Goal: Task Accomplishment & Management: Use online tool/utility

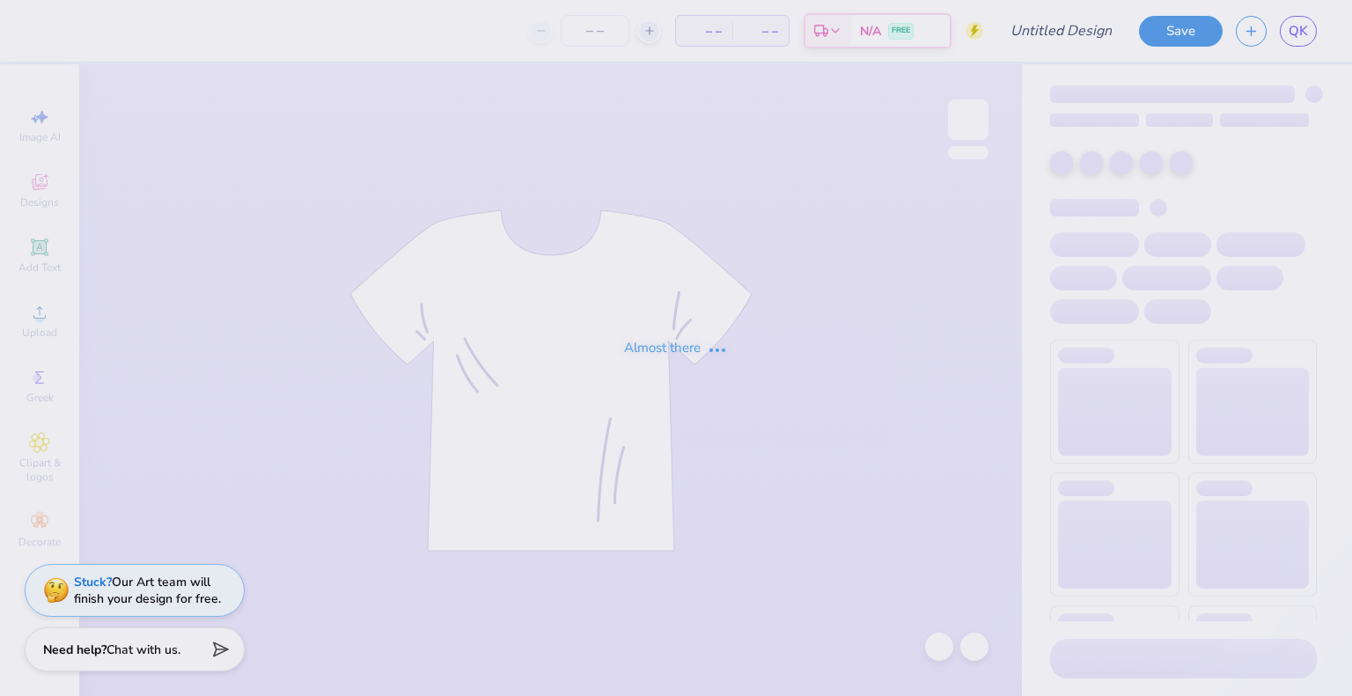
type input "shirt 6"
type input "30"
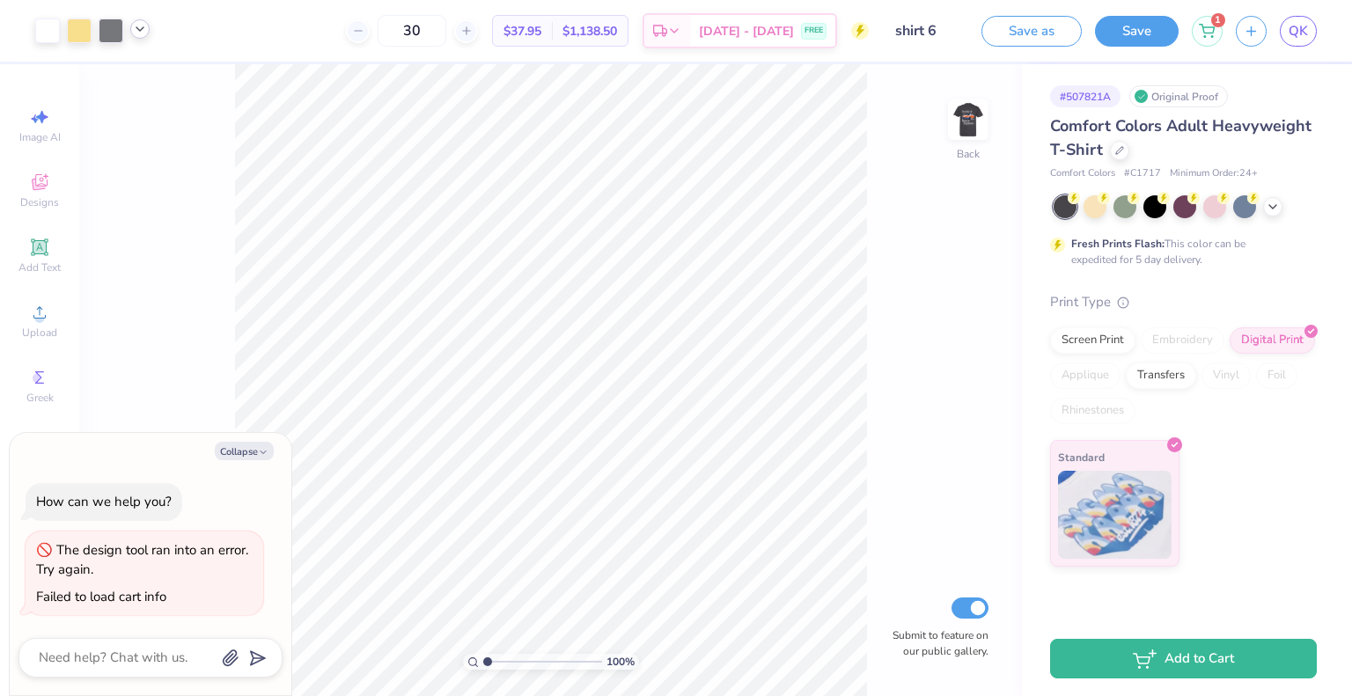
click at [144, 31] on icon at bounding box center [140, 29] width 14 height 14
click at [131, 75] on div at bounding box center [140, 74] width 25 height 25
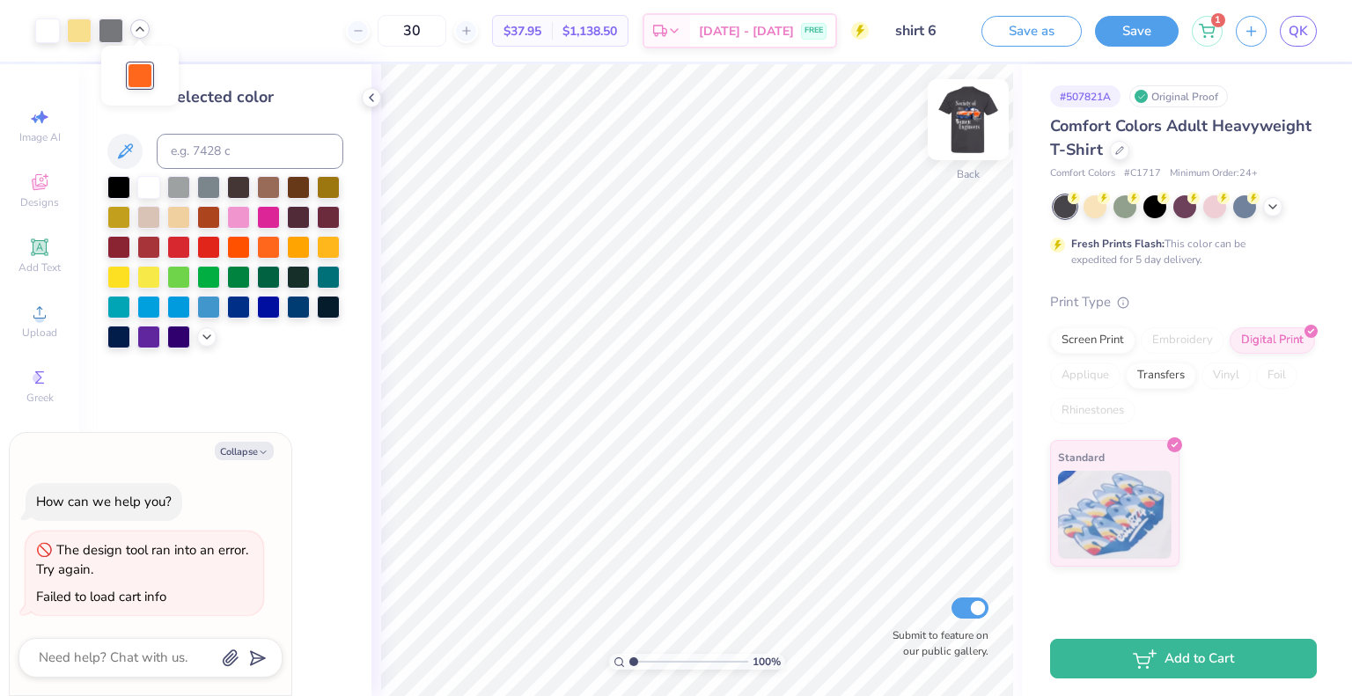
click at [980, 118] on img at bounding box center [968, 119] width 70 height 70
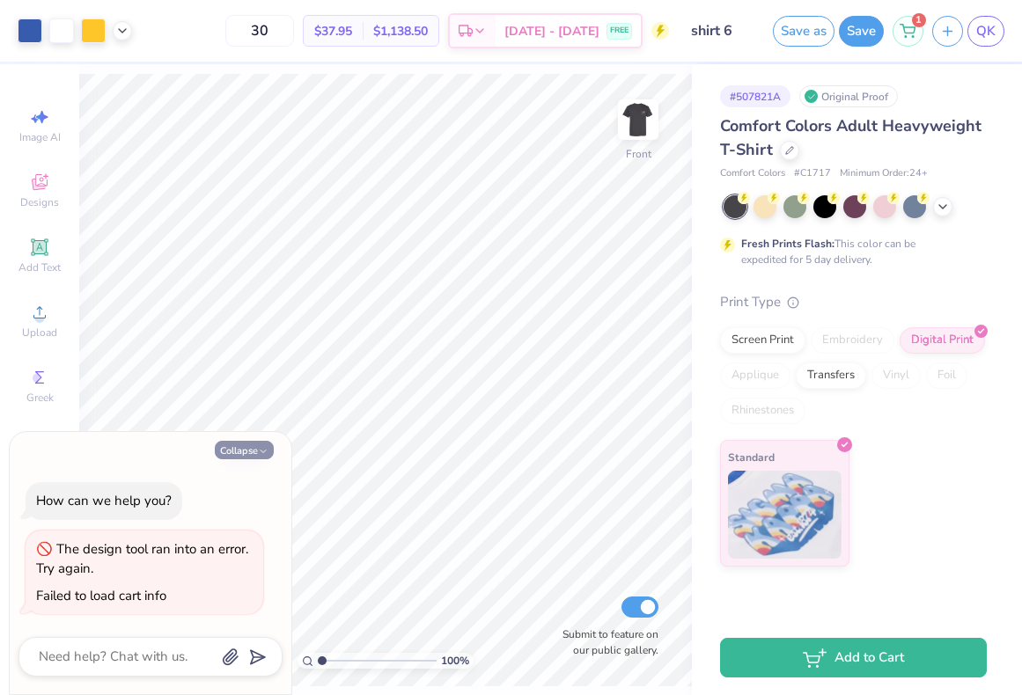
click at [253, 442] on button "Collapse" at bounding box center [244, 450] width 59 height 18
type textarea "x"
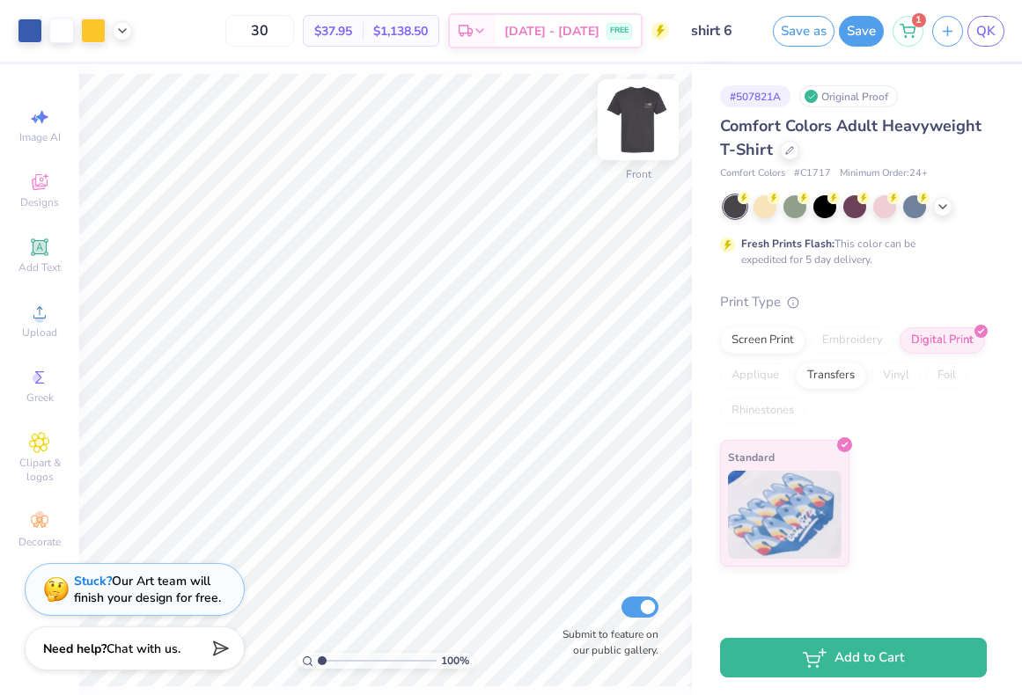
click at [640, 117] on img at bounding box center [638, 119] width 70 height 70
click at [121, 31] on icon at bounding box center [122, 29] width 14 height 14
click at [128, 77] on div at bounding box center [122, 74] width 25 height 25
type input "2.89986473584317"
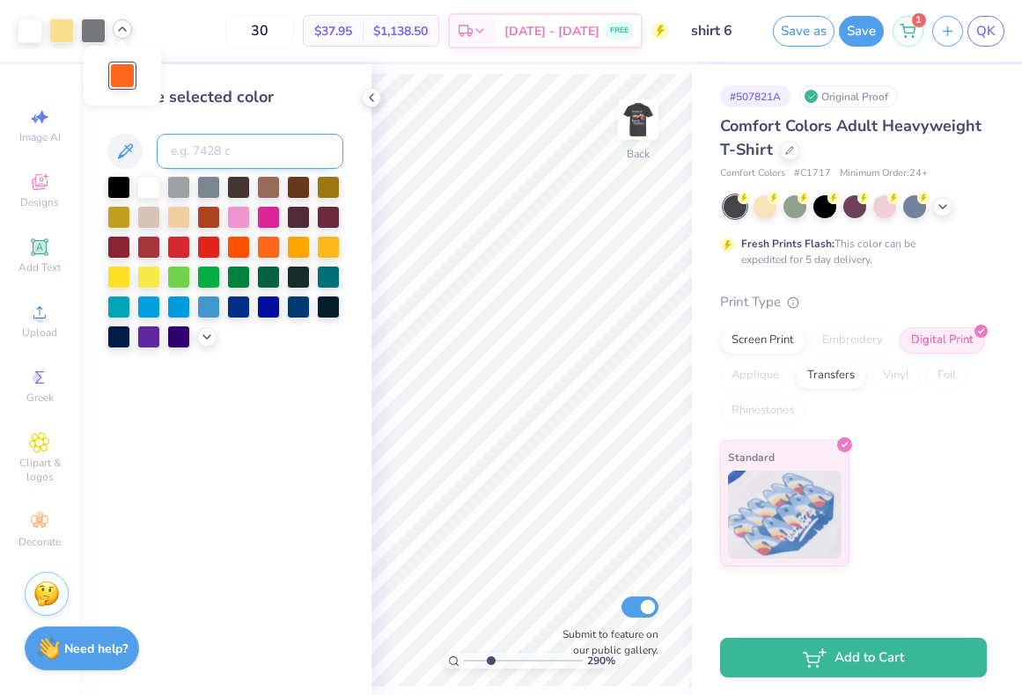
click at [213, 155] on input at bounding box center [250, 151] width 187 height 35
type input "123"
click at [59, 31] on div at bounding box center [61, 29] width 25 height 25
type input "2.89986473584317"
click at [194, 159] on input at bounding box center [250, 151] width 187 height 35
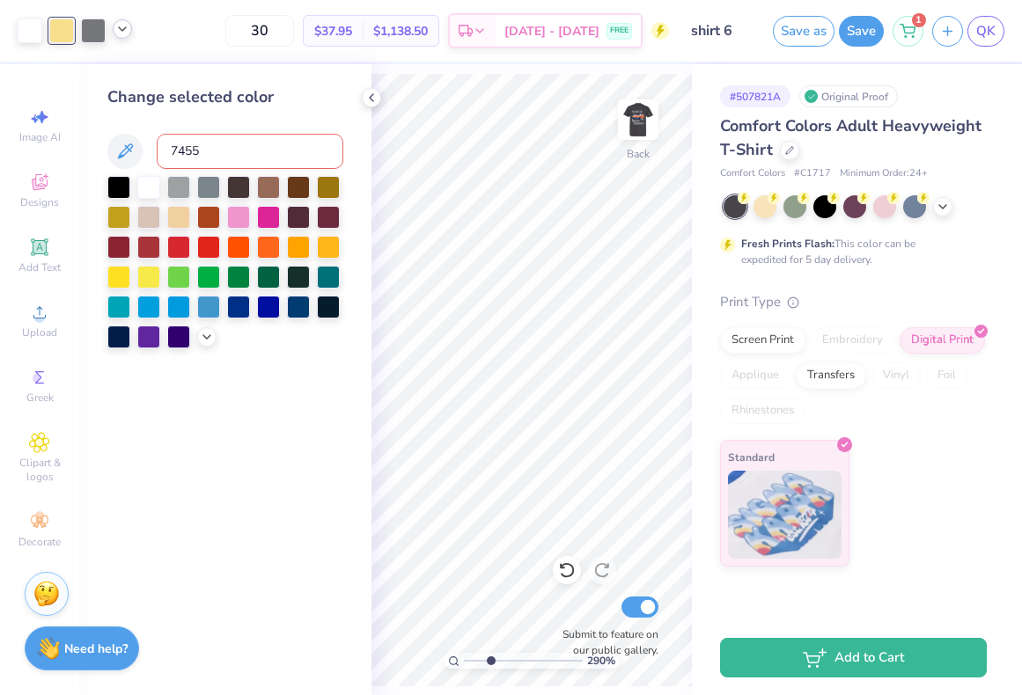
type input "7455"
click at [372, 94] on icon at bounding box center [371, 98] width 14 height 14
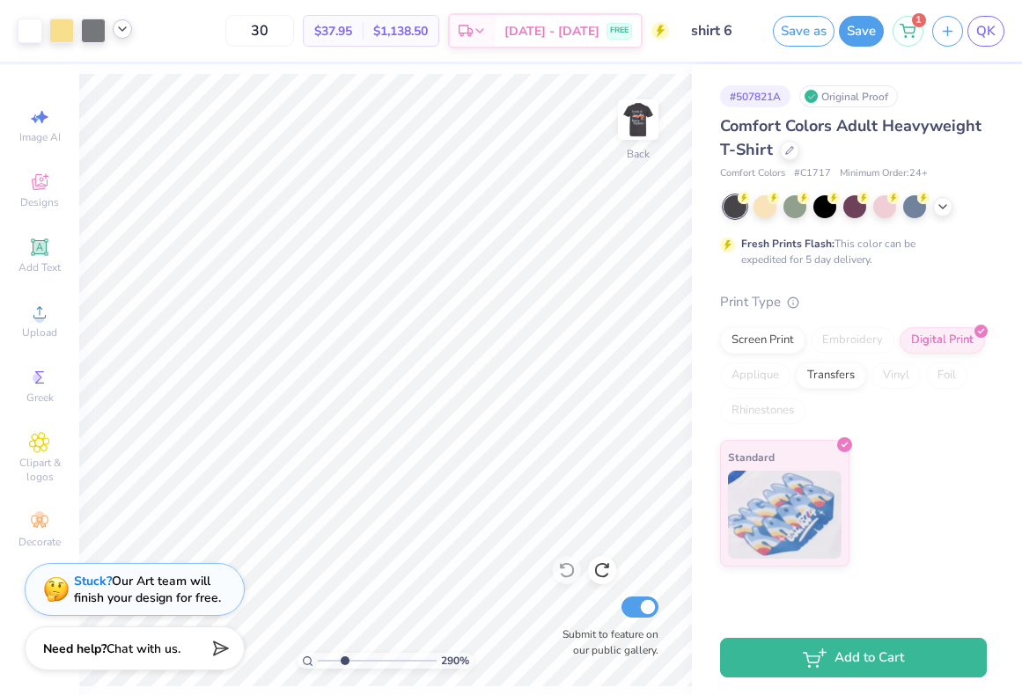
click at [124, 32] on icon at bounding box center [122, 29] width 14 height 14
click at [123, 78] on div at bounding box center [122, 74] width 25 height 25
type input "2.89986473584317"
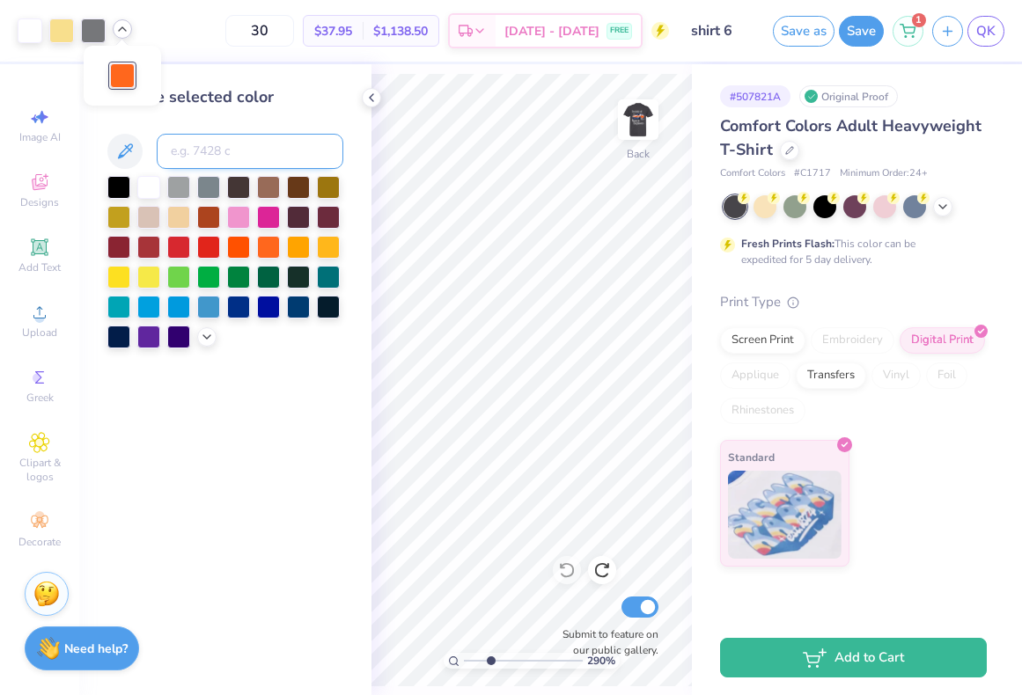
click at [195, 162] on input at bounding box center [250, 151] width 187 height 35
type input "7455"
click at [370, 96] on icon at bounding box center [371, 98] width 14 height 14
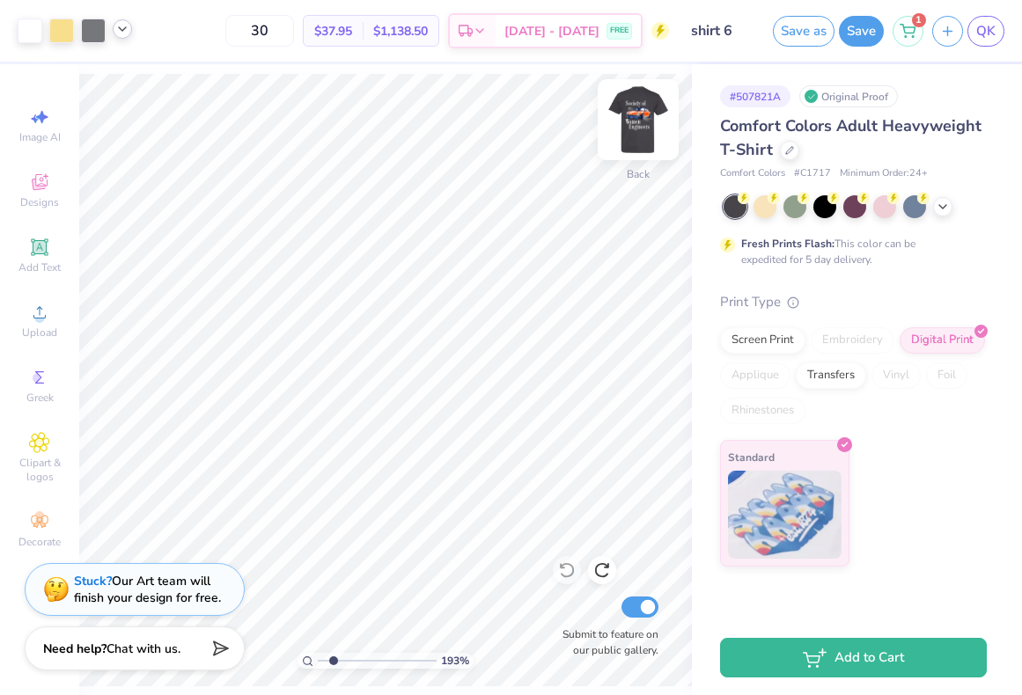
click at [641, 114] on img at bounding box center [638, 119] width 70 height 70
click at [634, 118] on img at bounding box center [638, 119] width 70 height 70
click at [121, 35] on icon at bounding box center [122, 29] width 14 height 14
click at [112, 75] on div at bounding box center [122, 74] width 25 height 25
type input "2.75020938303574"
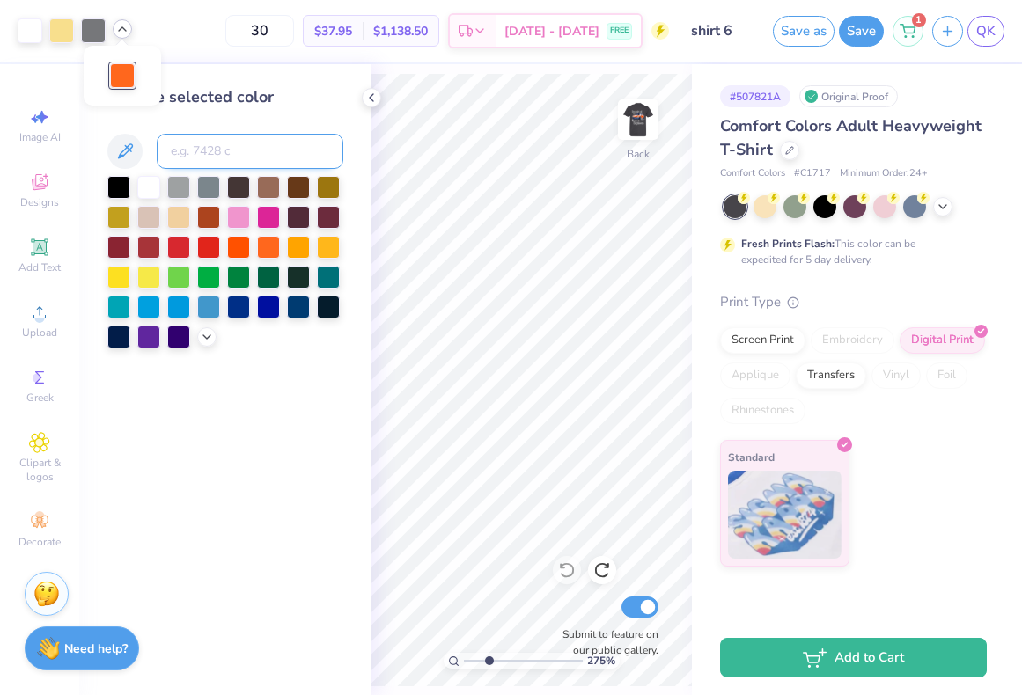
click at [189, 165] on input at bounding box center [250, 151] width 187 height 35
type input "2975"
type input "2.75020938303574"
type input "7458"
type input "2.75020938303574"
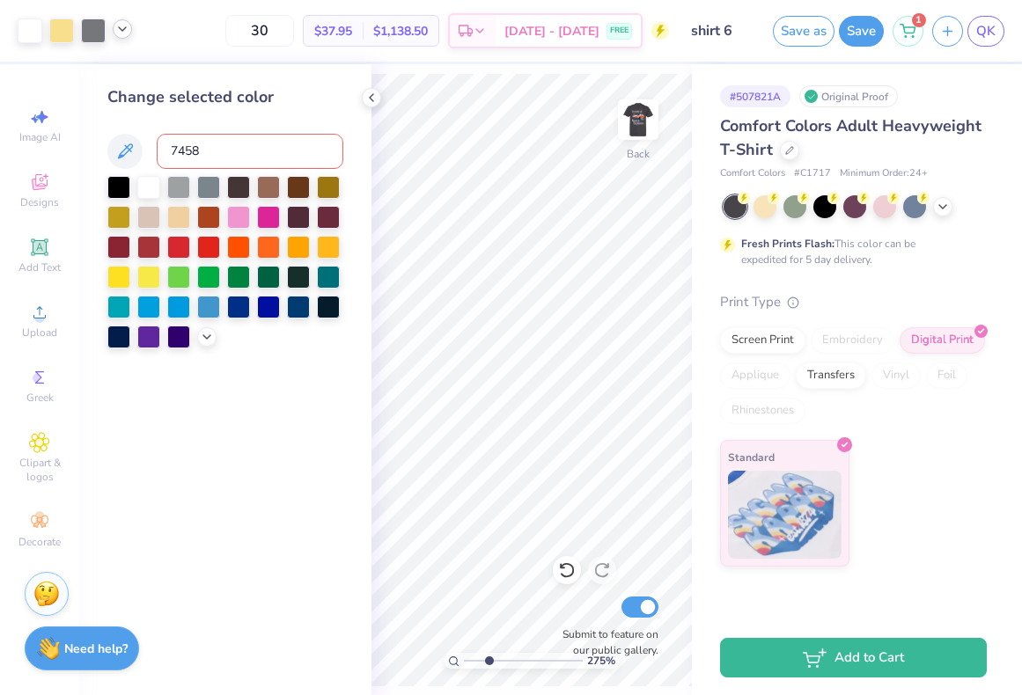
type input "7458"
type input "2975"
type input "2.75020938303574"
type input "7458"
click at [367, 100] on icon at bounding box center [371, 98] width 14 height 14
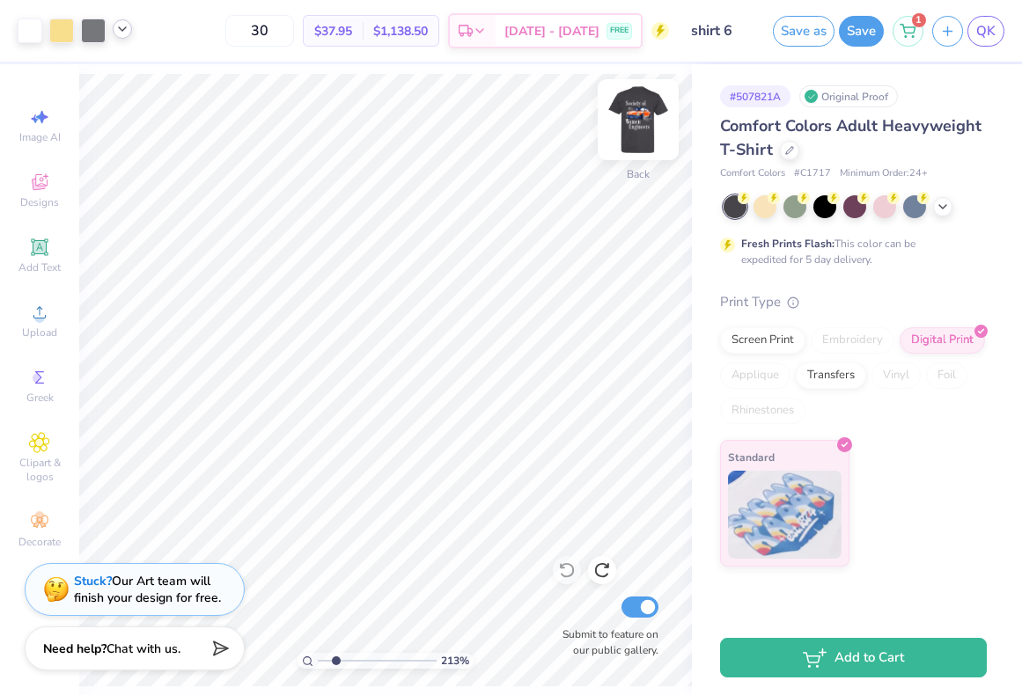
click at [638, 128] on img at bounding box center [638, 119] width 70 height 70
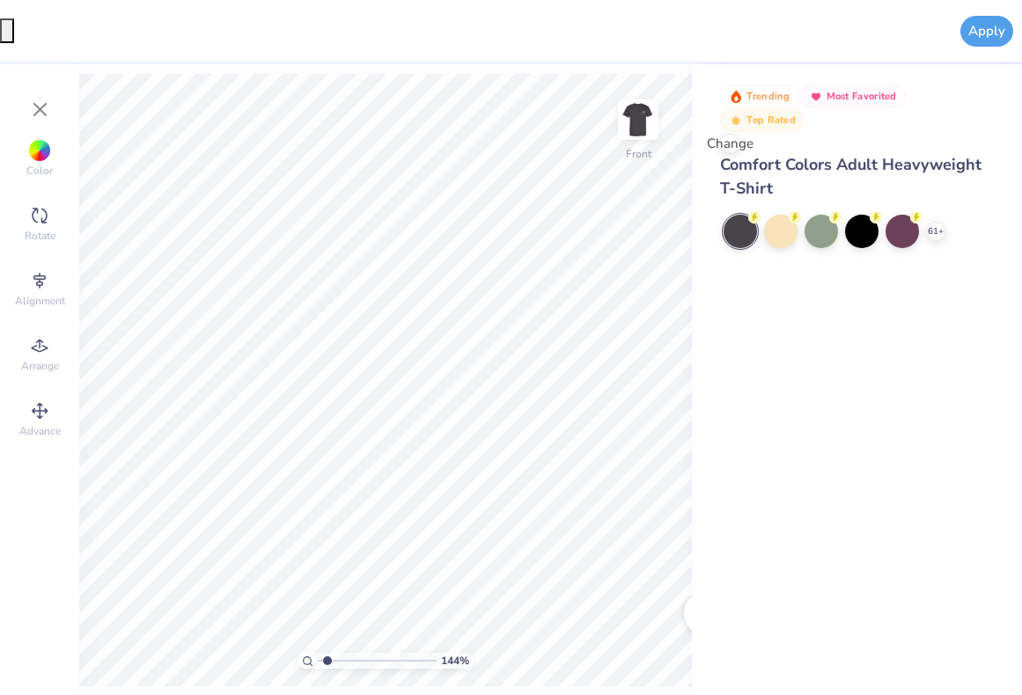
type input "1"
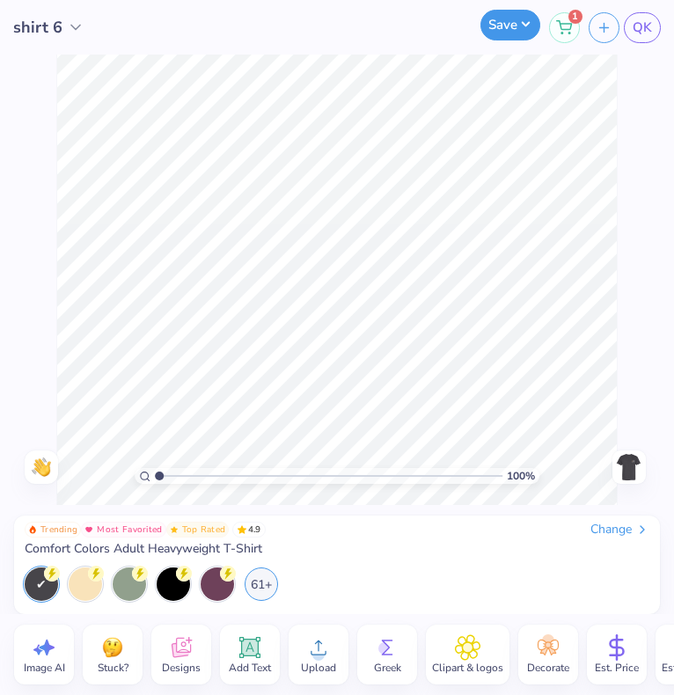
click at [514, 23] on button "Save" at bounding box center [510, 25] width 60 height 31
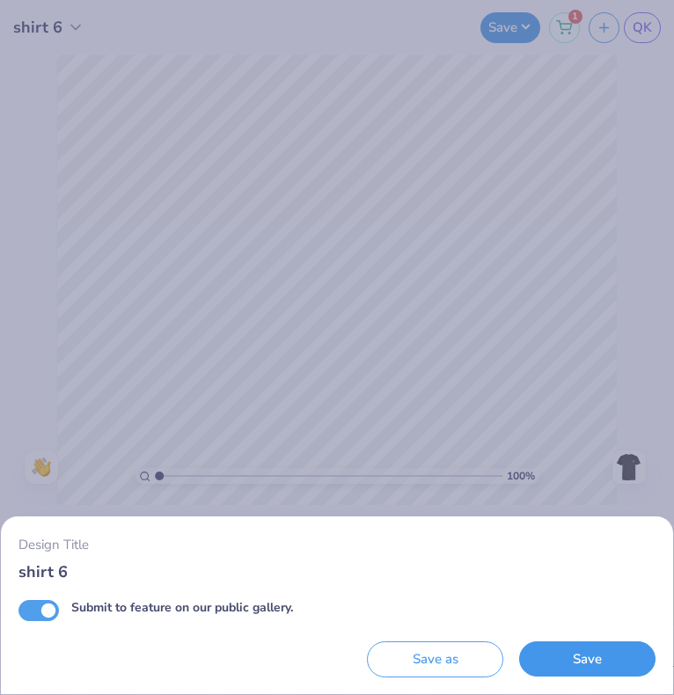
click at [581, 655] on button "Save" at bounding box center [587, 659] width 136 height 36
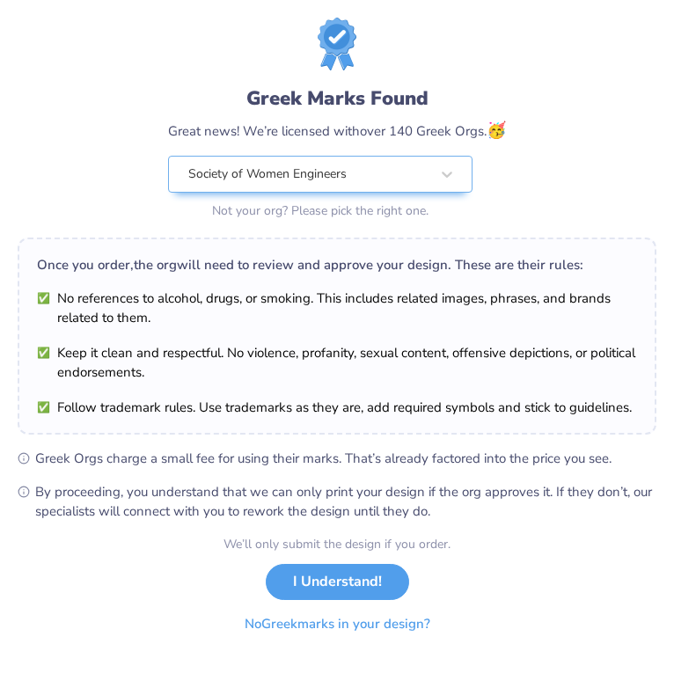
click at [392, 621] on button "No Greek marks in your design?" at bounding box center [338, 624] width 216 height 36
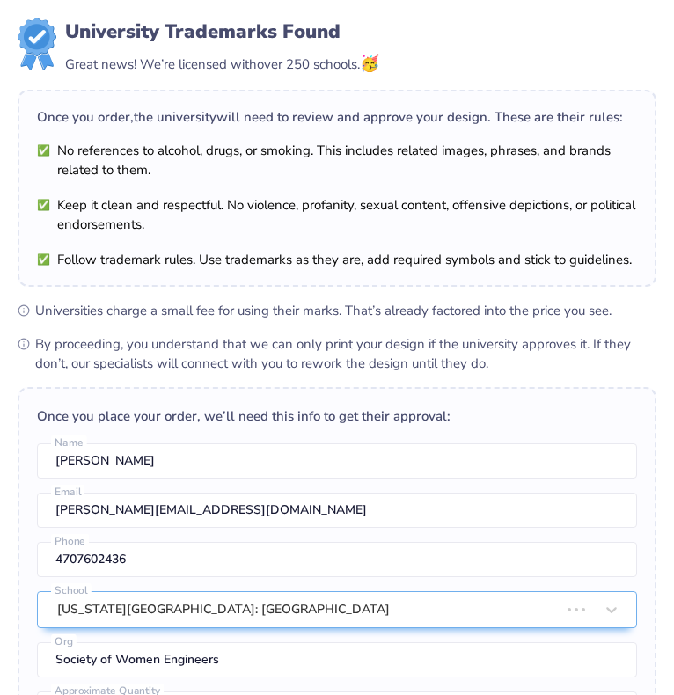
scroll to position [410, 0]
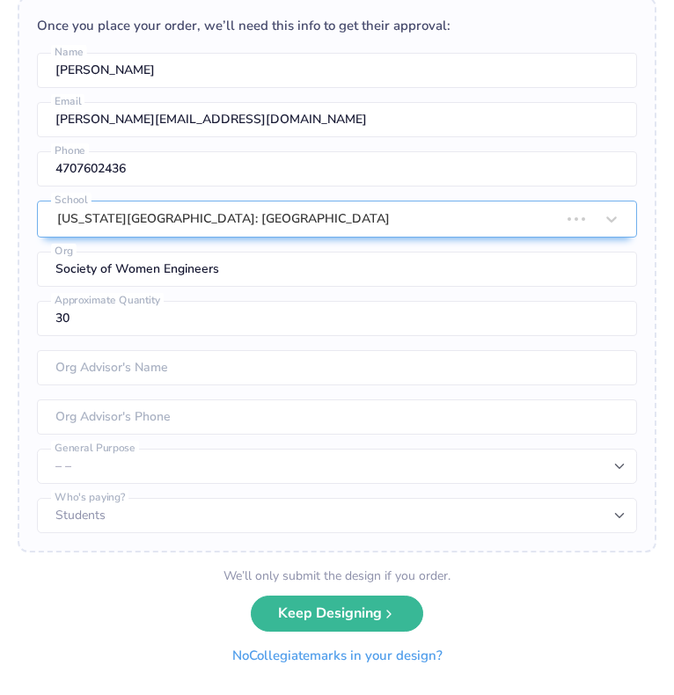
click at [285, 656] on form "University Trademarks Found Great news! We’re licensed with over 250 schools. 🥳…" at bounding box center [337, 152] width 639 height 1051
click at [284, 657] on button "No Collegiate marks in your design?" at bounding box center [337, 656] width 240 height 36
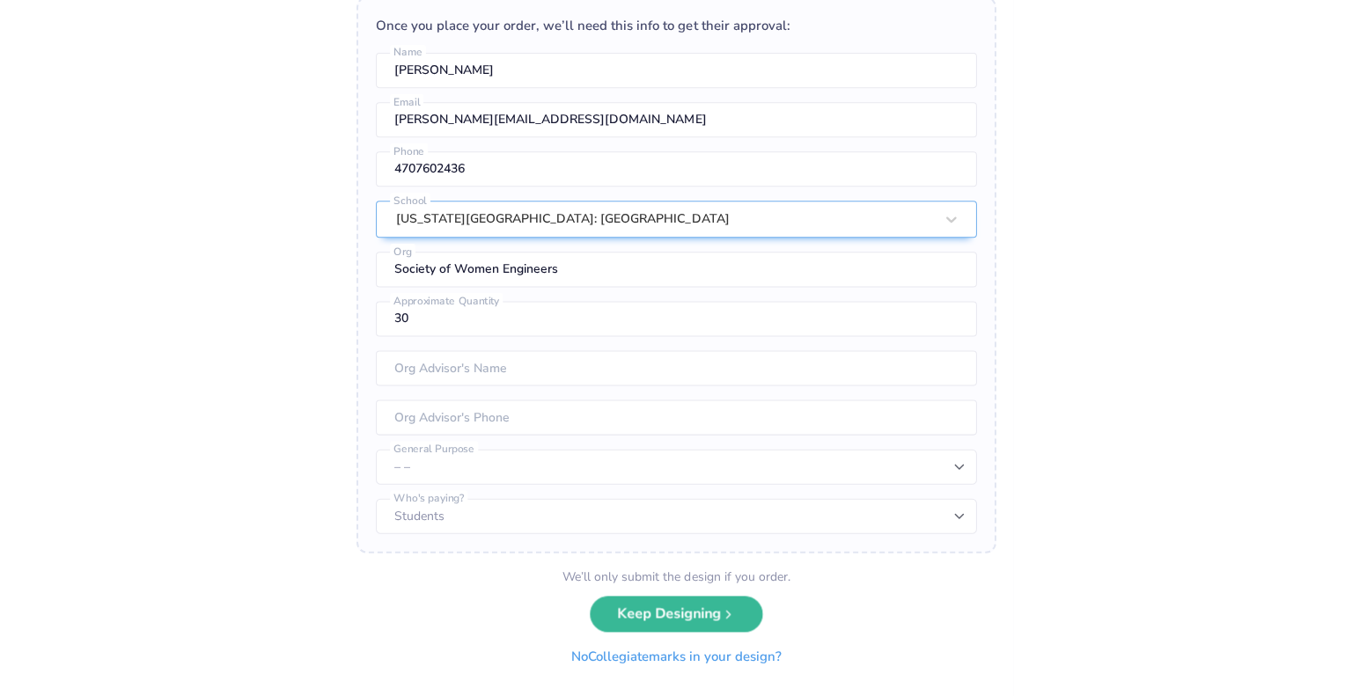
scroll to position [0, 0]
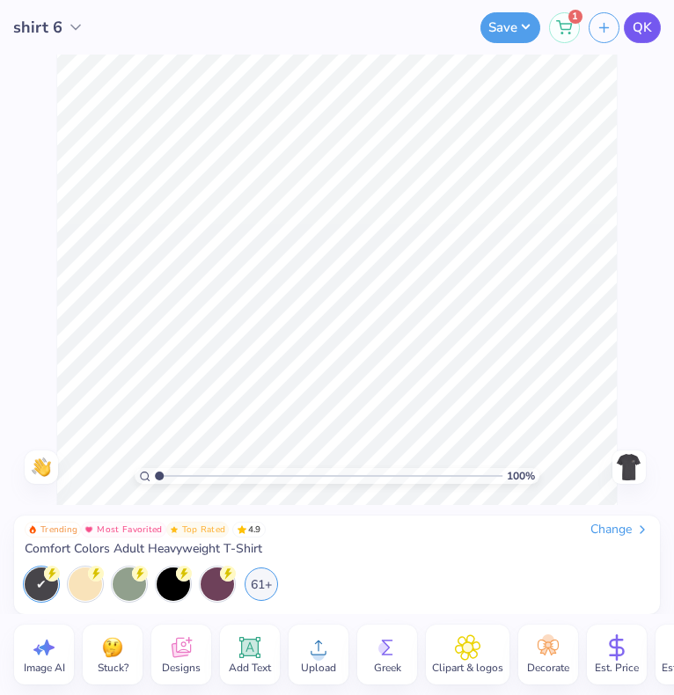
click at [638, 26] on span "QK" at bounding box center [642, 28] width 19 height 20
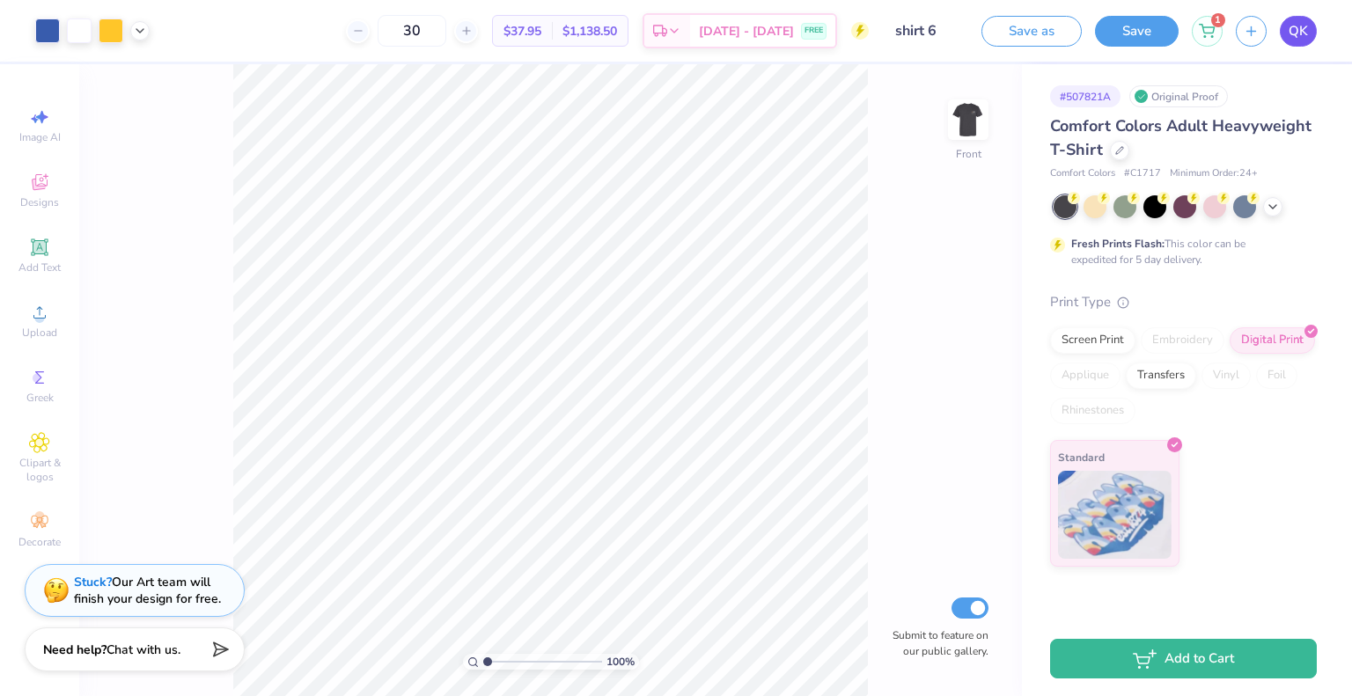
click at [1294, 34] on span "QK" at bounding box center [1297, 31] width 19 height 20
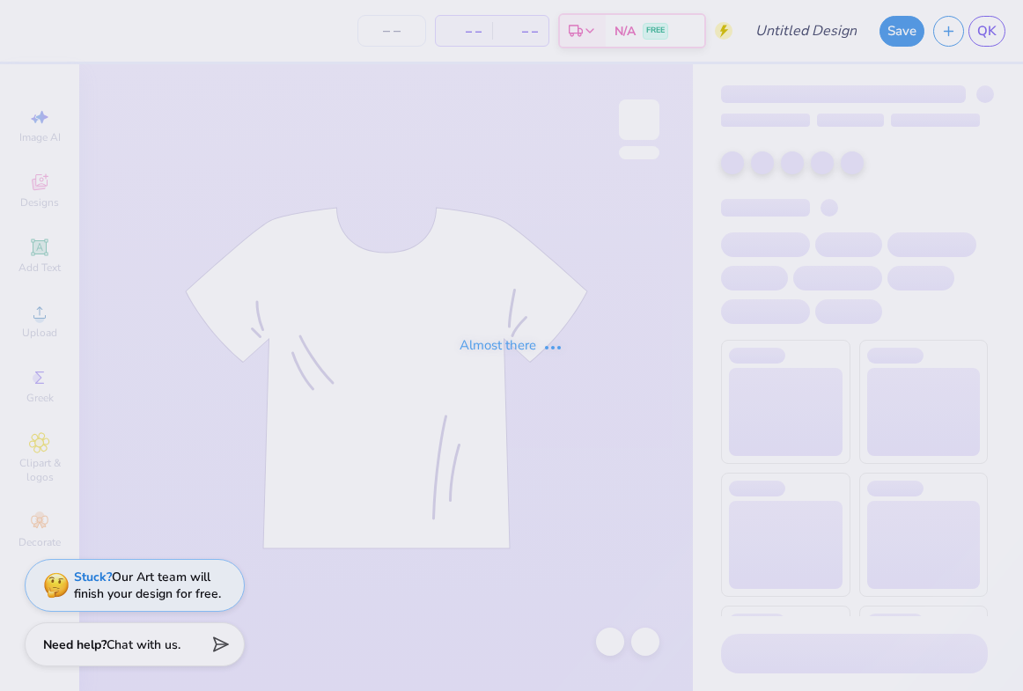
type input "shirt 6"
type input "30"
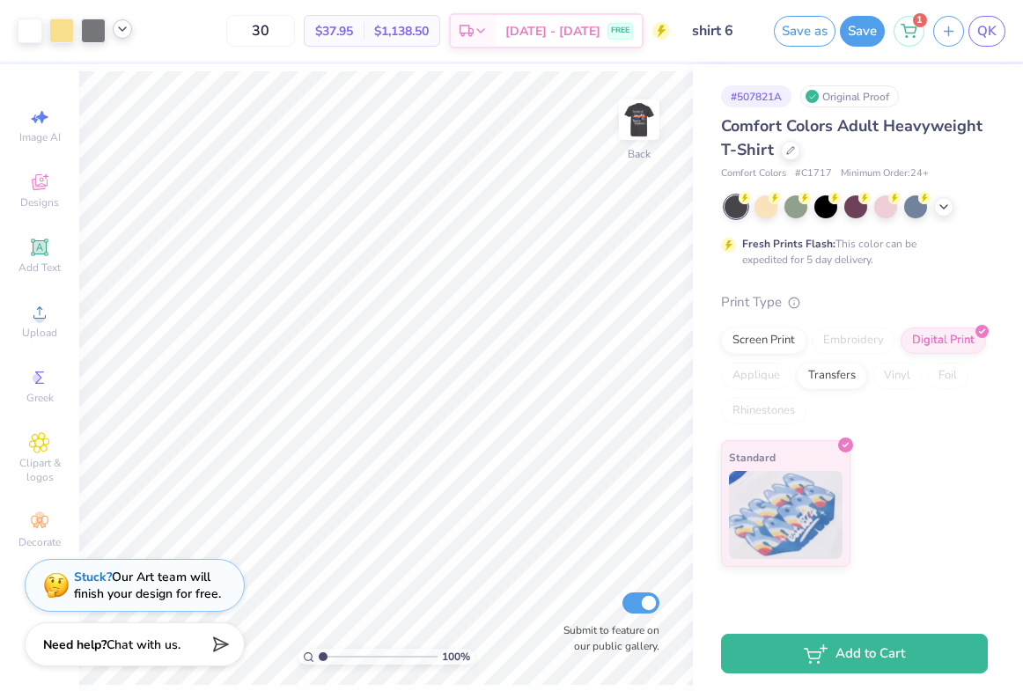
click at [122, 31] on icon at bounding box center [122, 29] width 14 height 14
click at [120, 80] on div at bounding box center [122, 74] width 25 height 25
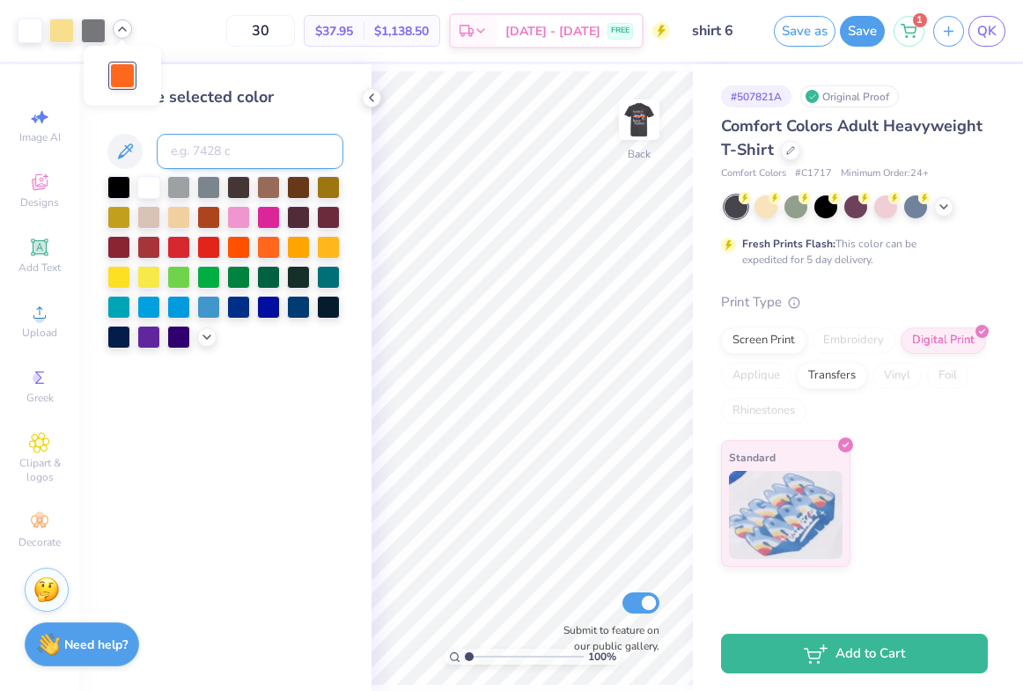
click at [273, 144] on input at bounding box center [250, 151] width 187 height 35
type input "7458"
click at [55, 33] on div at bounding box center [61, 29] width 25 height 25
click at [196, 148] on input at bounding box center [250, 151] width 187 height 35
type input "123"
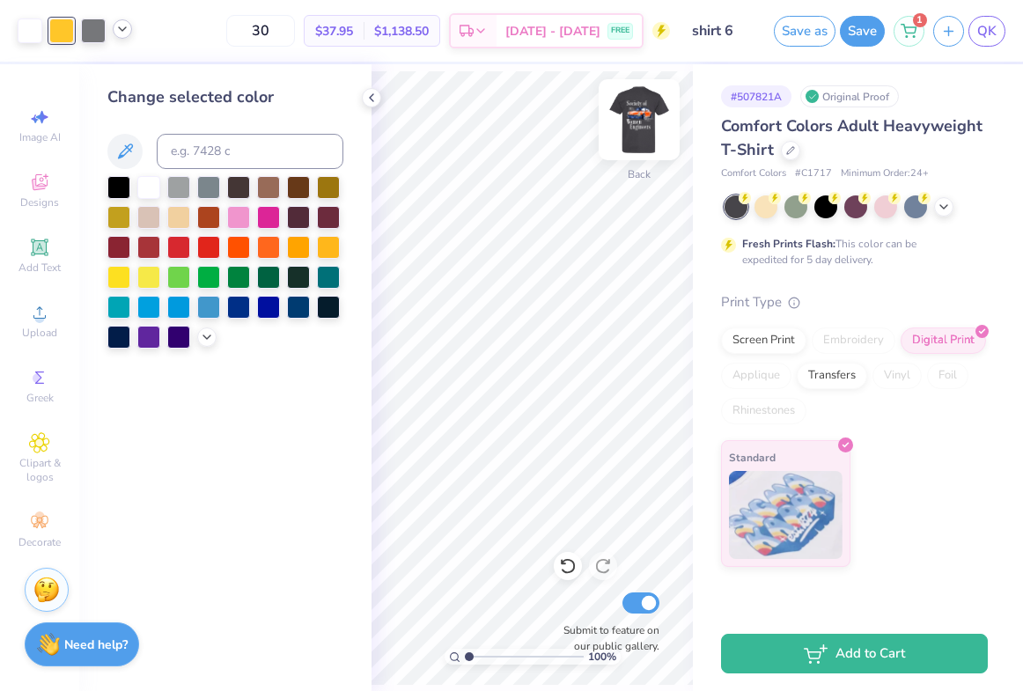
click at [628, 128] on img at bounding box center [639, 119] width 70 height 70
click at [117, 30] on icon at bounding box center [122, 29] width 14 height 14
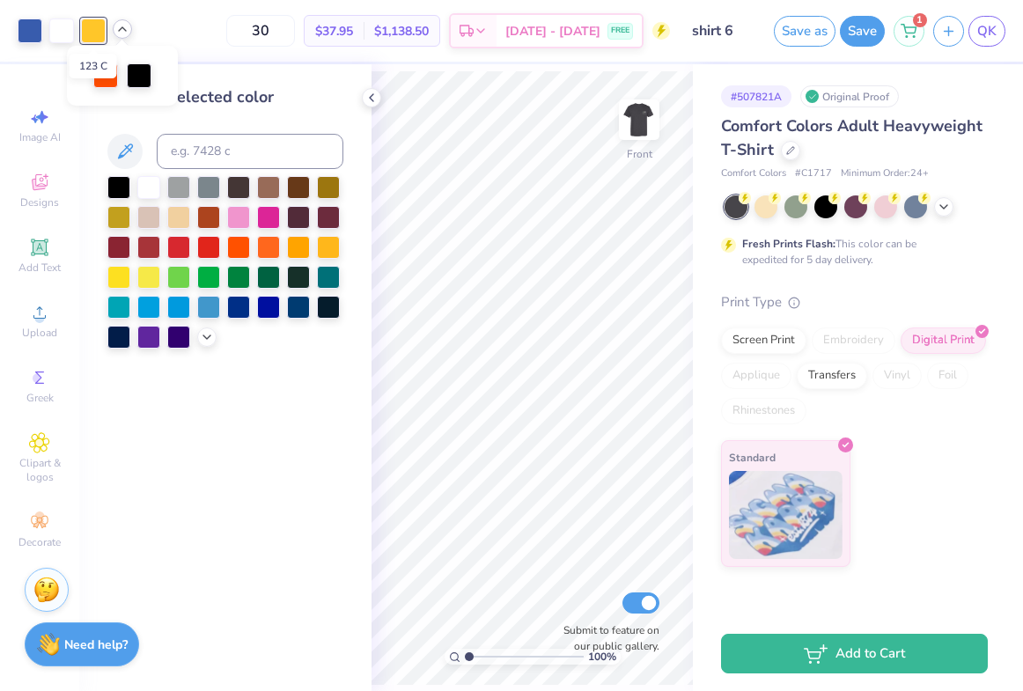
click at [90, 33] on div at bounding box center [93, 30] width 25 height 25
click at [104, 81] on div at bounding box center [105, 74] width 25 height 25
click at [217, 156] on input at bounding box center [250, 151] width 187 height 35
type input "123"
click at [24, 28] on div at bounding box center [30, 29] width 25 height 25
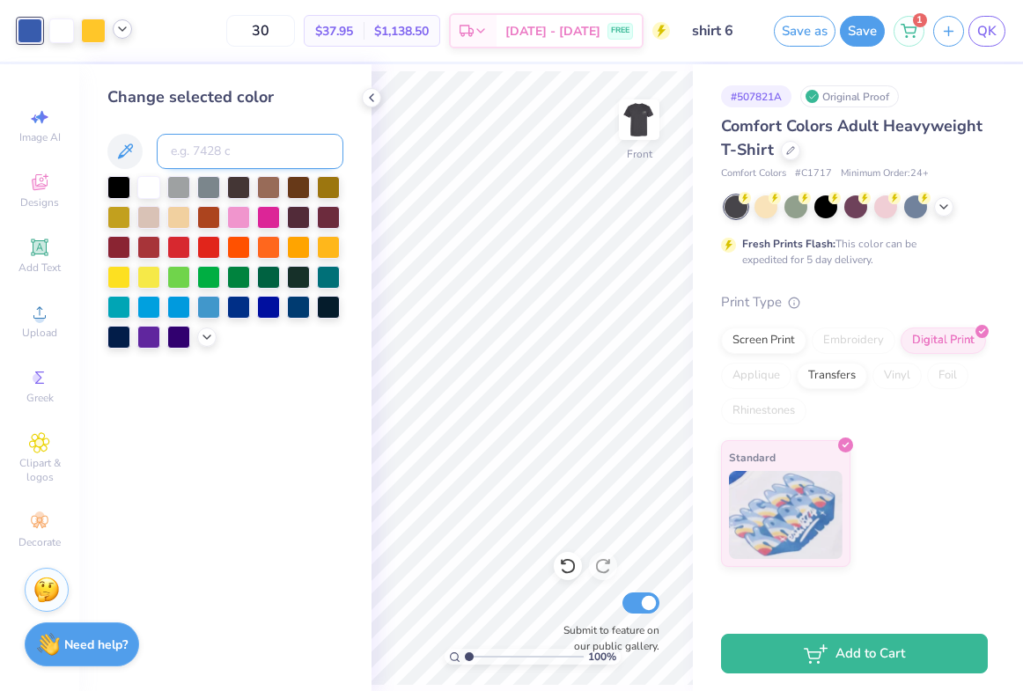
click at [208, 154] on input at bounding box center [250, 151] width 187 height 35
type input "7458"
click at [375, 96] on icon at bounding box center [371, 98] width 14 height 14
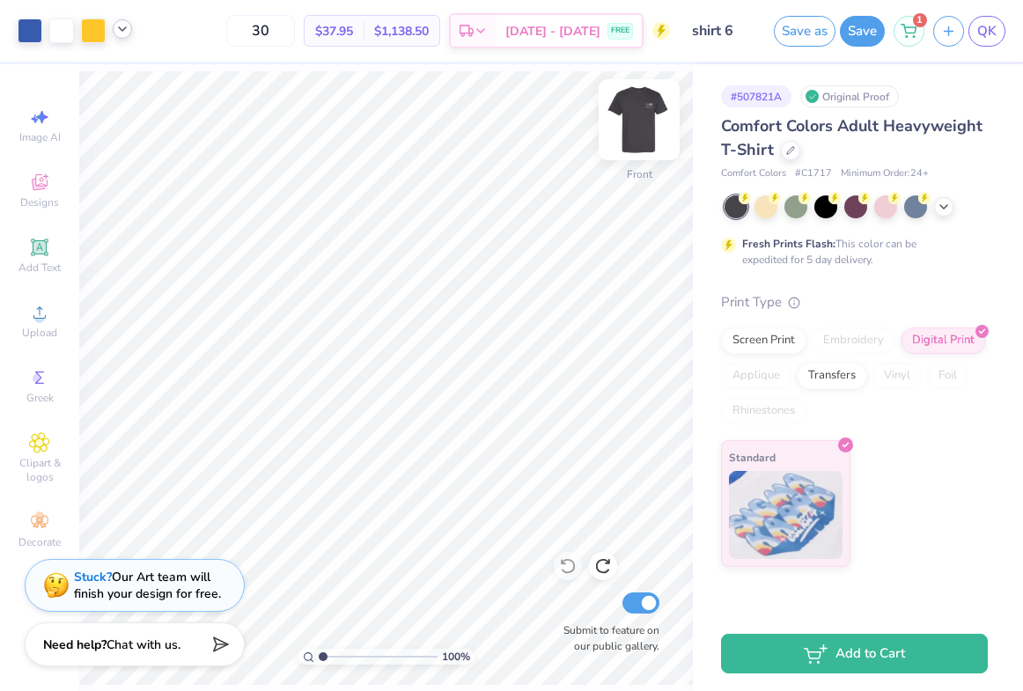
click at [644, 121] on img at bounding box center [639, 119] width 70 height 70
click at [639, 130] on img at bounding box center [639, 119] width 70 height 70
click at [33, 453] on div "Clipart & logos" at bounding box center [40, 458] width 62 height 66
type input "1.16389800375545"
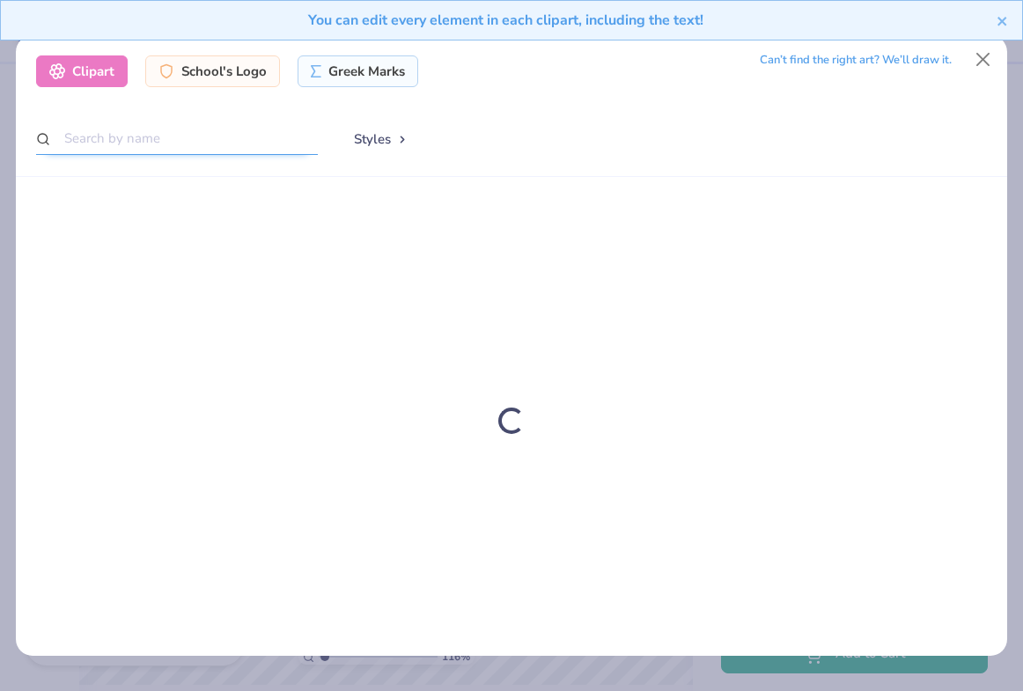
click at [162, 128] on input "text" at bounding box center [177, 138] width 282 height 33
type input "n"
type input "mustang"
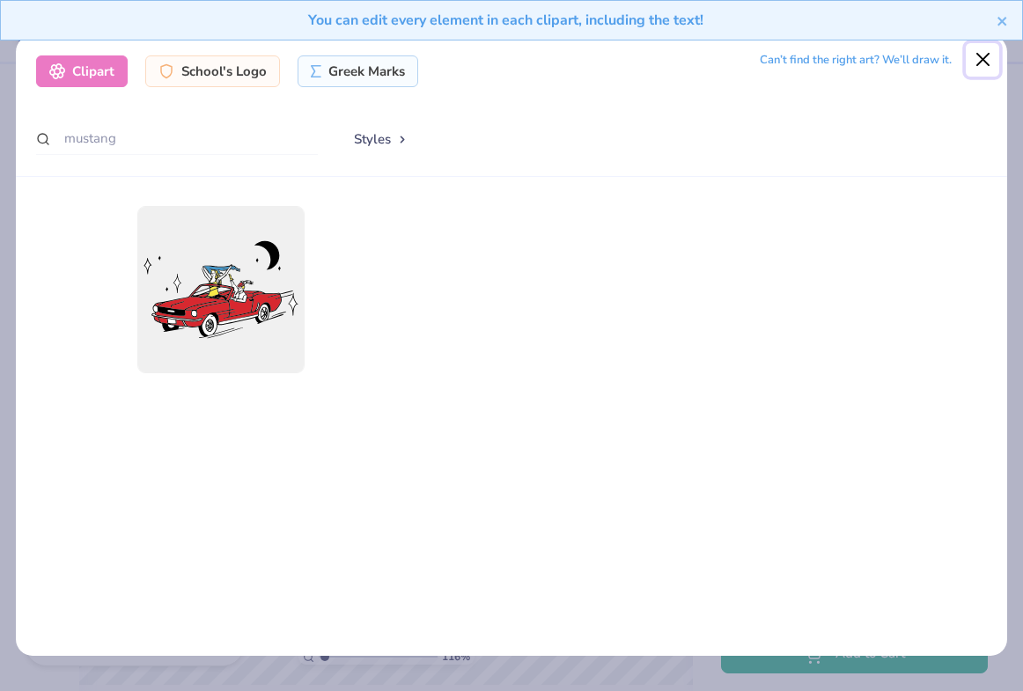
click at [980, 60] on button "Close" at bounding box center [981, 59] width 33 height 33
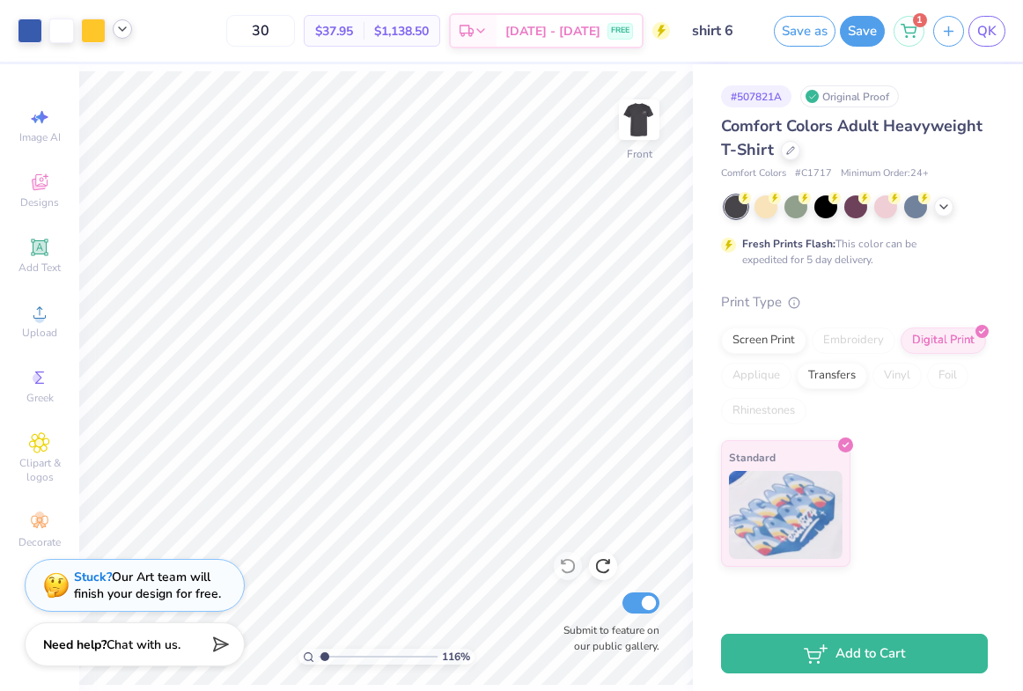
click at [742, 287] on div "Comfort Colors Adult Heavyweight T-Shirt Comfort Colors # C1717 Minimum Order: …" at bounding box center [854, 340] width 267 height 452
click at [641, 113] on img at bounding box center [639, 119] width 70 height 70
click at [641, 113] on img at bounding box center [638, 119] width 35 height 35
click at [640, 122] on img at bounding box center [639, 119] width 70 height 70
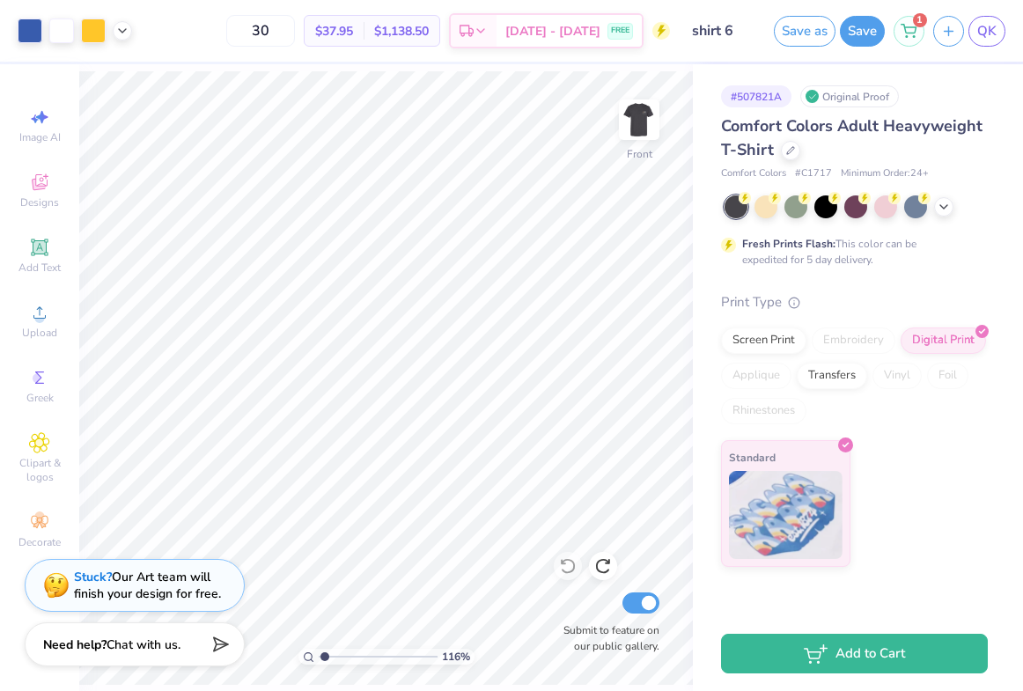
click at [113, 36] on div at bounding box center [75, 30] width 114 height 25
click at [126, 34] on icon at bounding box center [122, 29] width 14 height 14
click at [28, 29] on div at bounding box center [30, 29] width 25 height 25
type input "1.16389800375545"
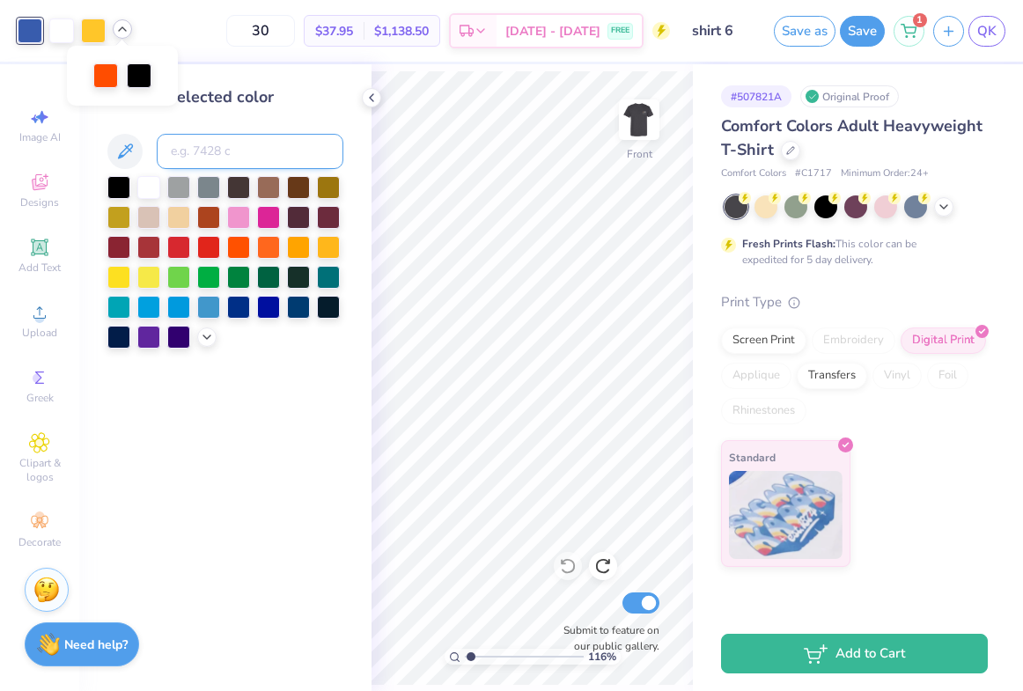
click at [225, 147] on input at bounding box center [250, 151] width 187 height 35
type input "7458"
click at [94, 30] on div at bounding box center [93, 29] width 25 height 25
type input "1.16389800375545"
click at [183, 146] on input at bounding box center [250, 151] width 187 height 35
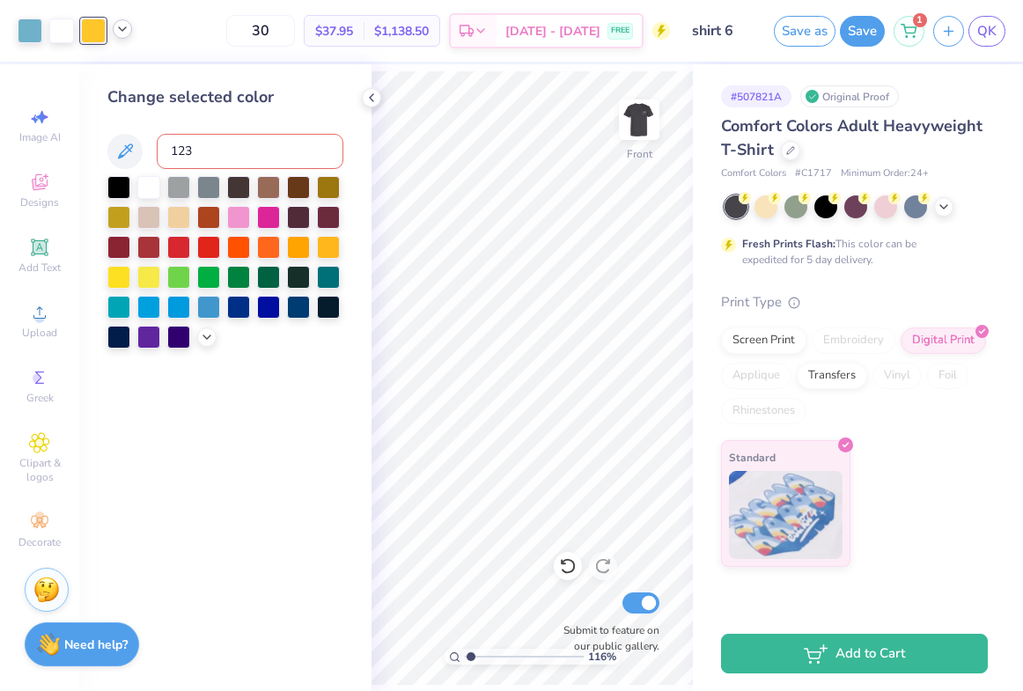
type input "123"
click at [121, 31] on icon at bounding box center [122, 29] width 14 height 14
click at [105, 80] on div at bounding box center [105, 74] width 25 height 25
type input "1.16389800375545"
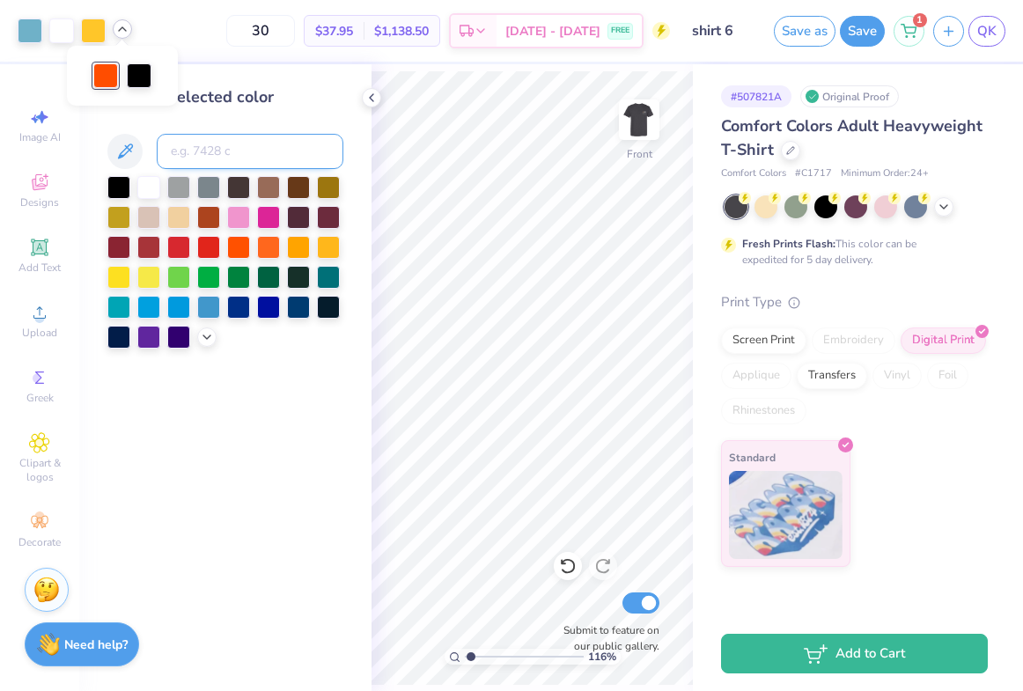
click at [185, 154] on input at bounding box center [250, 151] width 187 height 35
type input "123"
click at [629, 118] on img at bounding box center [639, 119] width 70 height 70
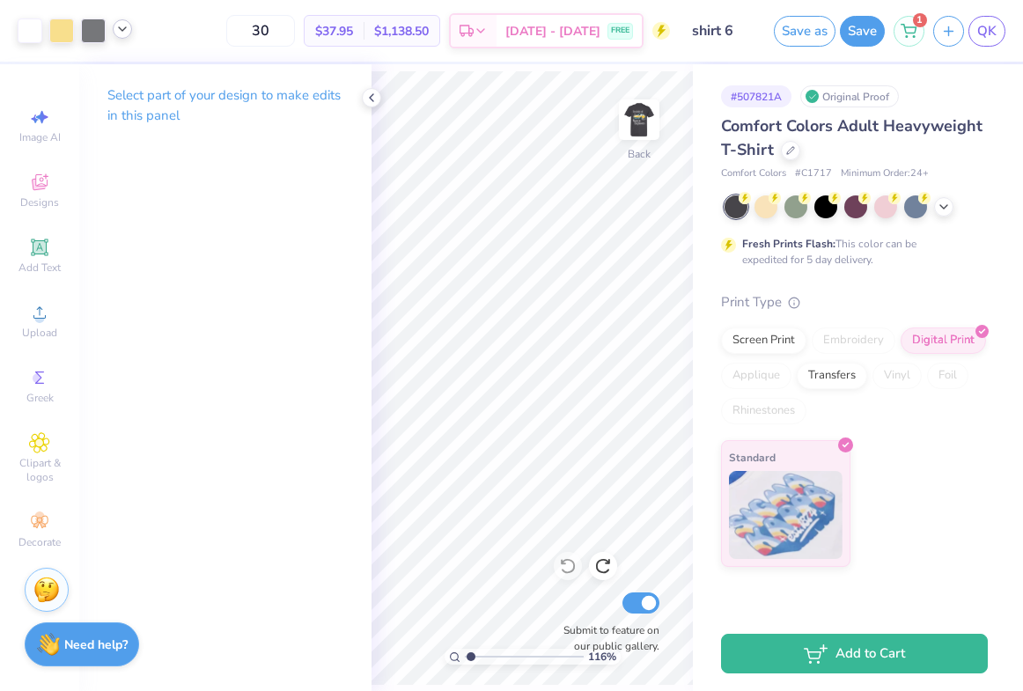
click at [123, 27] on icon at bounding box center [122, 29] width 14 height 14
click at [120, 77] on div at bounding box center [122, 74] width 25 height 25
type input "1.16389800375545"
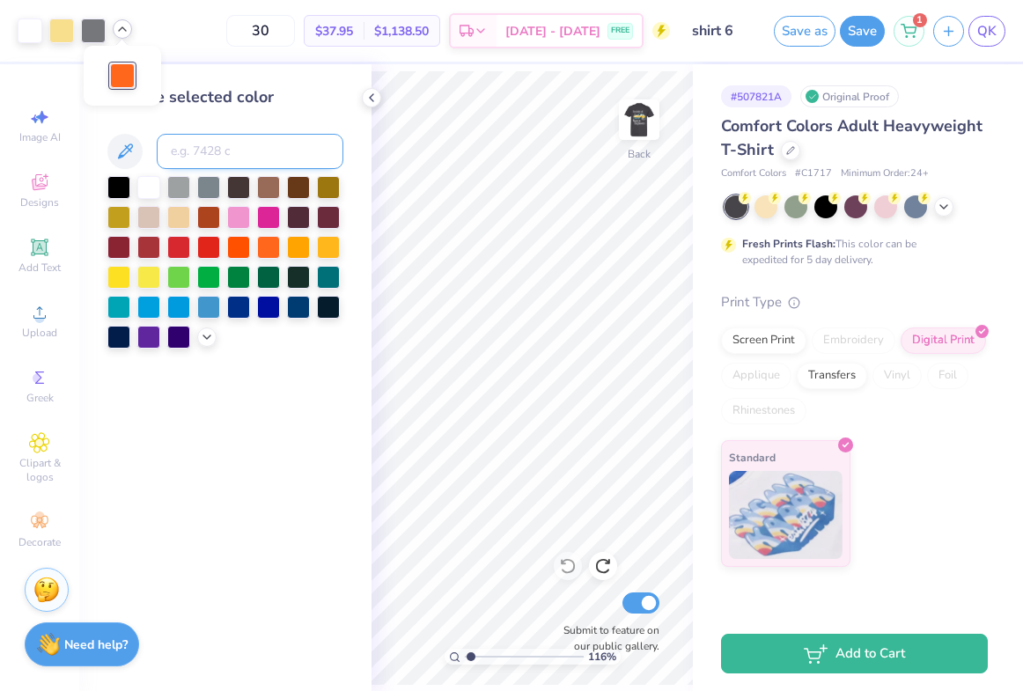
click at [233, 150] on input at bounding box center [250, 151] width 187 height 35
type input "7458"
click at [59, 35] on div at bounding box center [61, 29] width 25 height 25
type input "1.16389800375545"
click at [204, 167] on input at bounding box center [250, 151] width 187 height 35
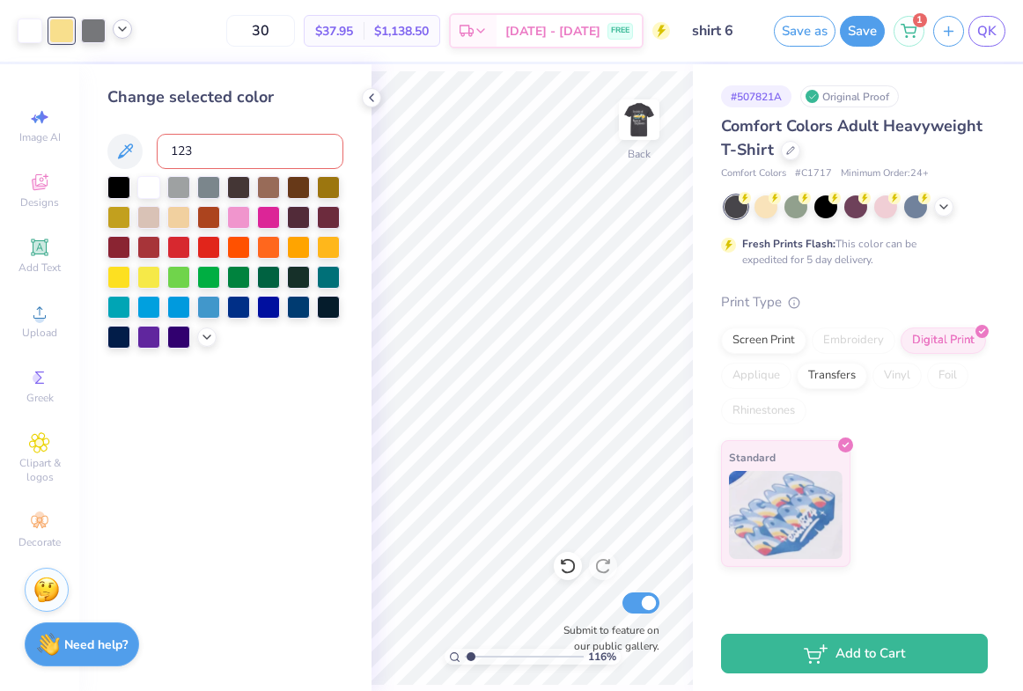
type input "123"
click at [124, 33] on icon at bounding box center [122, 29] width 14 height 14
click at [633, 108] on img at bounding box center [639, 119] width 70 height 70
click at [122, 31] on polyline at bounding box center [122, 29] width 7 height 4
click at [371, 99] on polyline at bounding box center [372, 97] width 4 height 7
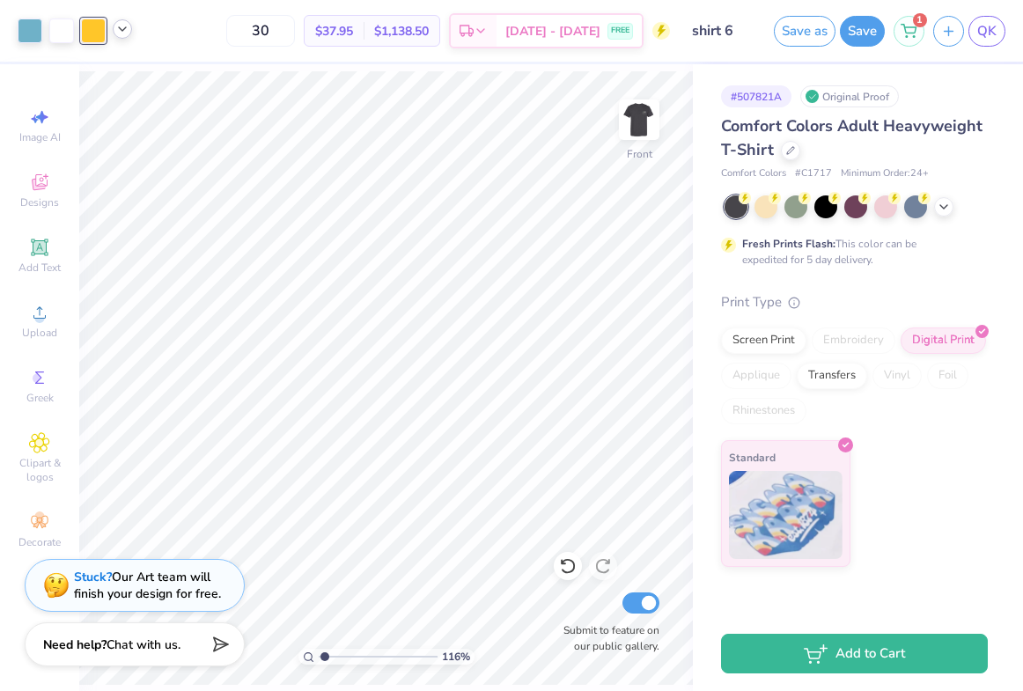
click at [120, 31] on icon at bounding box center [122, 29] width 14 height 14
click at [120, 78] on div at bounding box center [122, 74] width 25 height 25
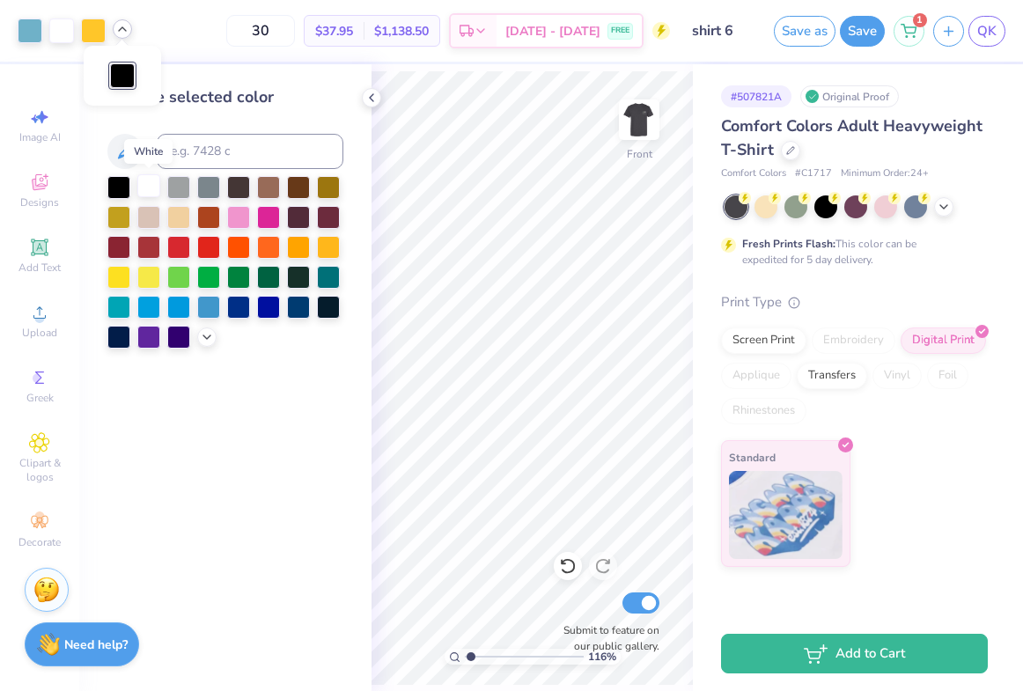
click at [145, 187] on div at bounding box center [148, 185] width 23 height 23
click at [370, 97] on polyline at bounding box center [372, 97] width 4 height 7
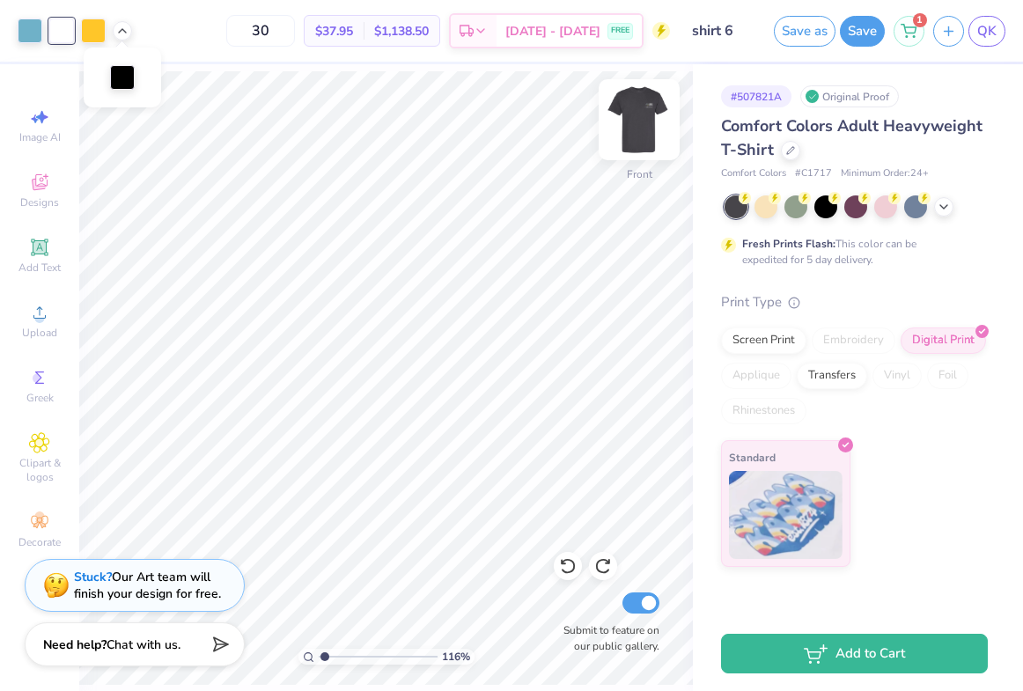
click at [646, 146] on img at bounding box center [639, 119] width 70 height 70
click at [628, 121] on img at bounding box center [638, 119] width 35 height 35
click at [854, 39] on button "Save" at bounding box center [861, 28] width 45 height 31
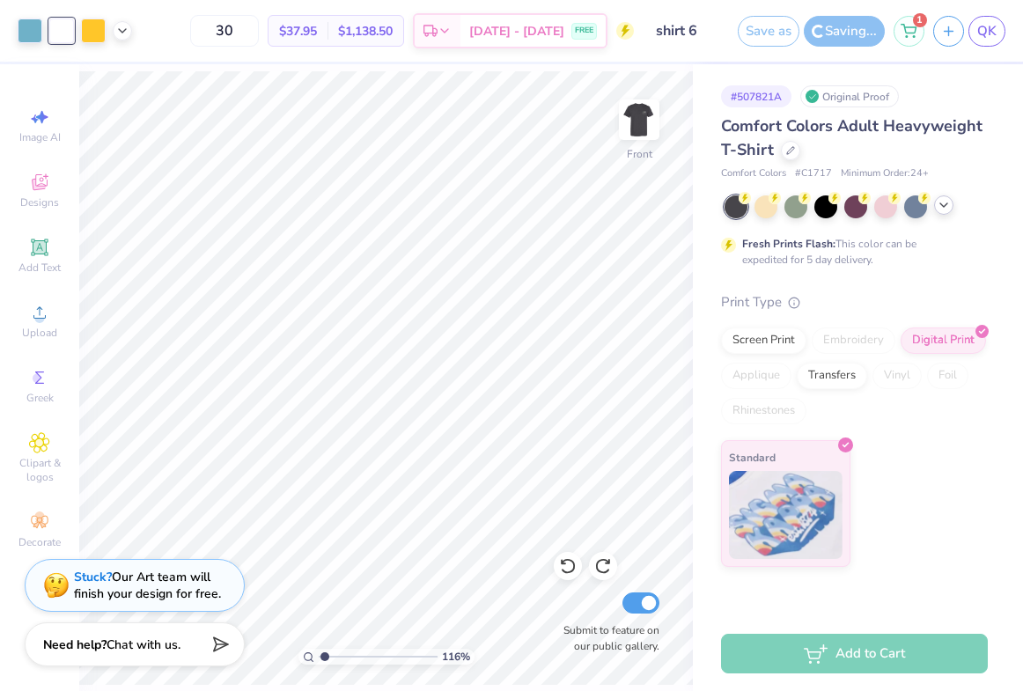
click at [949, 204] on icon at bounding box center [943, 205] width 14 height 14
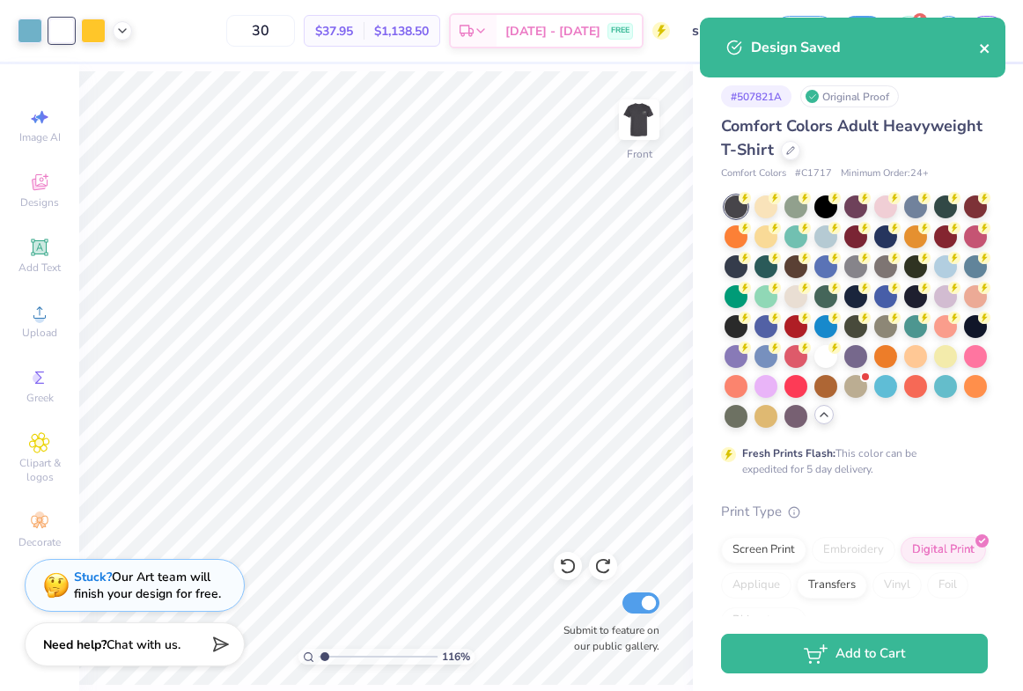
click at [982, 49] on icon "close" at bounding box center [983, 48] width 9 height 9
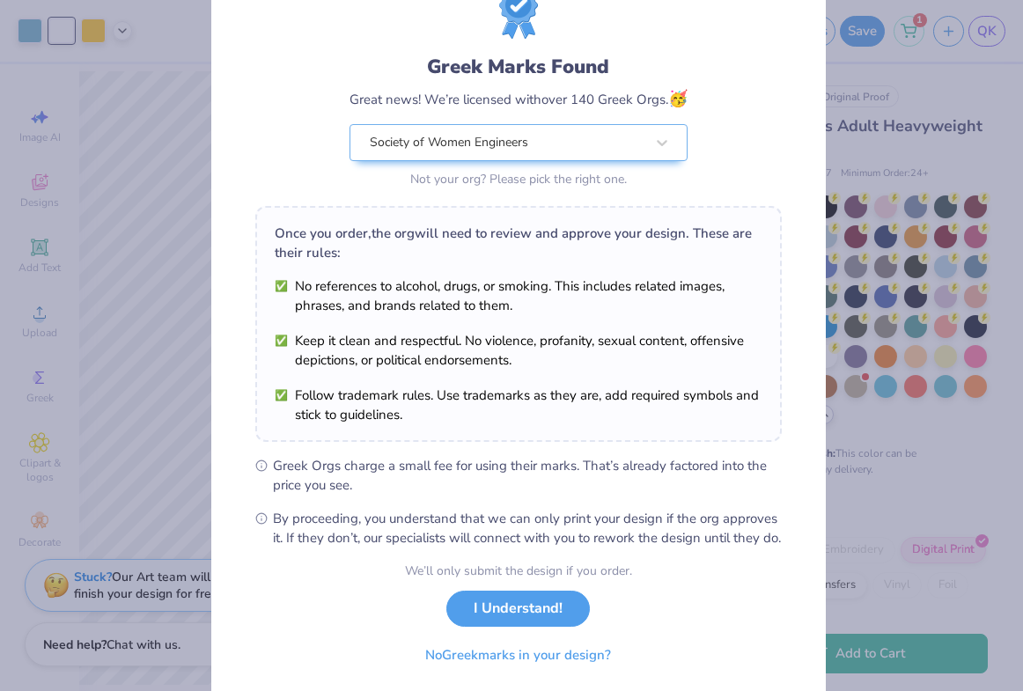
scroll to position [133, 0]
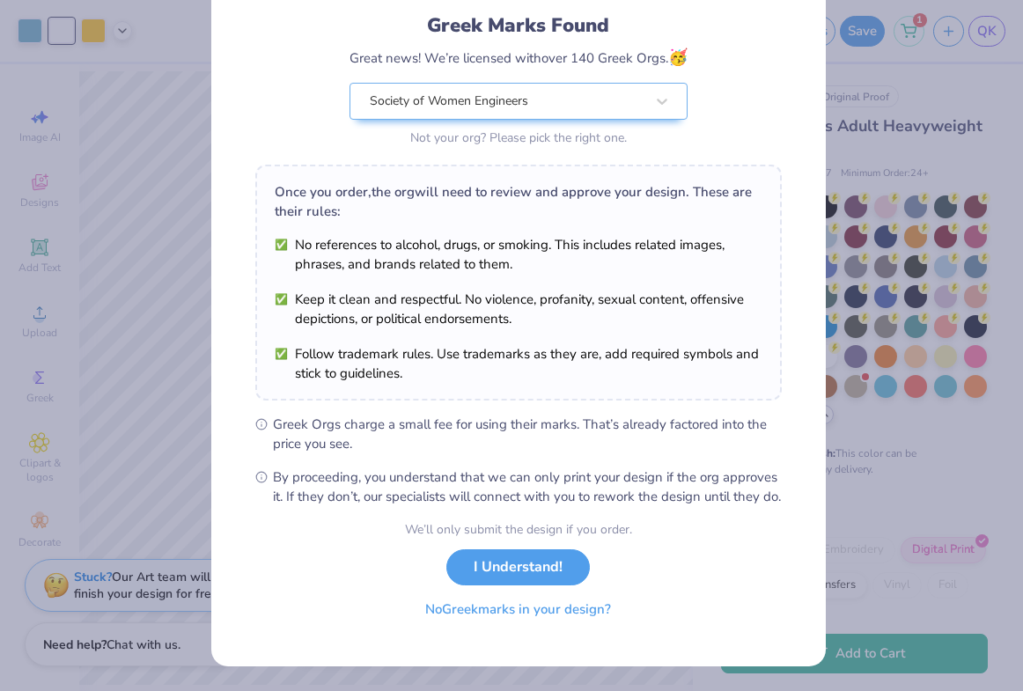
click at [419, 606] on button "No Greek marks in your design?" at bounding box center [518, 609] width 216 height 36
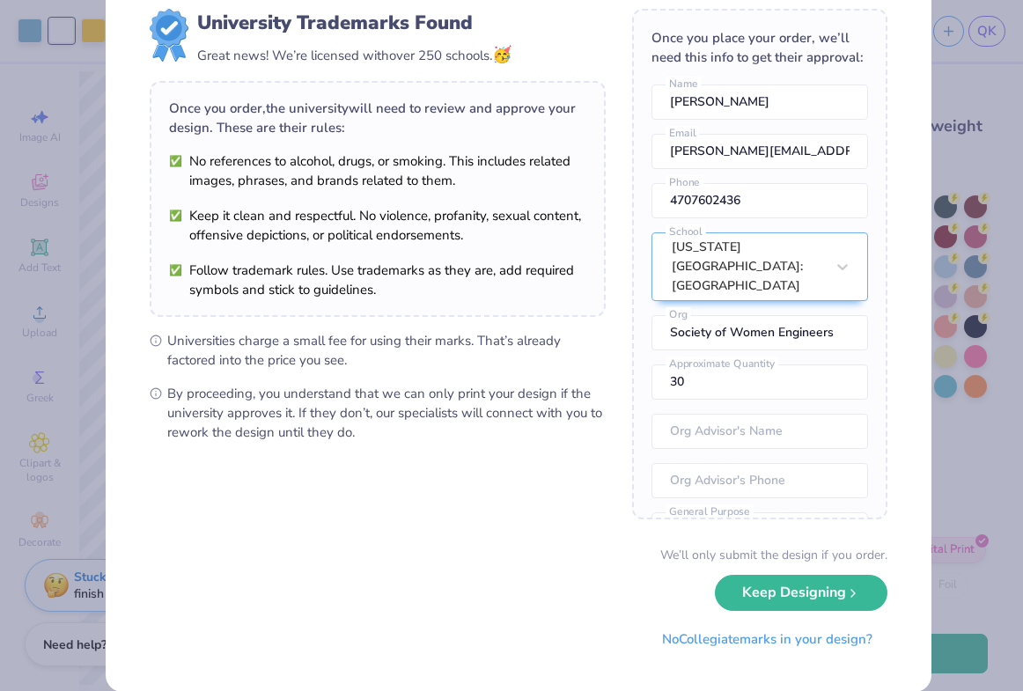
scroll to position [75, 0]
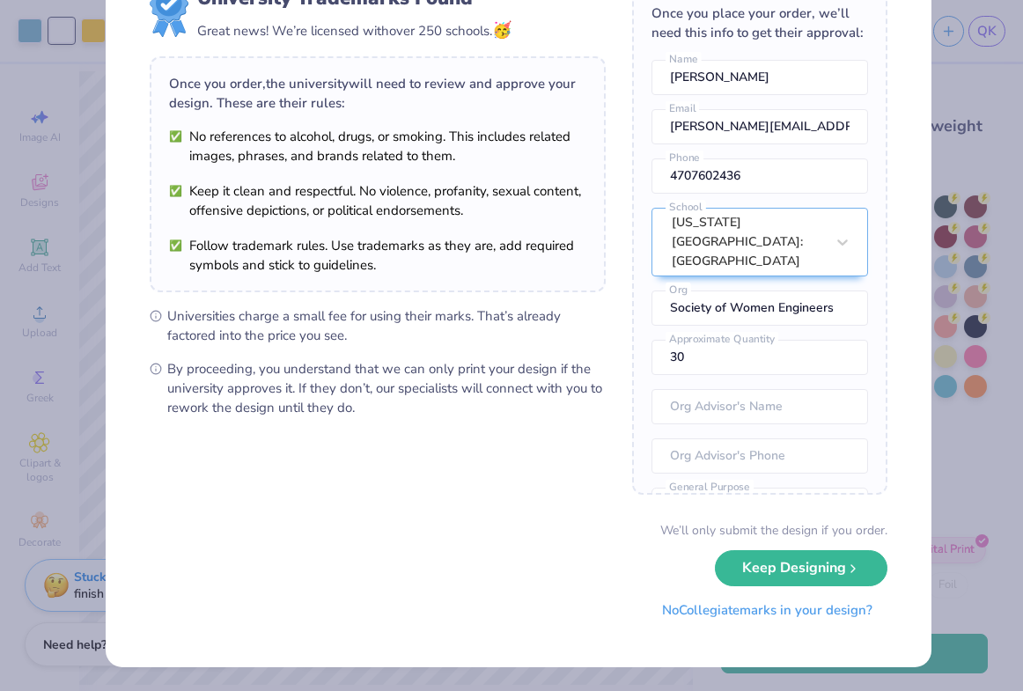
click at [666, 628] on button "No Collegiate marks in your design?" at bounding box center [767, 610] width 240 height 36
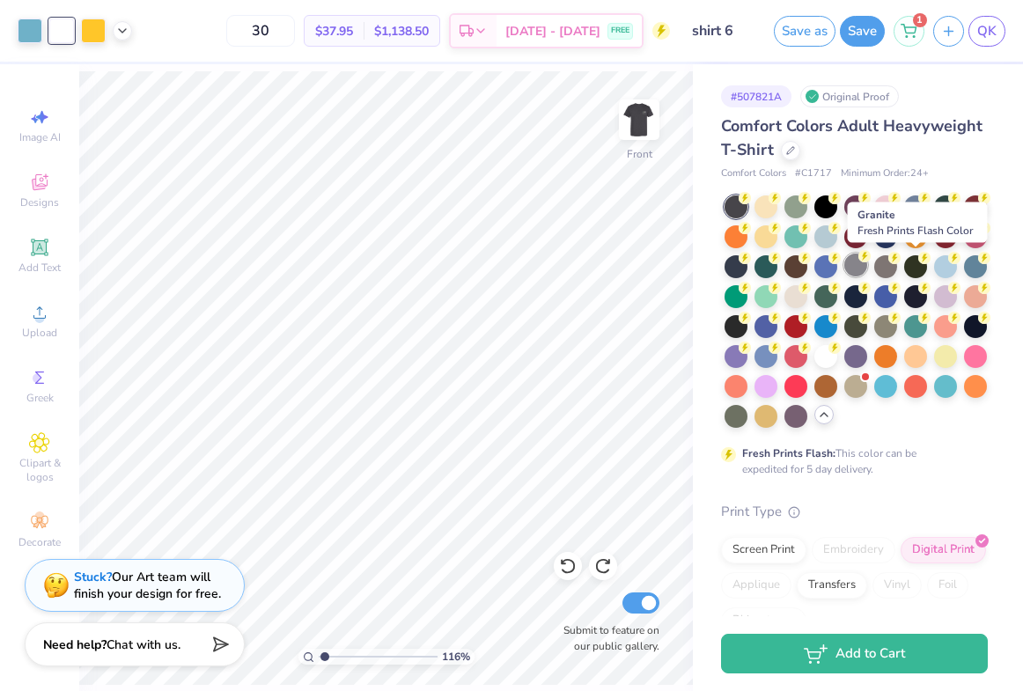
click at [867, 262] on div at bounding box center [855, 264] width 23 height 23
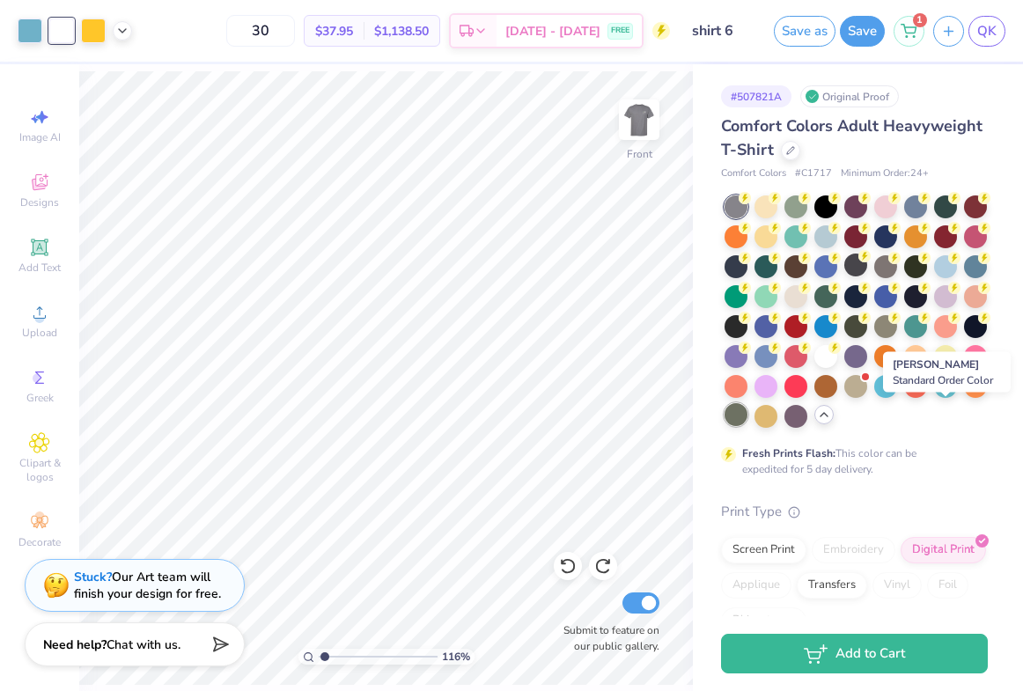
click at [747, 419] on div at bounding box center [735, 414] width 23 height 23
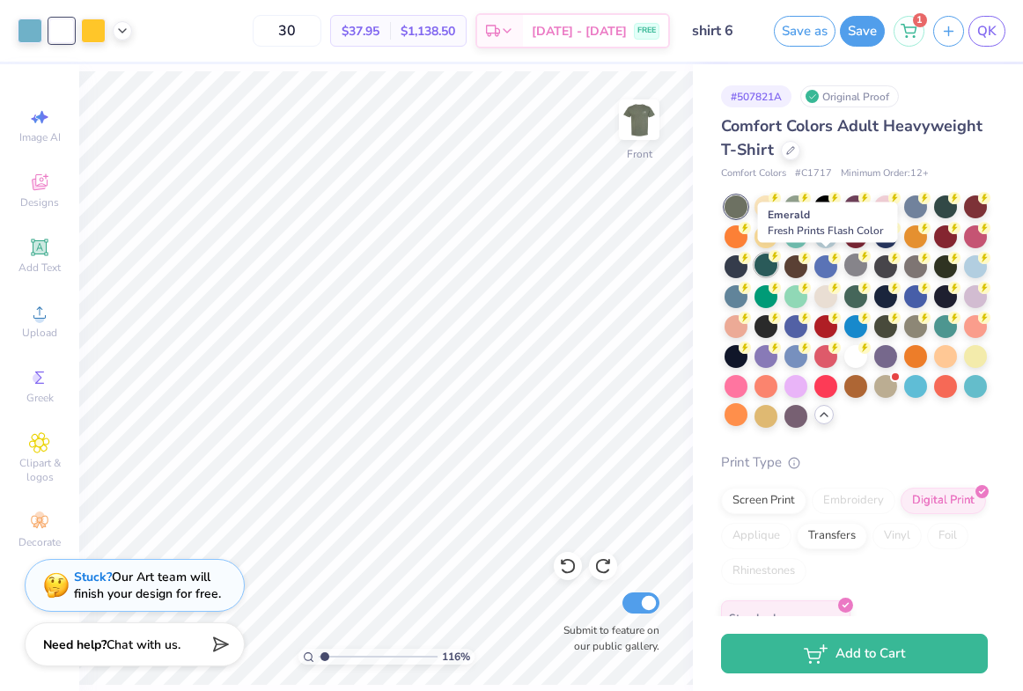
click at [777, 274] on div at bounding box center [765, 264] width 23 height 23
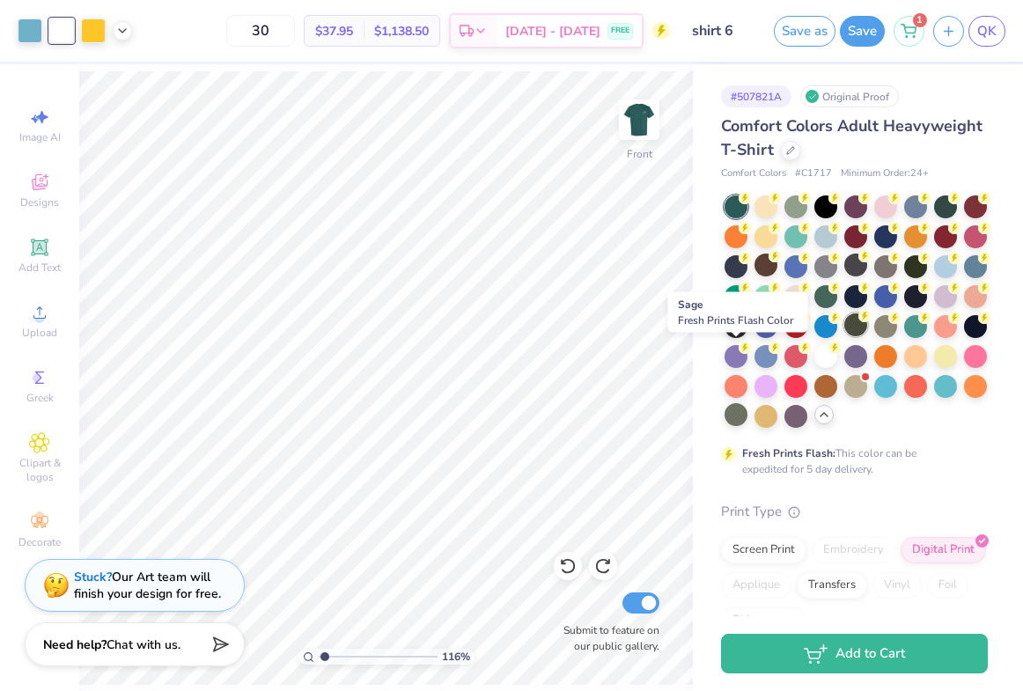
click at [844, 336] on div at bounding box center [855, 324] width 23 height 23
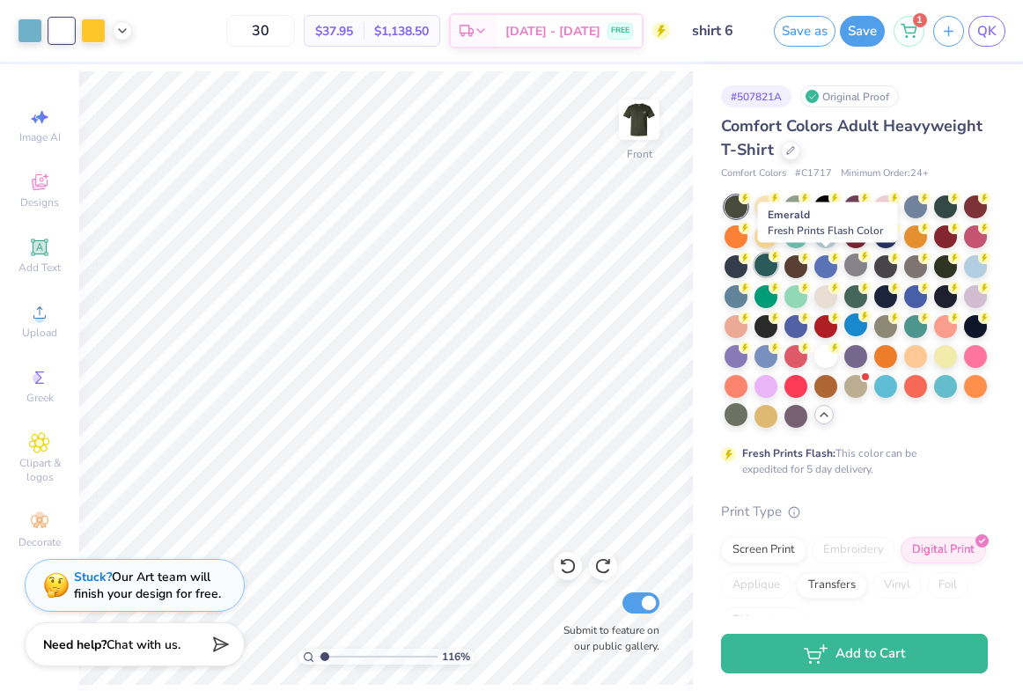
click at [781, 261] on icon at bounding box center [774, 256] width 12 height 12
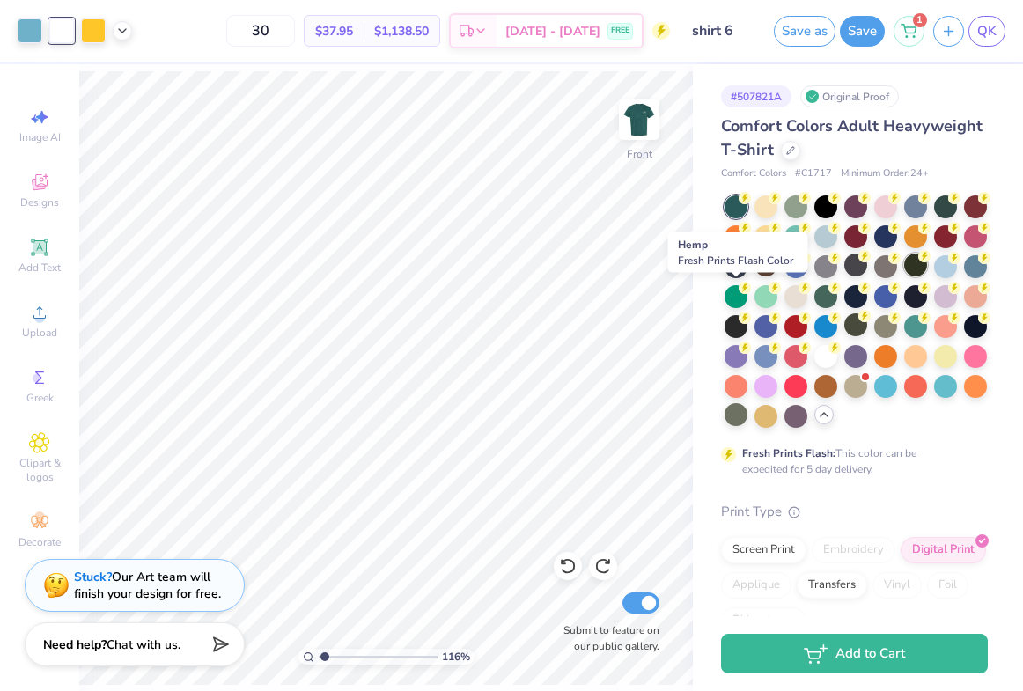
click at [904, 276] on div at bounding box center [915, 264] width 23 height 23
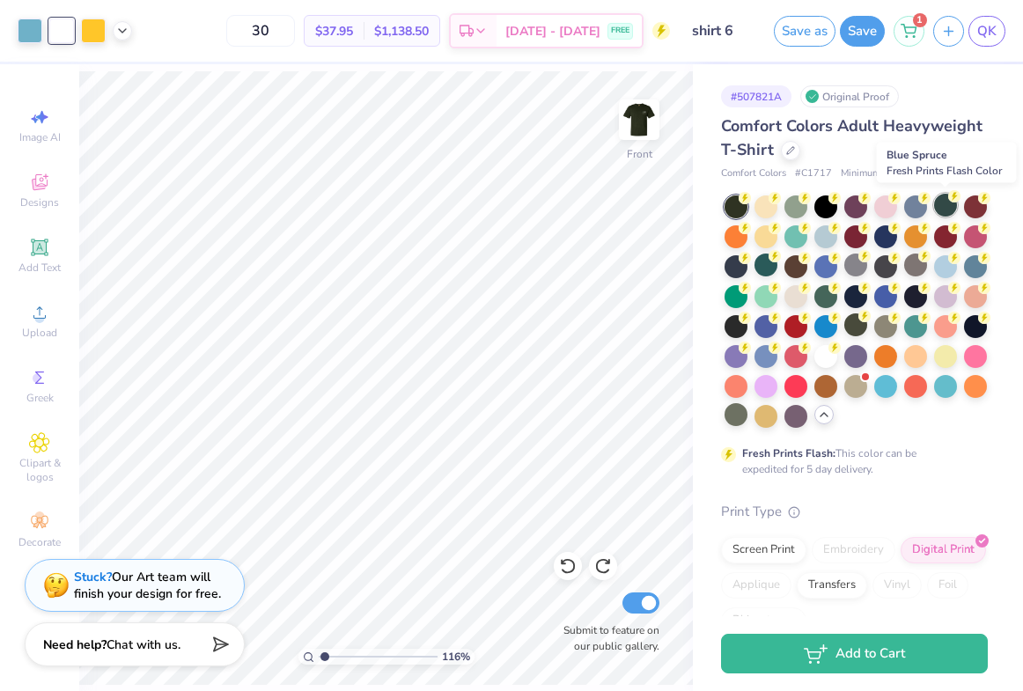
click at [947, 205] on div at bounding box center [945, 205] width 23 height 23
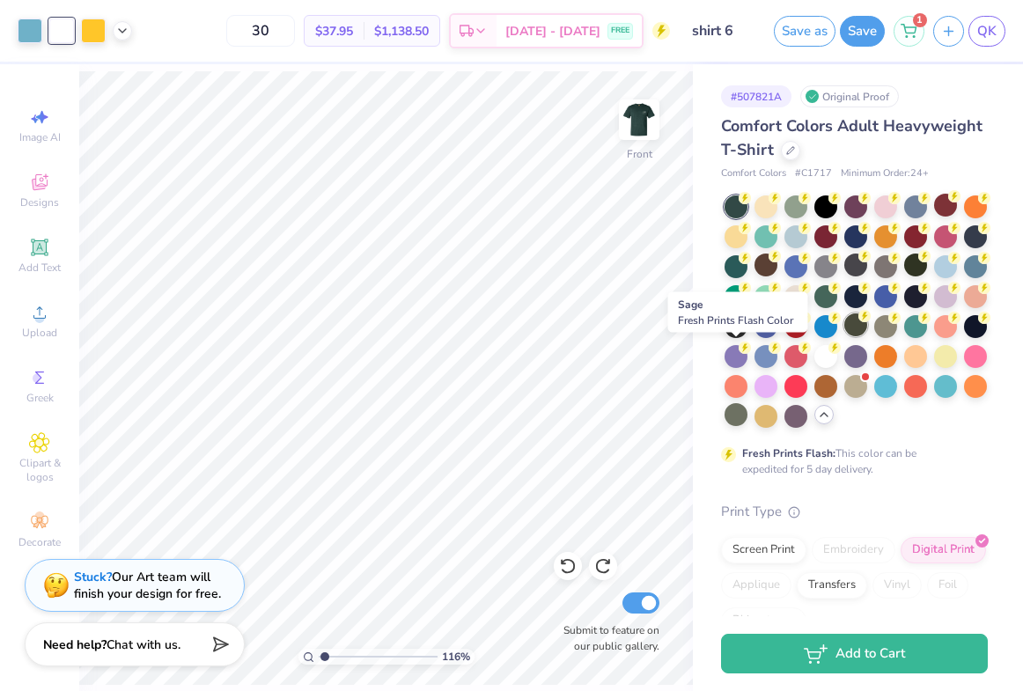
click at [844, 336] on div at bounding box center [855, 324] width 23 height 23
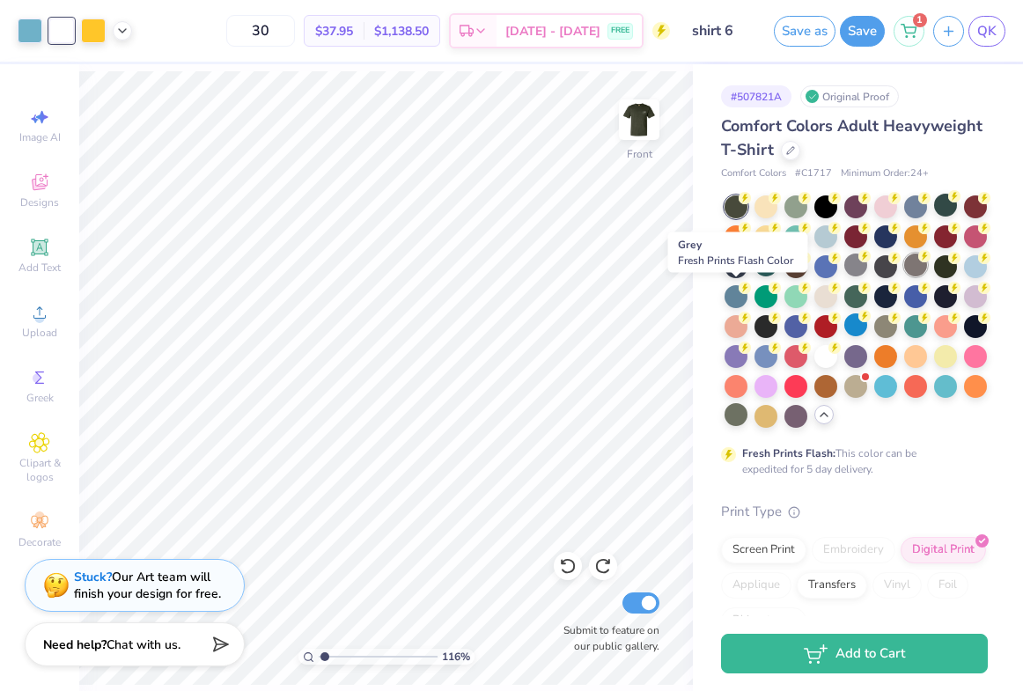
click at [904, 276] on div at bounding box center [915, 264] width 23 height 23
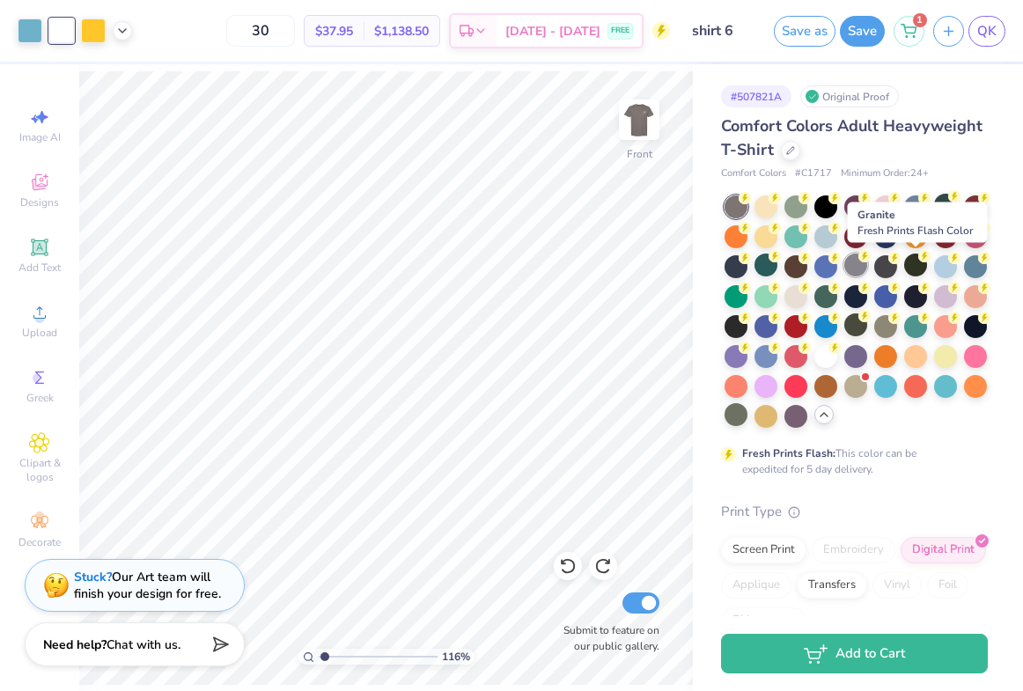
click at [751, 204] on circle at bounding box center [744, 198] width 12 height 12
click at [900, 260] on icon at bounding box center [894, 256] width 12 height 12
click at [867, 264] on div at bounding box center [855, 264] width 23 height 23
click at [897, 263] on div at bounding box center [885, 264] width 23 height 23
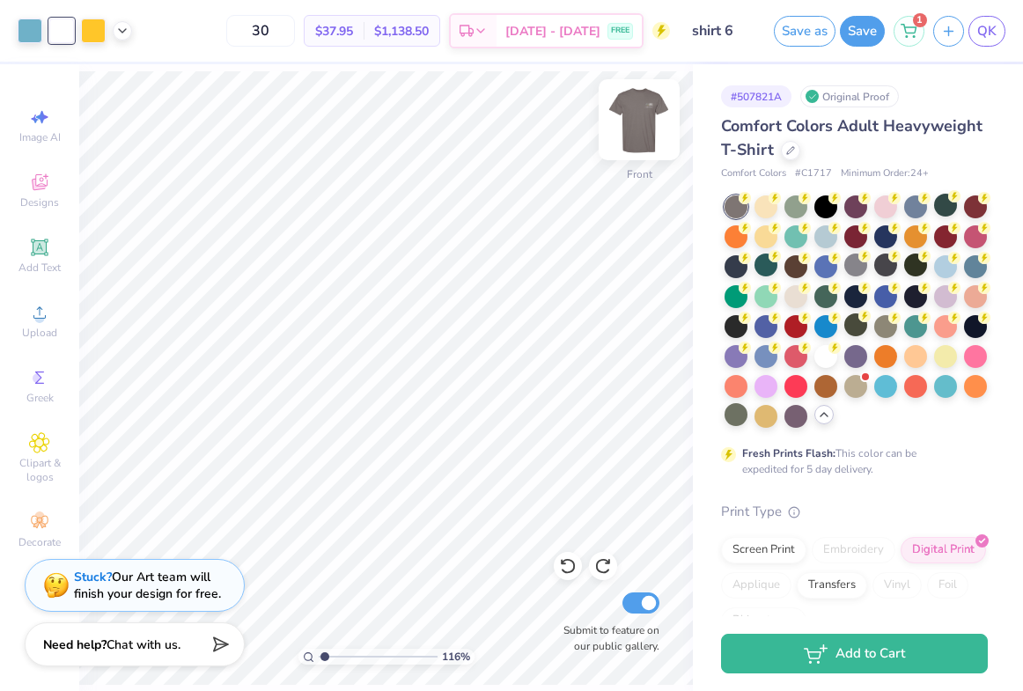
click at [632, 126] on img at bounding box center [639, 119] width 70 height 70
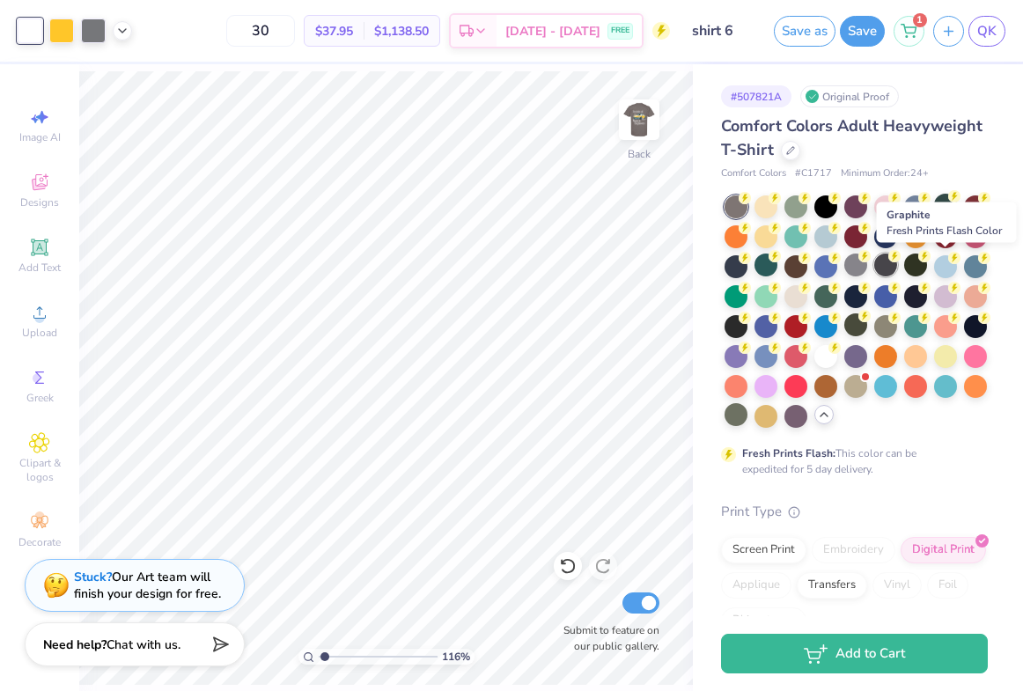
click at [897, 270] on div at bounding box center [885, 264] width 23 height 23
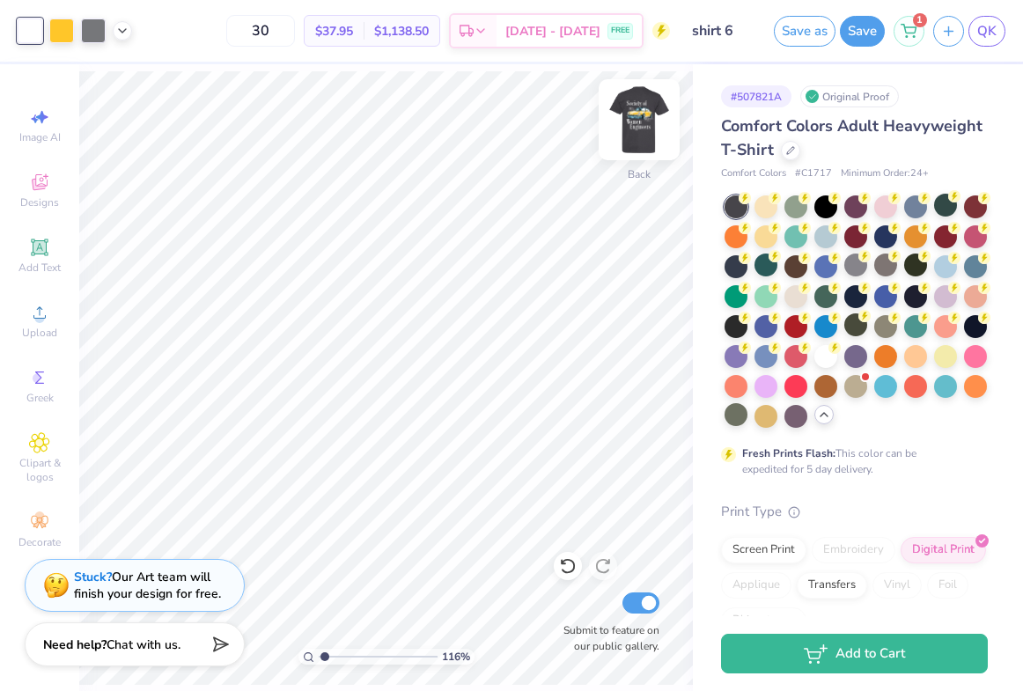
click at [646, 126] on img at bounding box center [639, 119] width 70 height 70
click at [861, 32] on button "Save" at bounding box center [861, 28] width 45 height 31
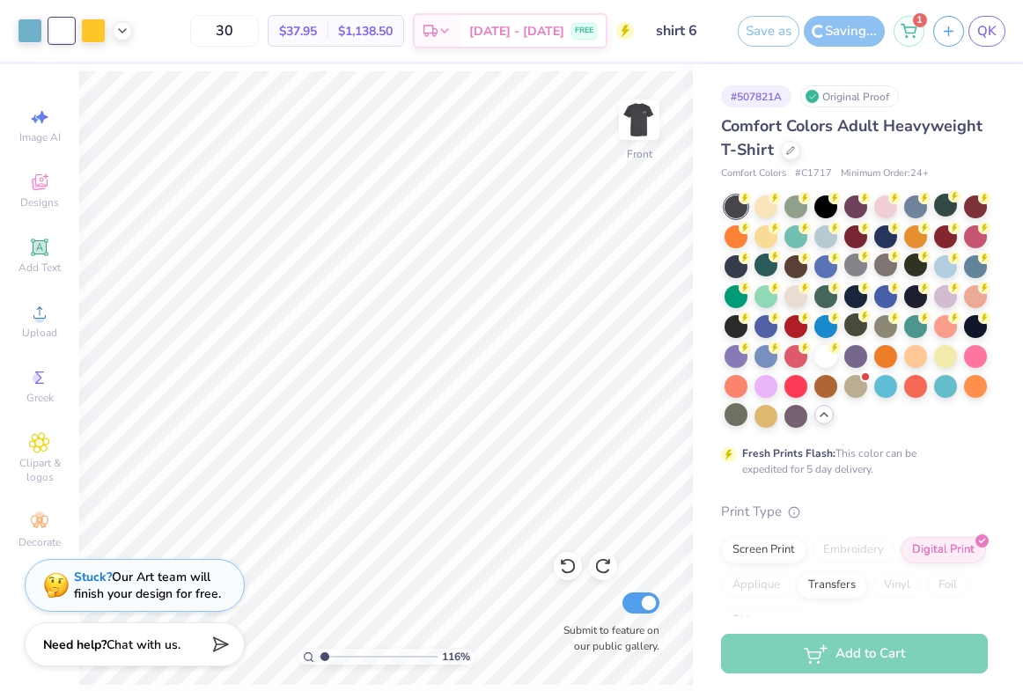
type input "1.16389800375545"
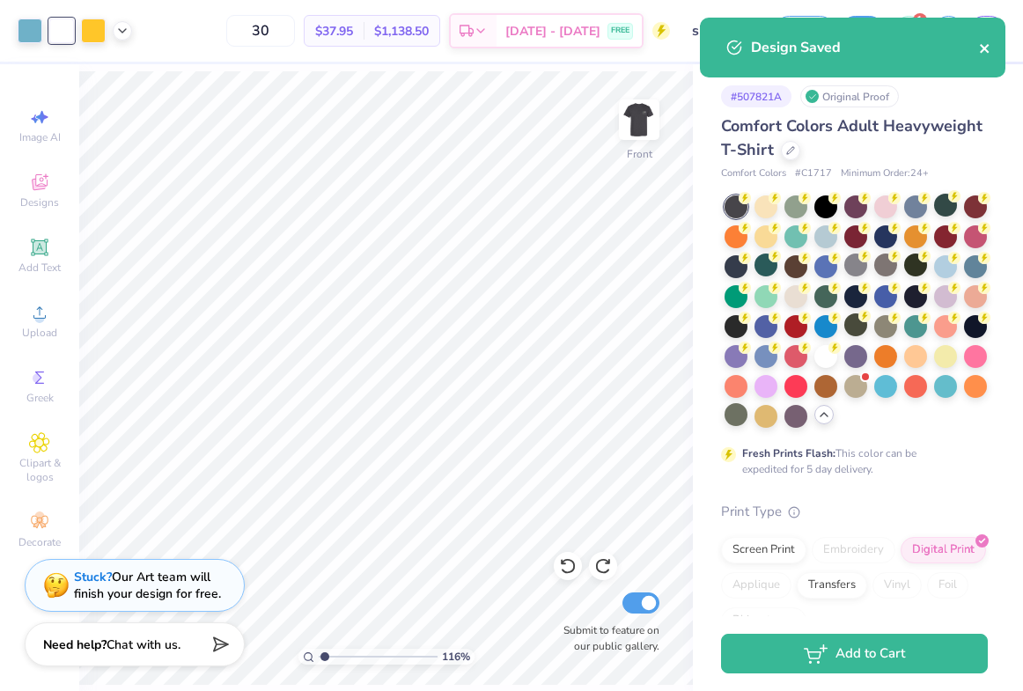
click at [987, 46] on icon "close" at bounding box center [983, 48] width 9 height 9
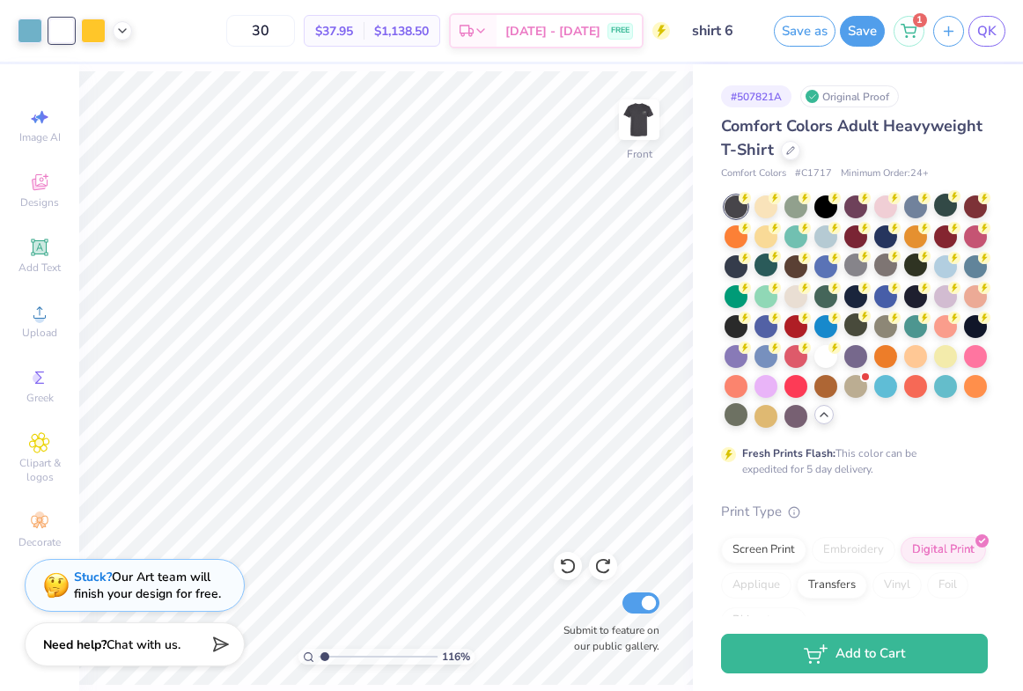
click at [980, 21] on div "Design Saved" at bounding box center [852, 17] width 312 height 7
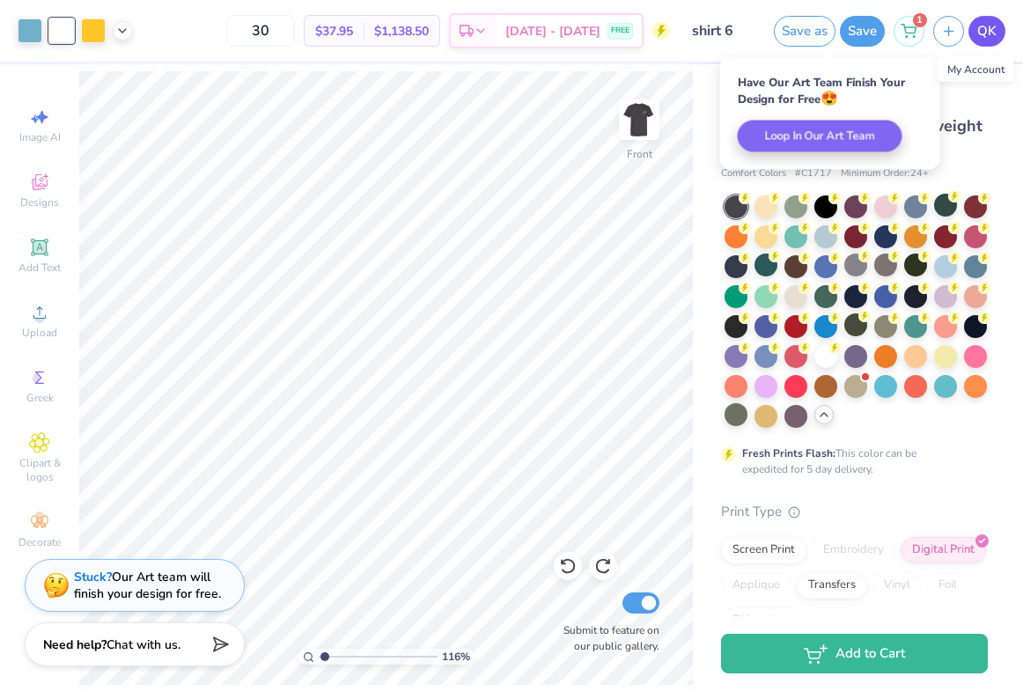
click at [984, 35] on span "QK" at bounding box center [986, 31] width 19 height 20
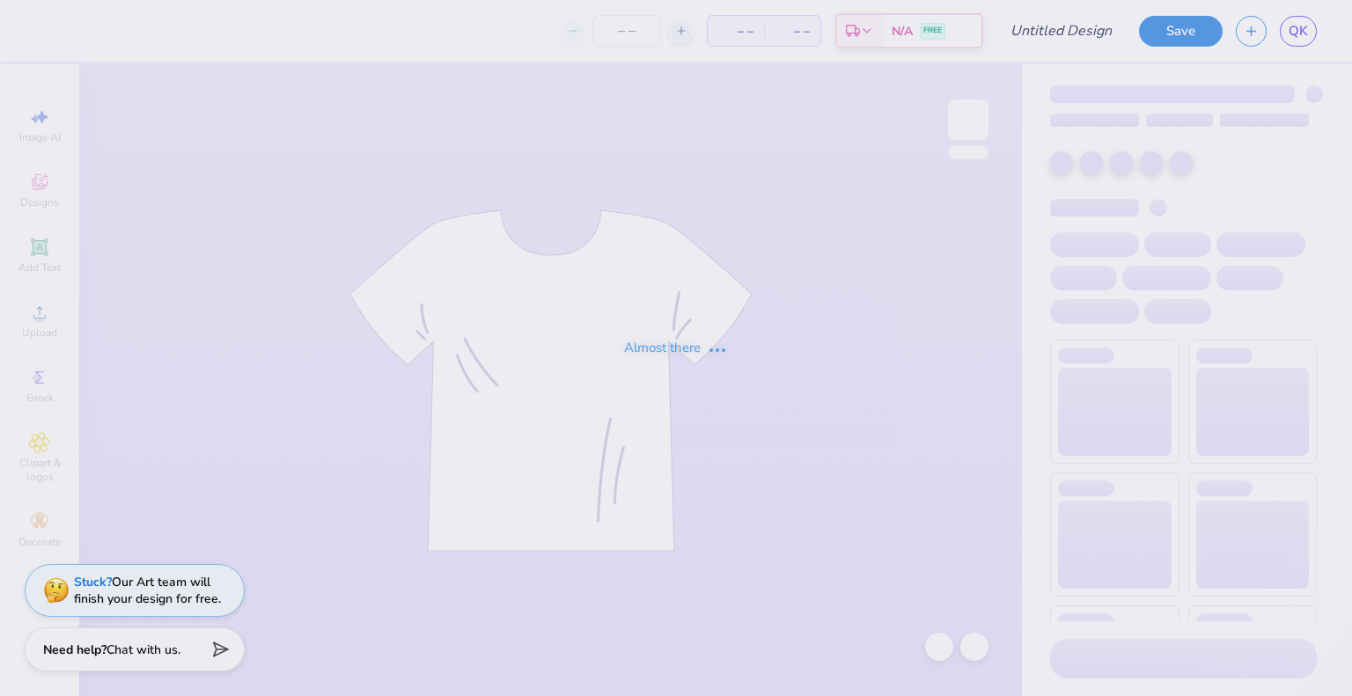
type input "air balloon hoodie"
type input "100"
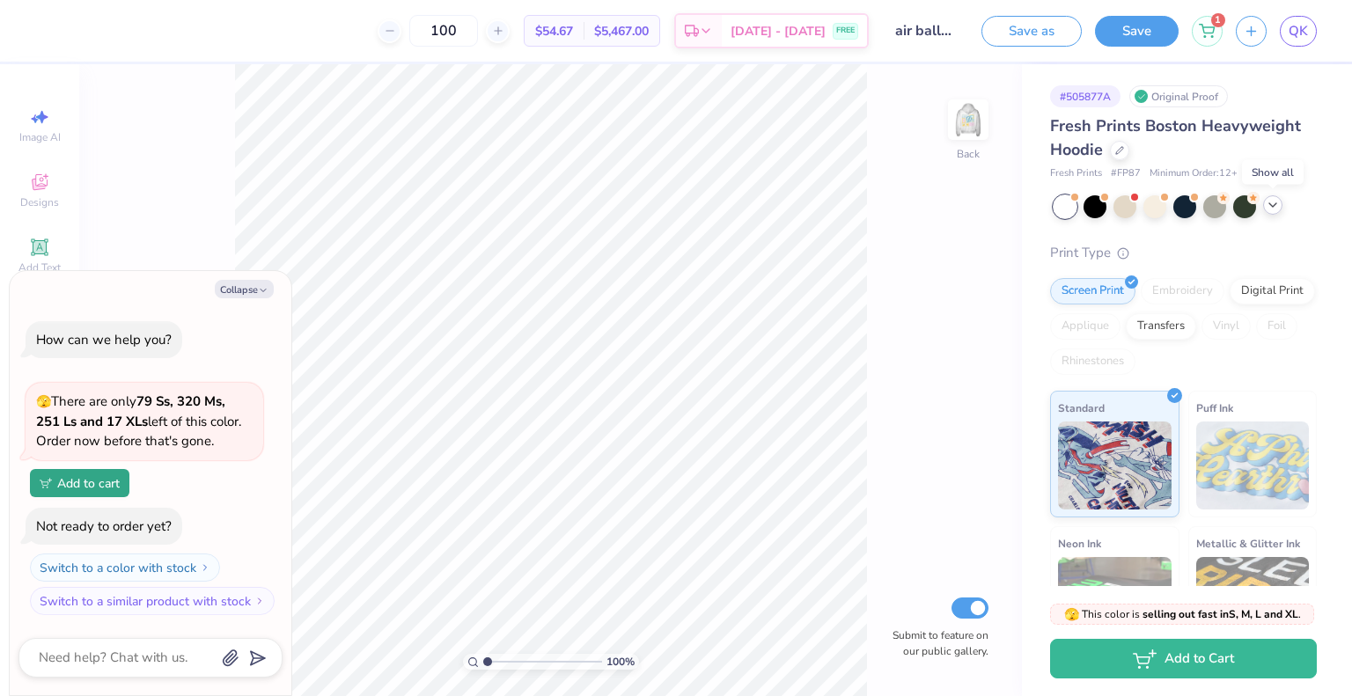
click at [1270, 206] on icon at bounding box center [1272, 205] width 14 height 14
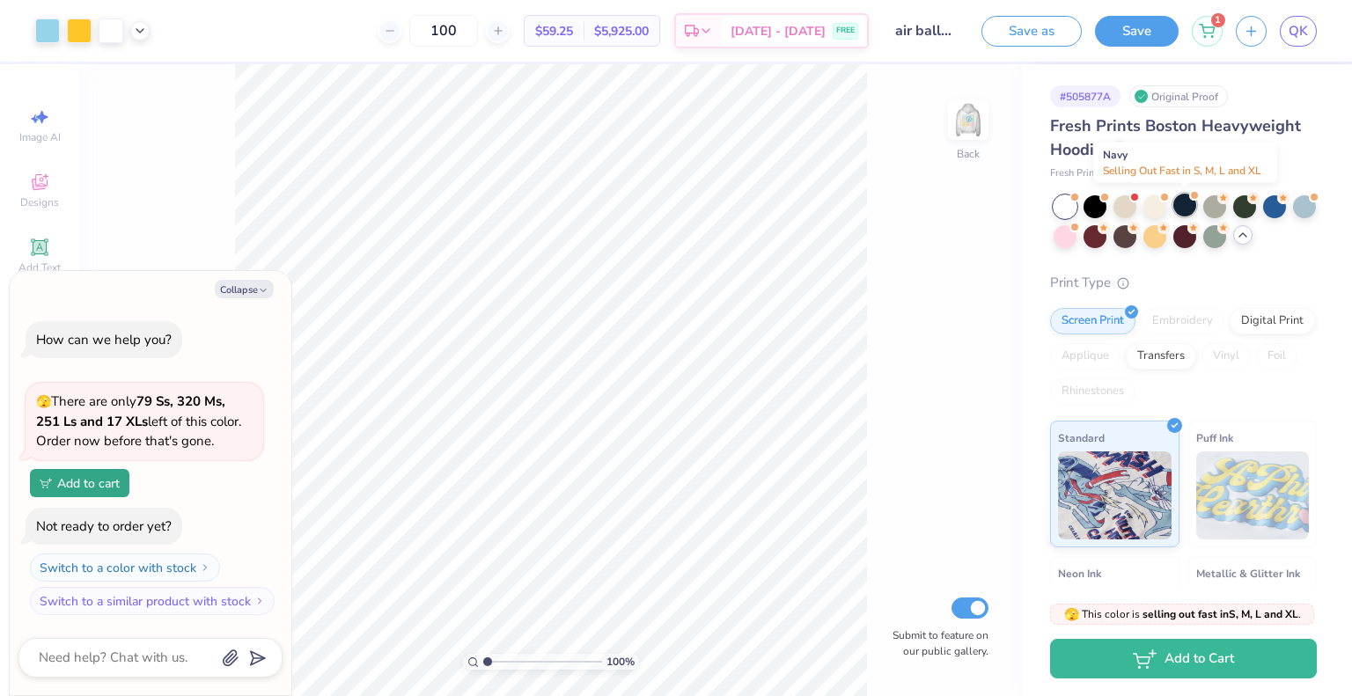
click at [1183, 208] on div at bounding box center [1184, 205] width 23 height 23
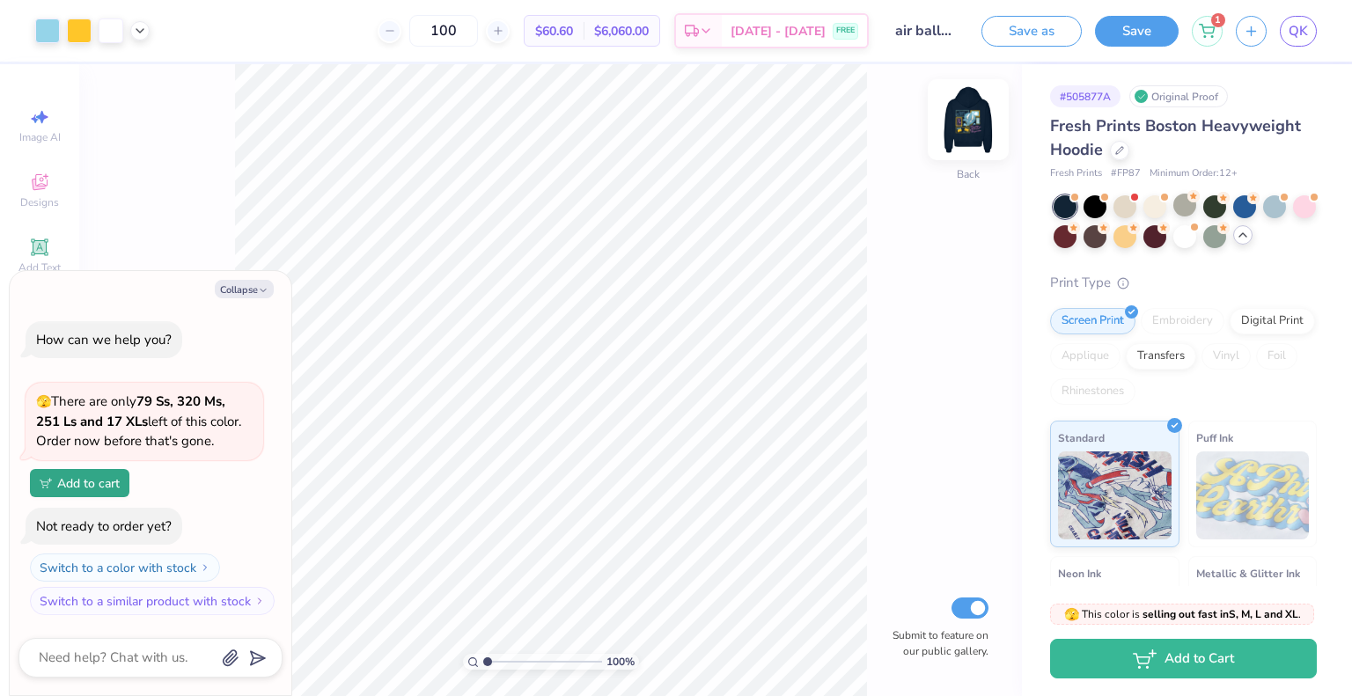
scroll to position [153, 0]
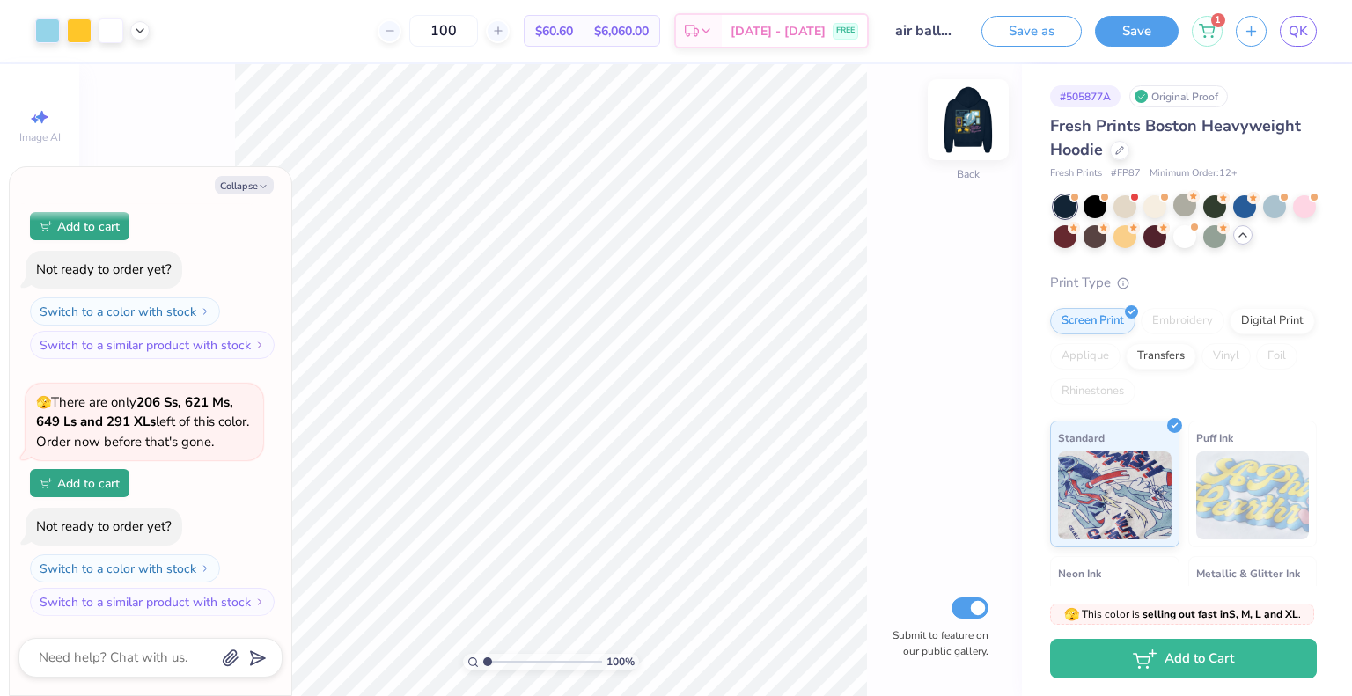
click at [962, 121] on img at bounding box center [968, 119] width 70 height 70
click at [236, 192] on button "Collapse" at bounding box center [244, 185] width 59 height 18
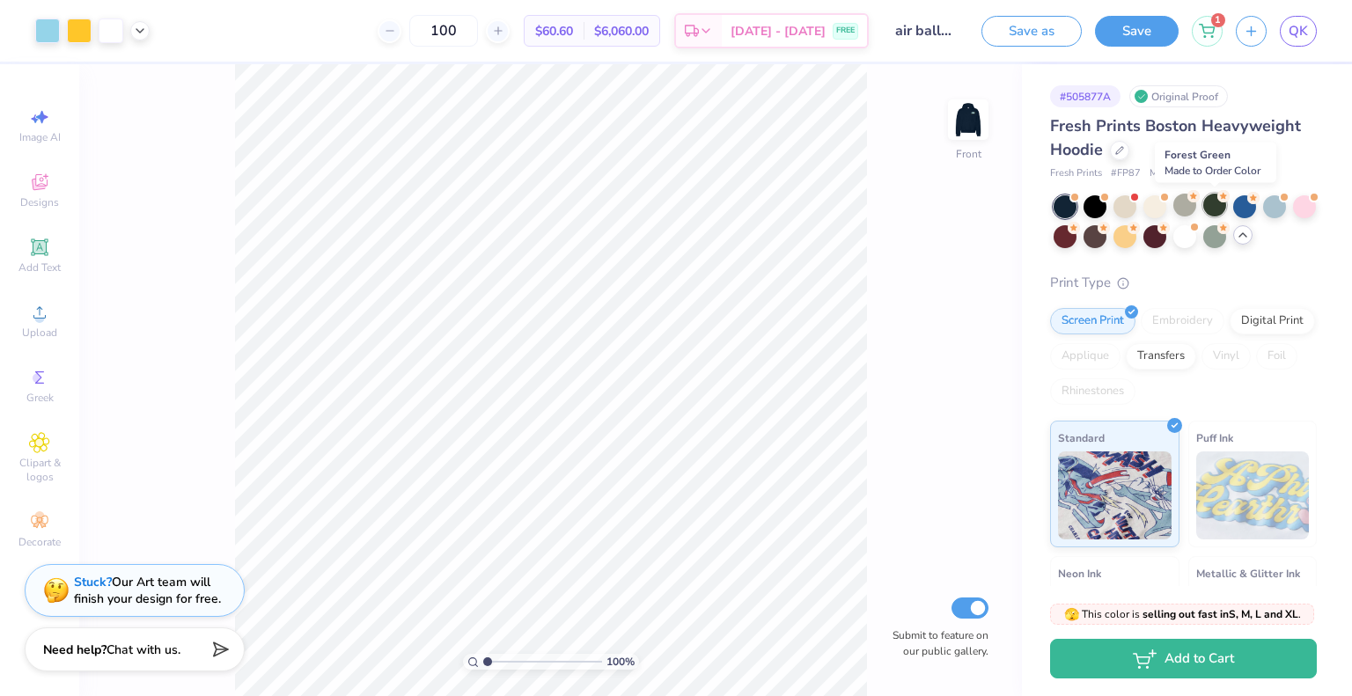
click at [1199, 197] on circle at bounding box center [1193, 196] width 12 height 12
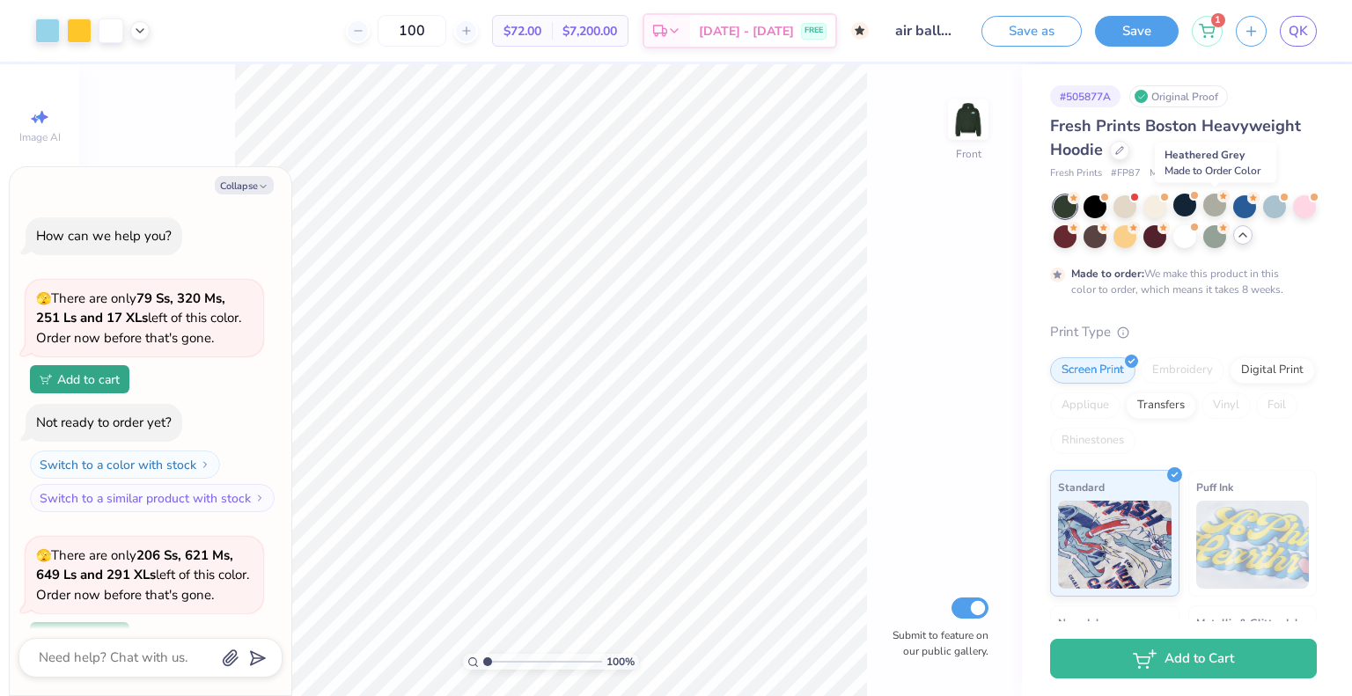
scroll to position [319, 0]
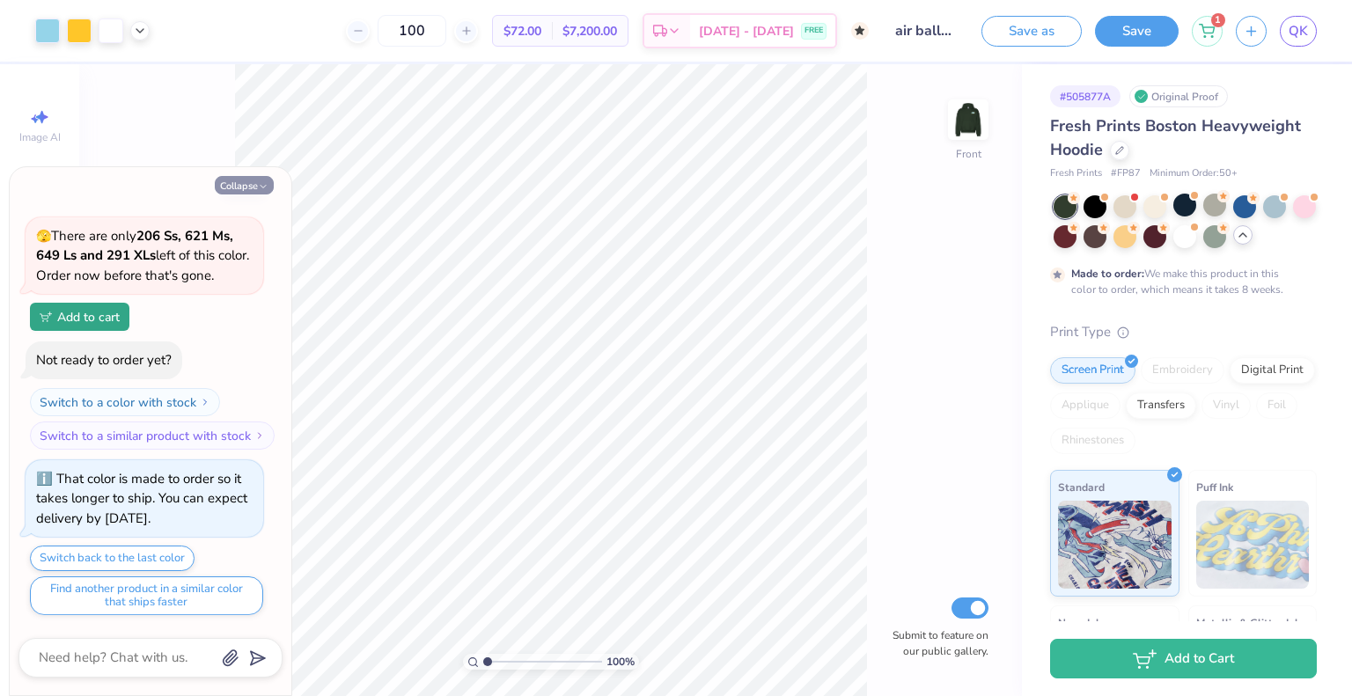
click at [231, 186] on button "Collapse" at bounding box center [244, 185] width 59 height 18
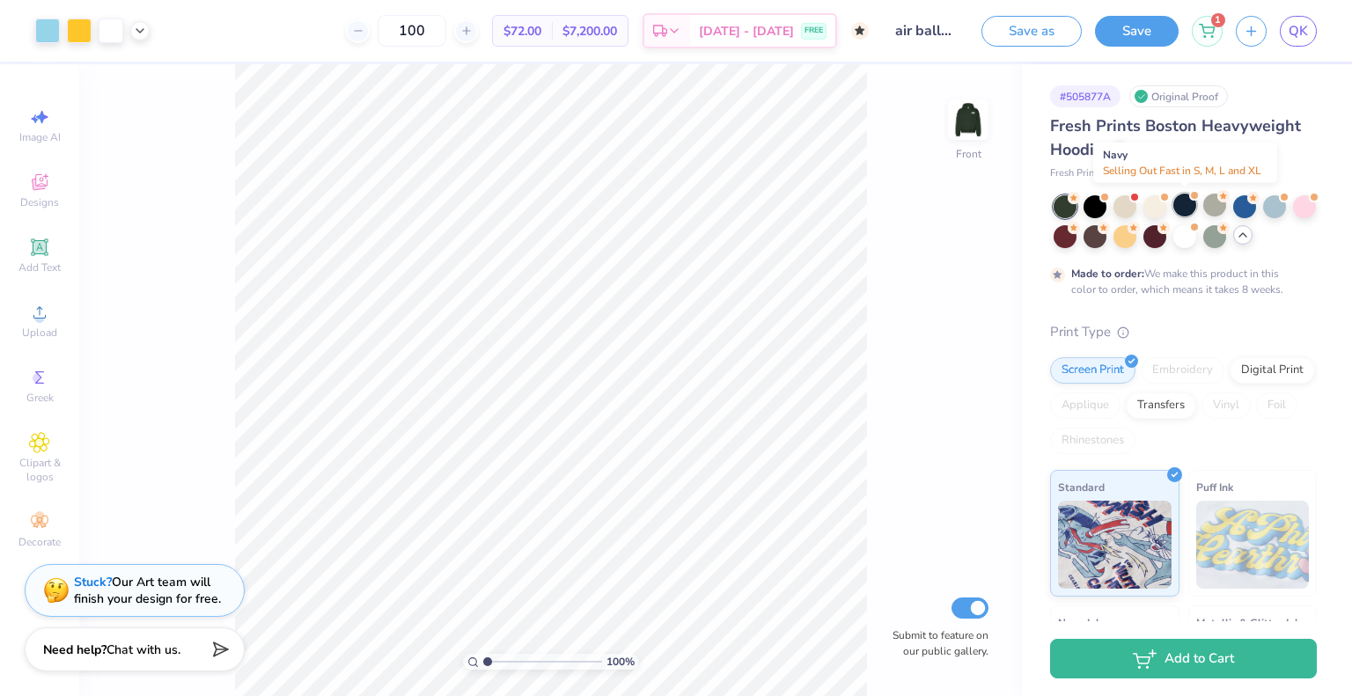
click at [1185, 202] on div at bounding box center [1184, 205] width 23 height 23
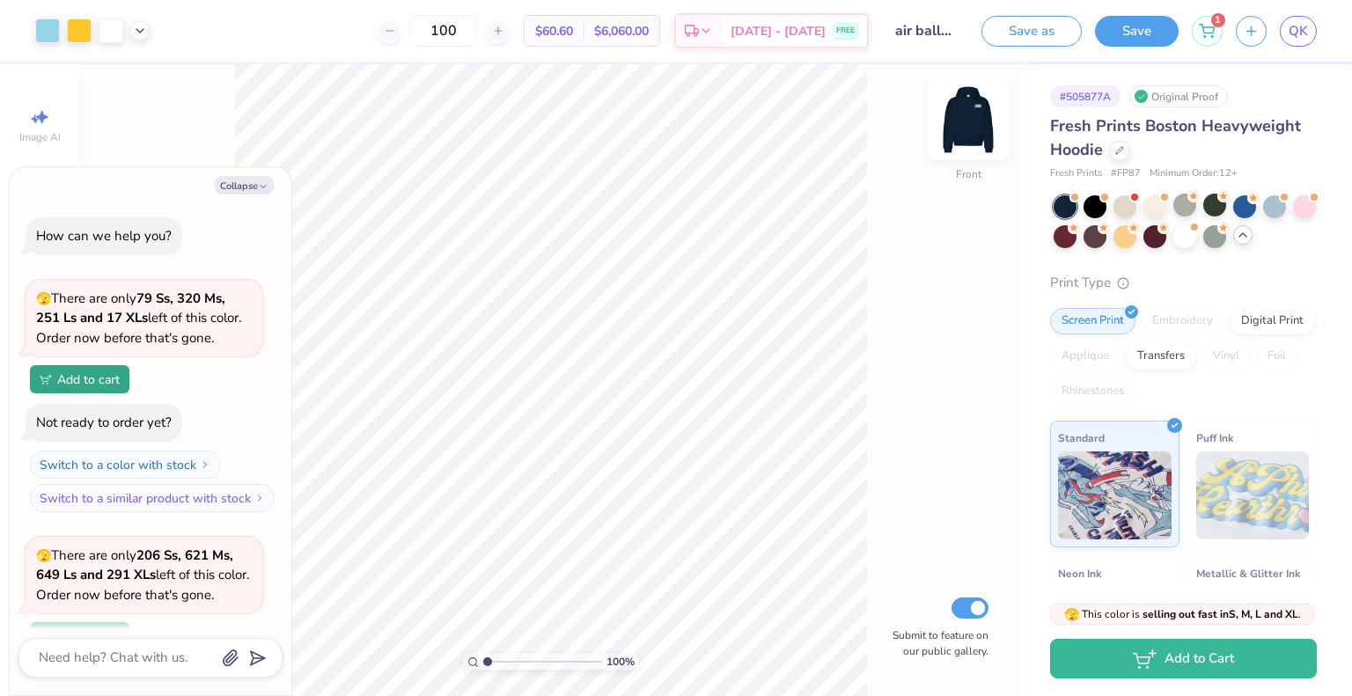
scroll to position [684, 0]
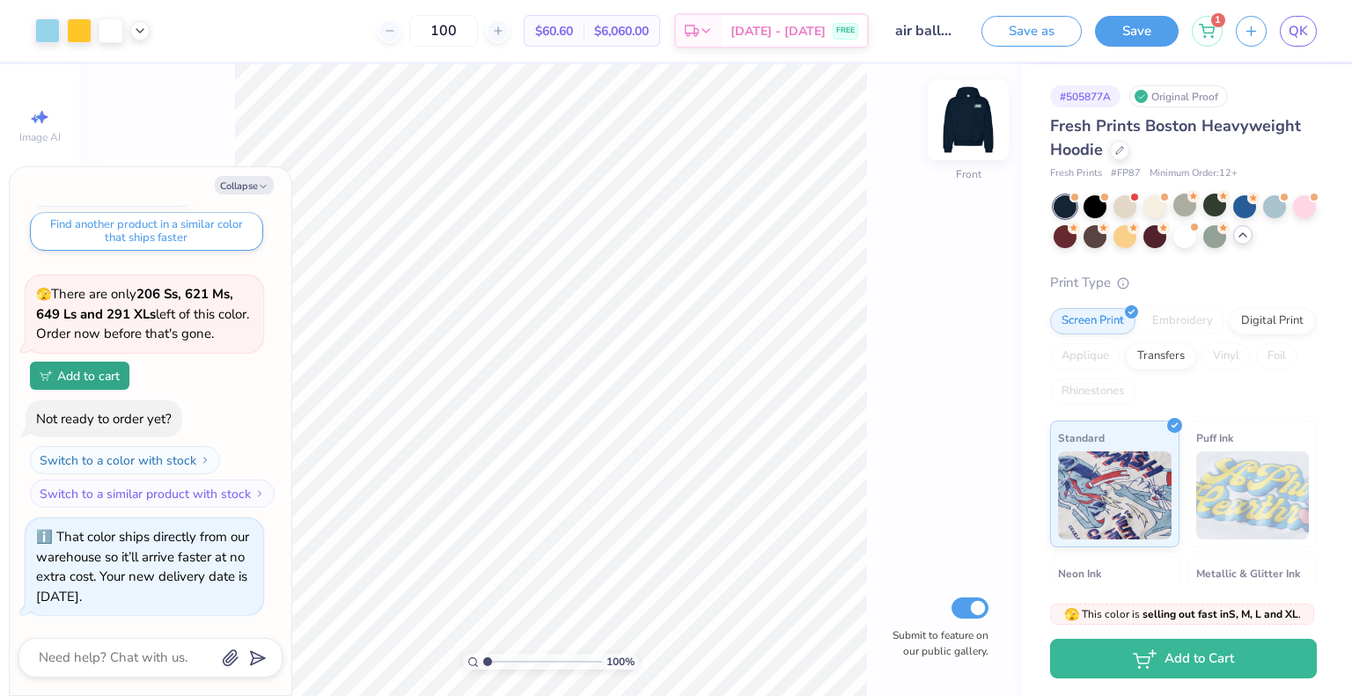
click at [958, 128] on img at bounding box center [968, 119] width 70 height 70
click at [958, 128] on img at bounding box center [967, 119] width 35 height 35
drag, startPoint x: 958, startPoint y: 128, endPoint x: 929, endPoint y: 274, distance: 148.9
click at [929, 274] on div "100 % Back Submit to feature on our public gallery." at bounding box center [550, 380] width 942 height 632
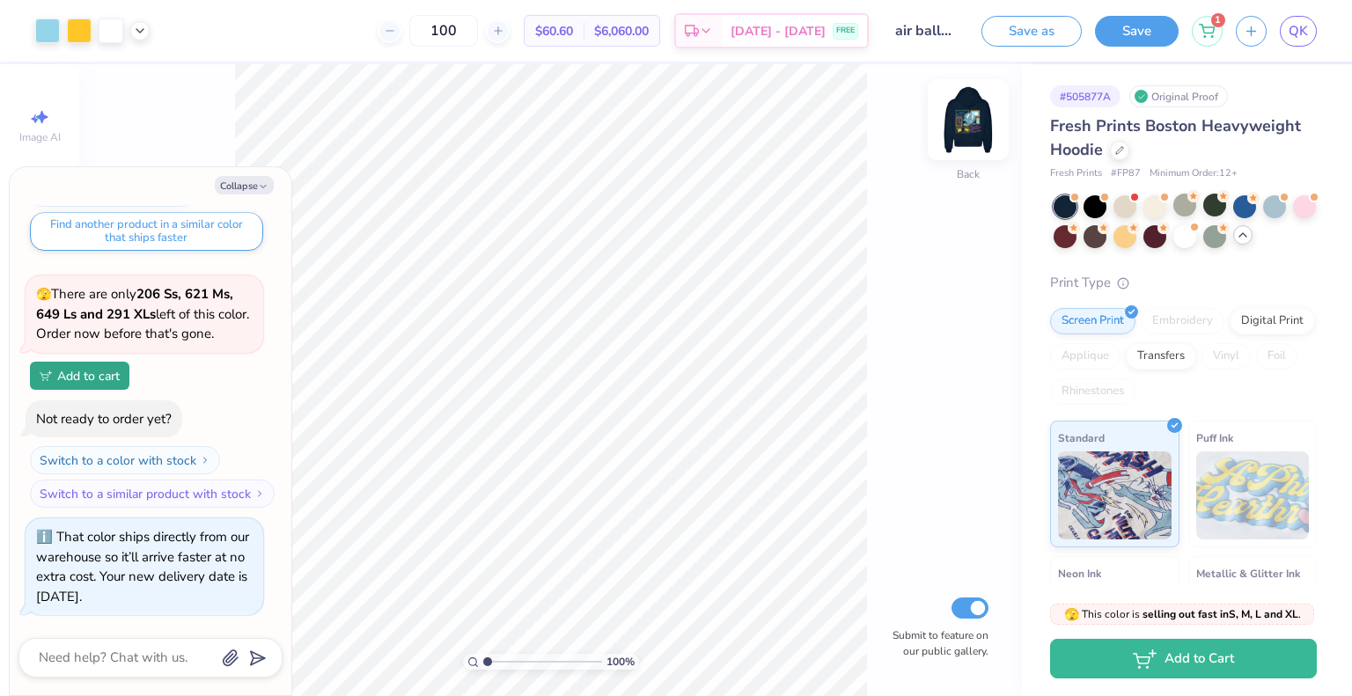
click at [964, 122] on img at bounding box center [968, 119] width 70 height 70
click at [217, 190] on button "Collapse" at bounding box center [244, 185] width 59 height 18
type textarea "x"
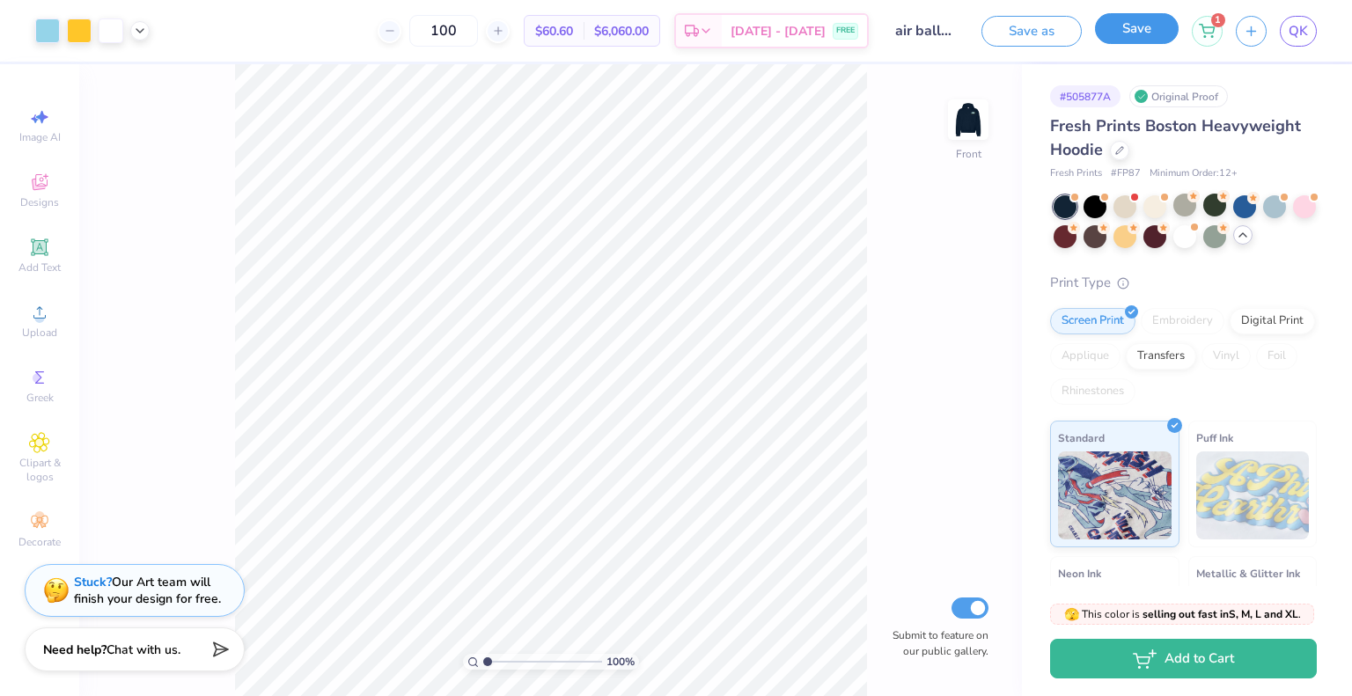
click at [1158, 24] on button "Save" at bounding box center [1137, 28] width 84 height 31
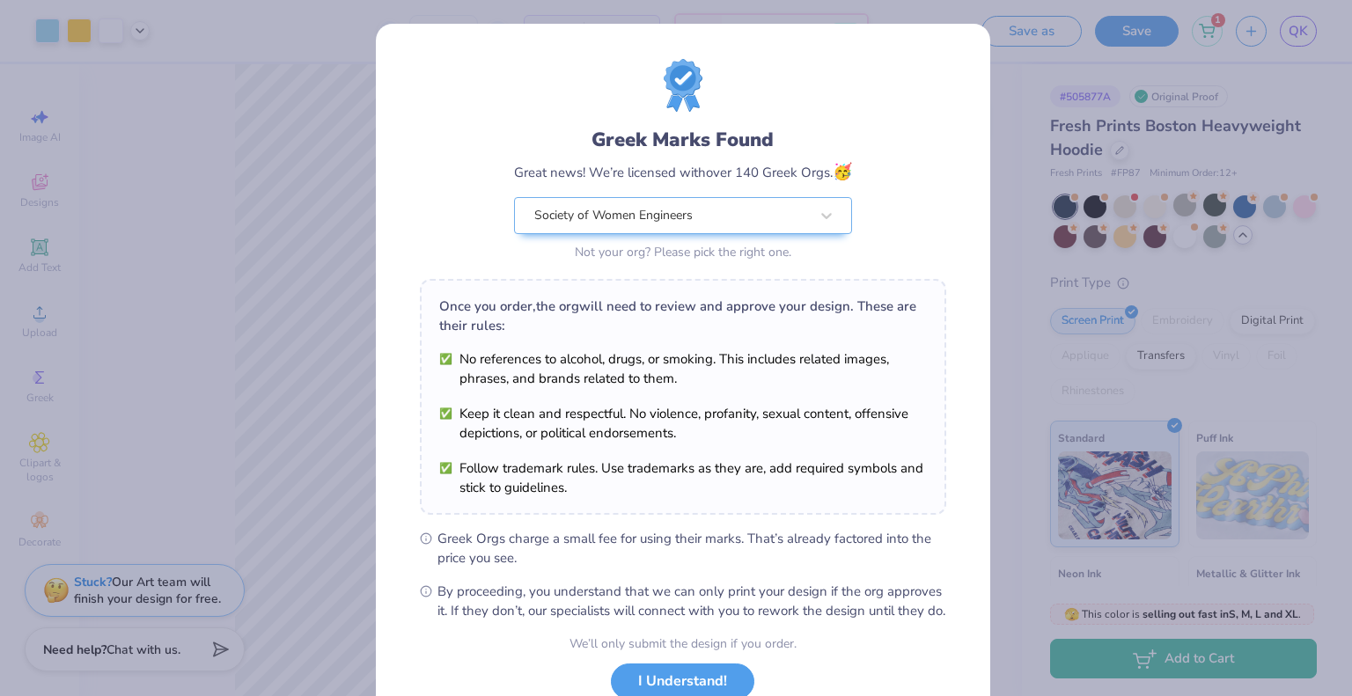
scroll to position [128, 0]
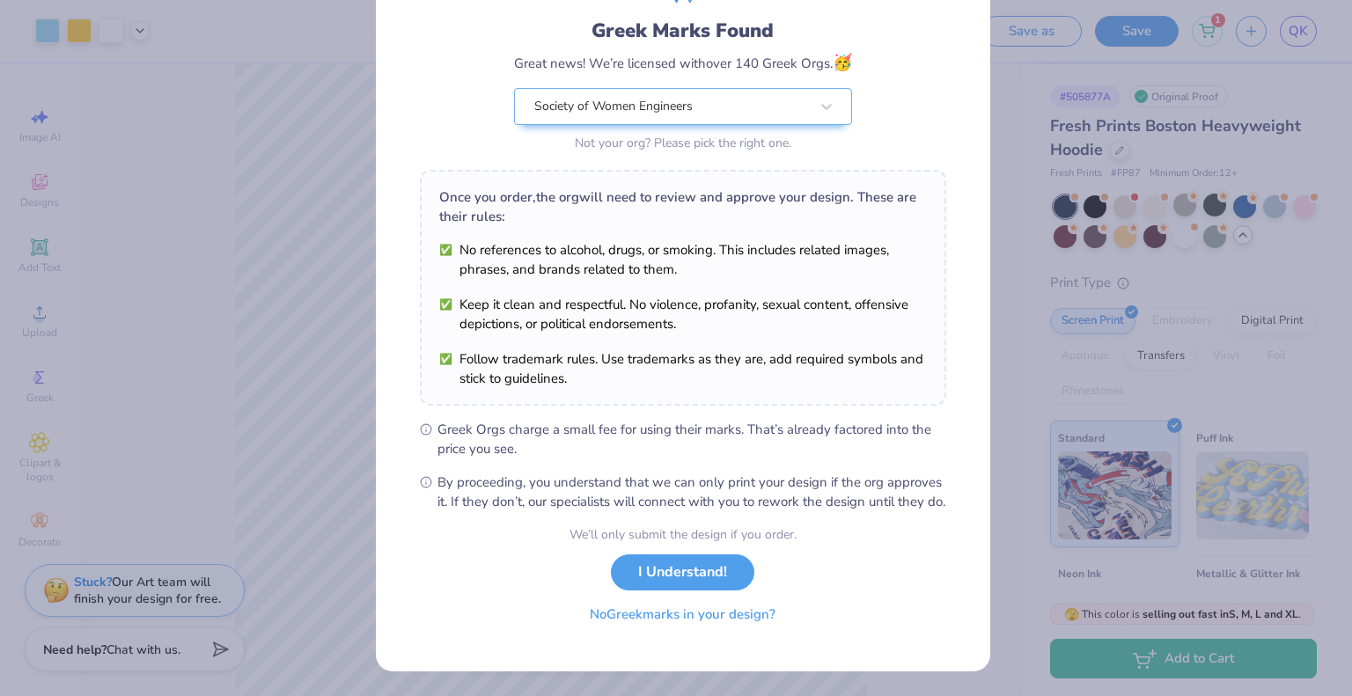
click at [747, 623] on button "No Greek marks in your design?" at bounding box center [683, 615] width 216 height 36
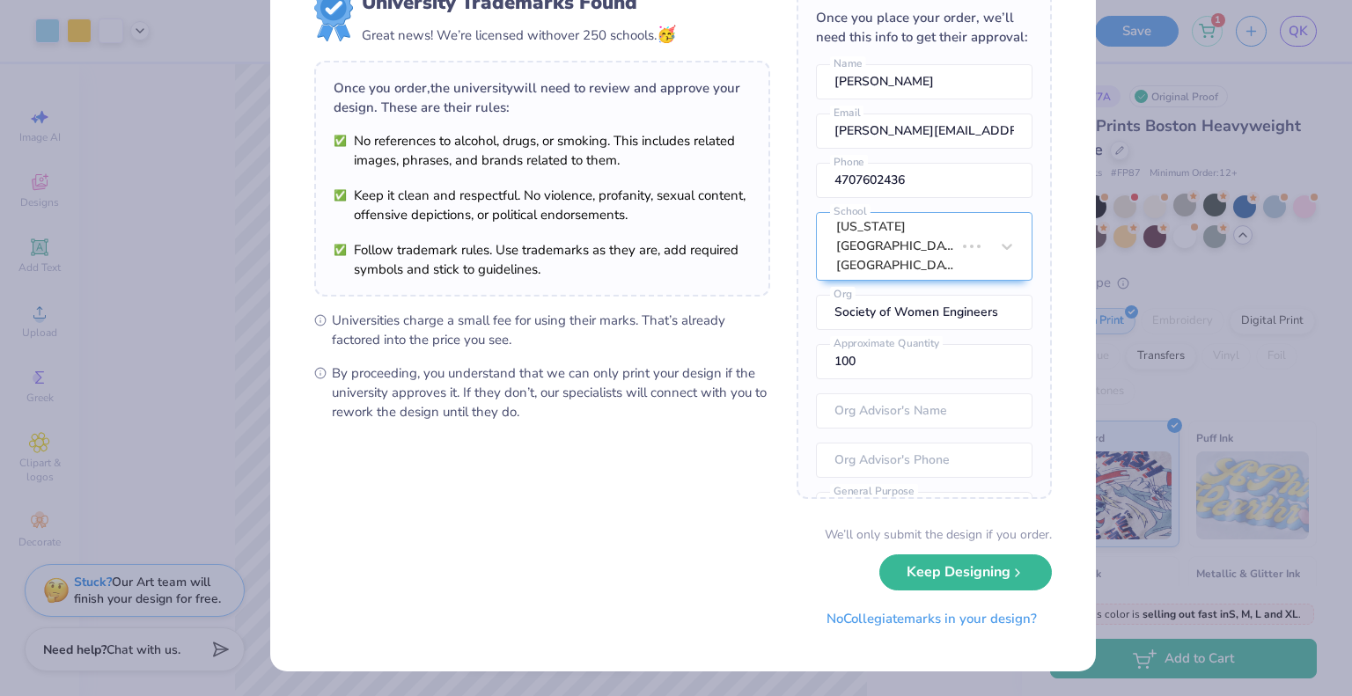
scroll to position [0, 0]
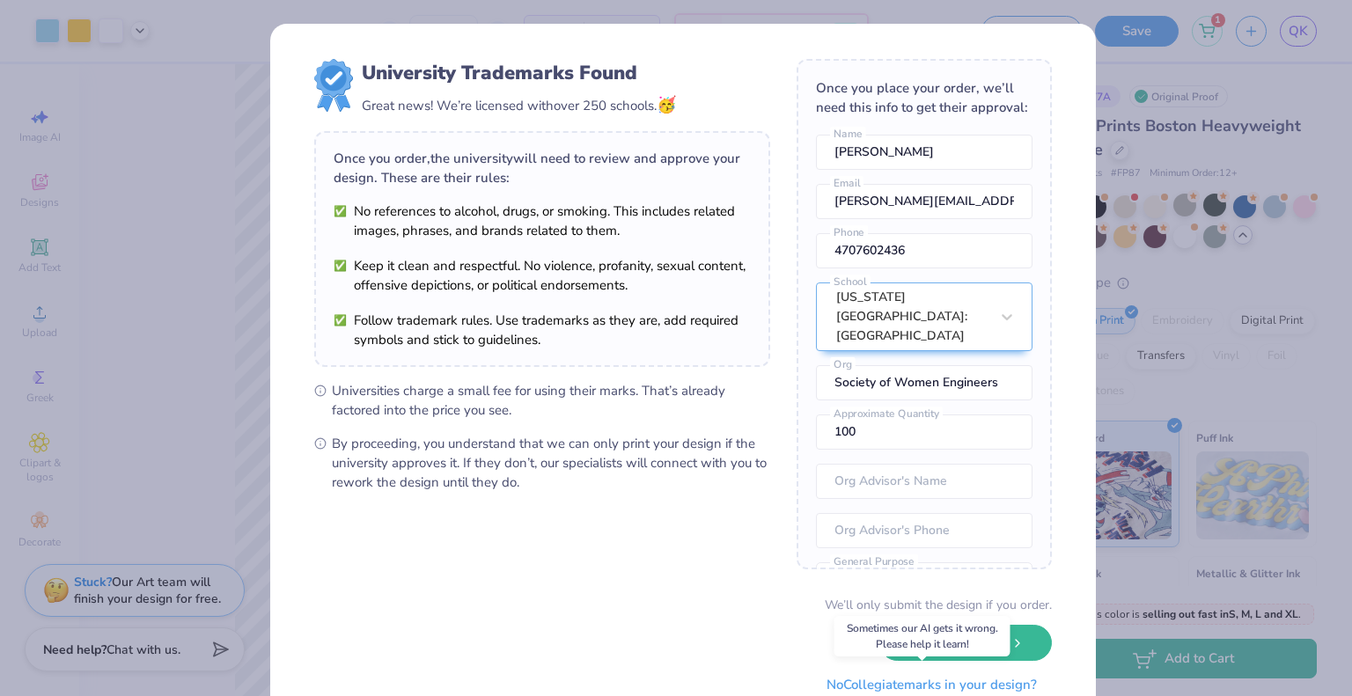
click at [841, 688] on button "No Collegiate marks in your design?" at bounding box center [931, 685] width 240 height 36
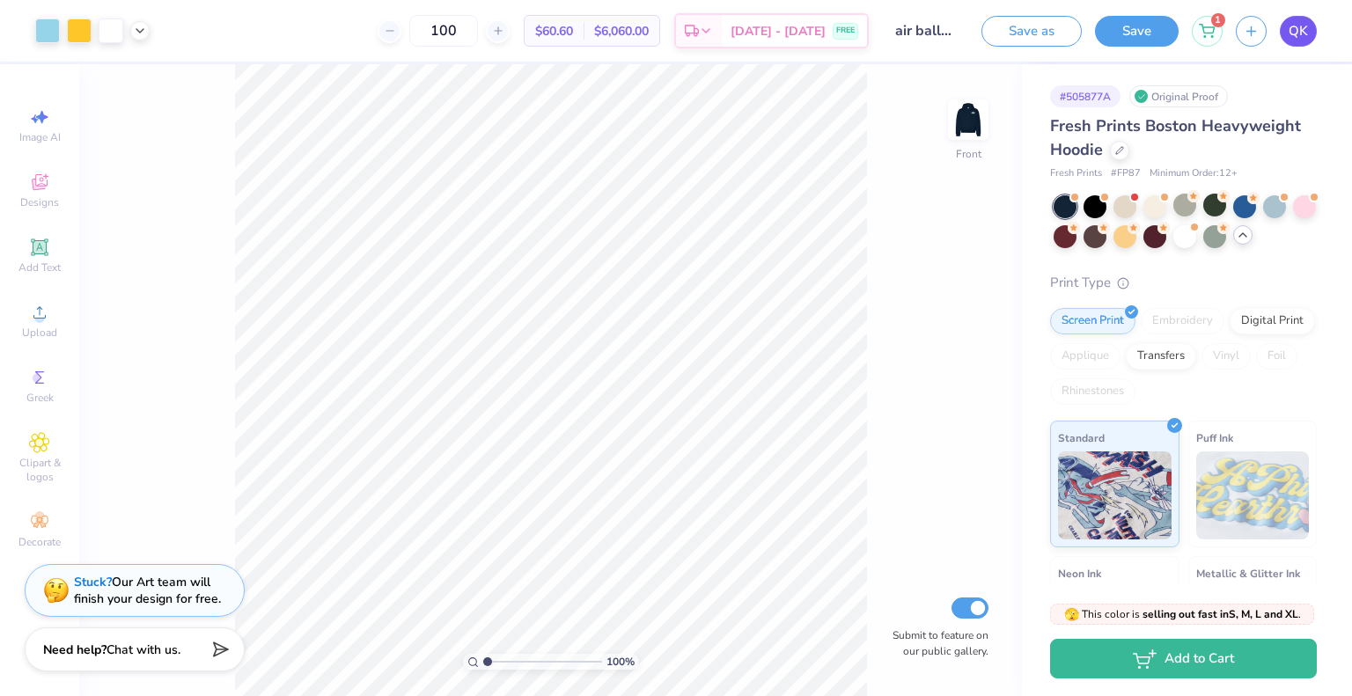
click at [1299, 39] on span "QK" at bounding box center [1297, 31] width 19 height 20
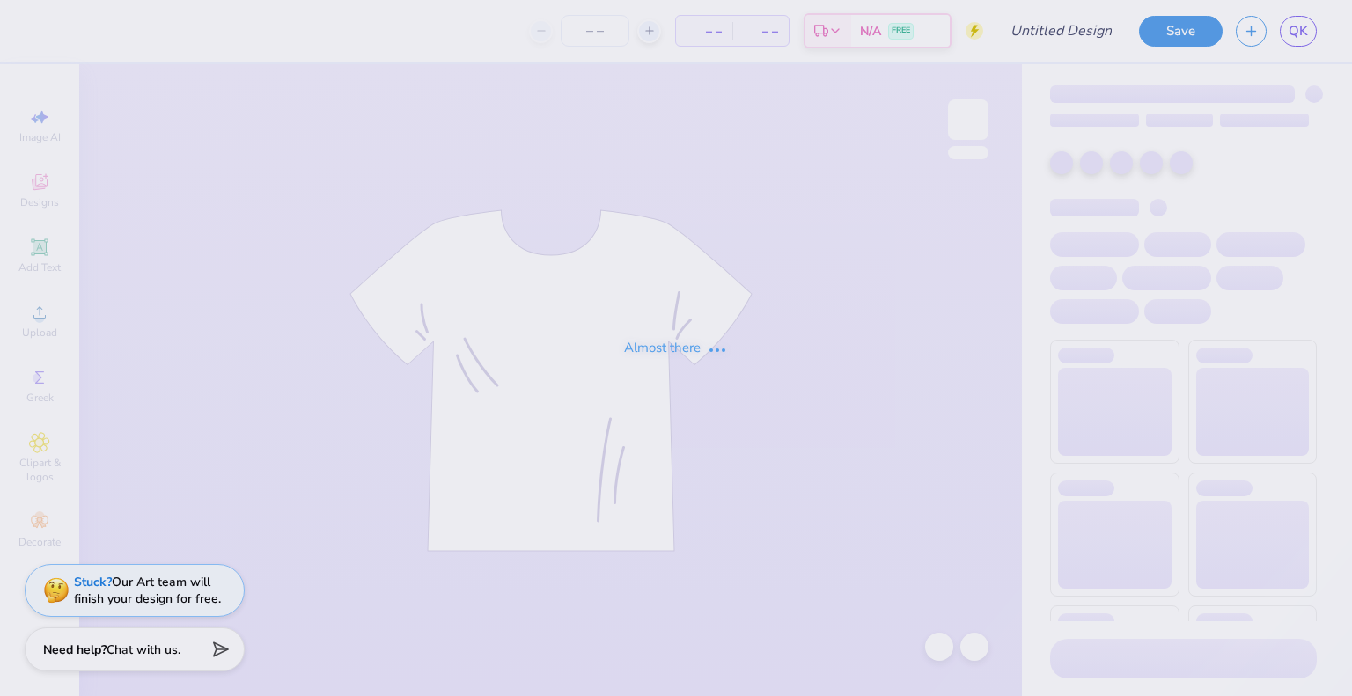
type input "shirt 6"
type input "30"
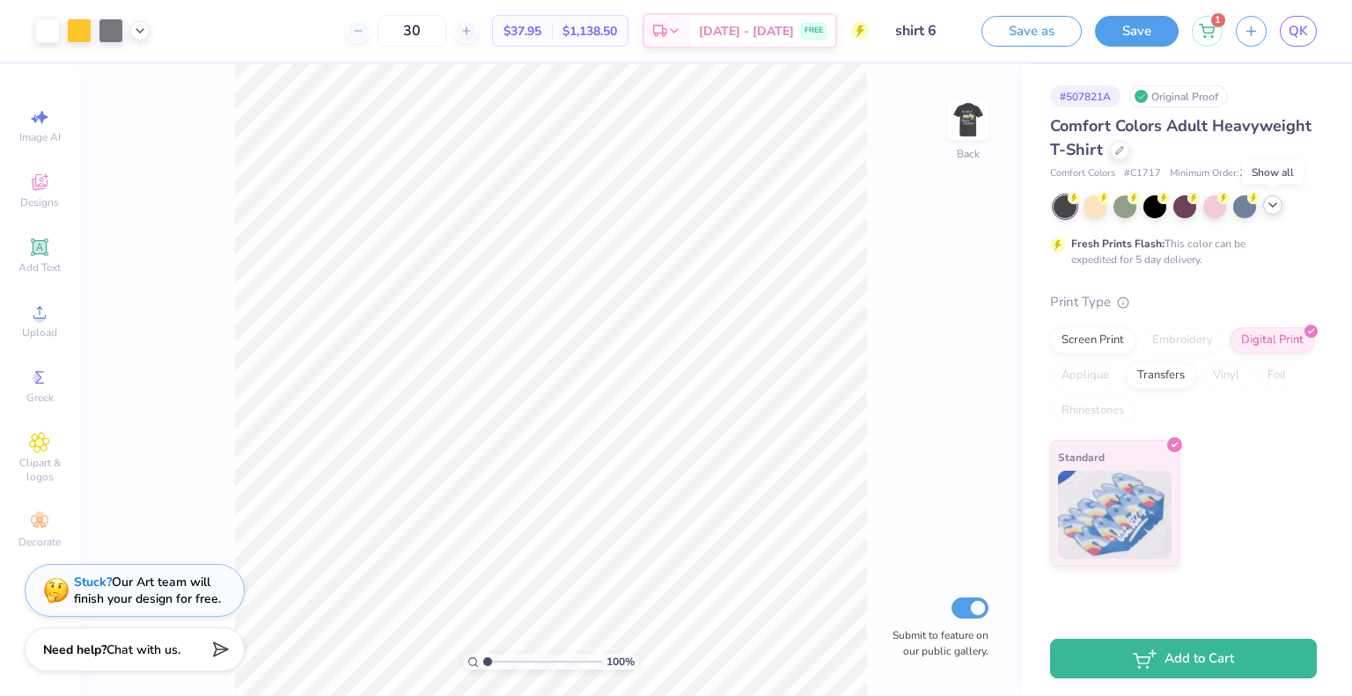
click at [1279, 209] on icon at bounding box center [1272, 205] width 14 height 14
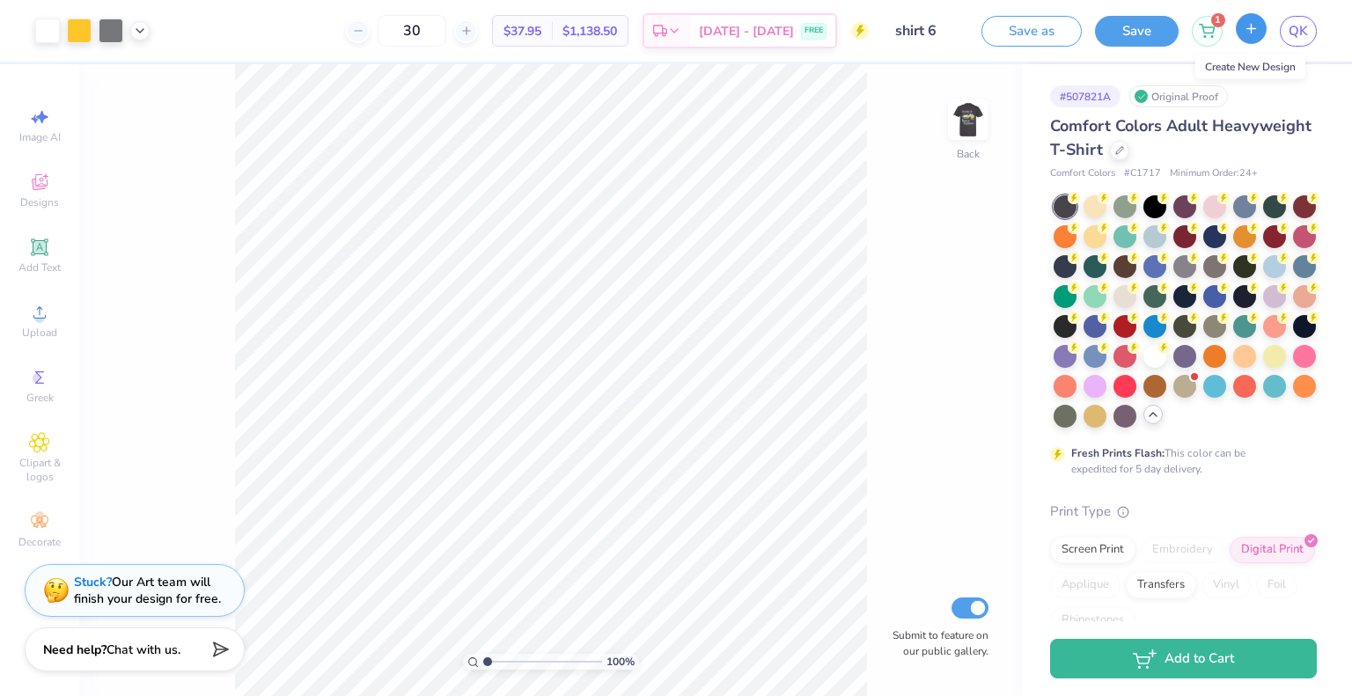
click at [1248, 38] on button "button" at bounding box center [1250, 28] width 31 height 31
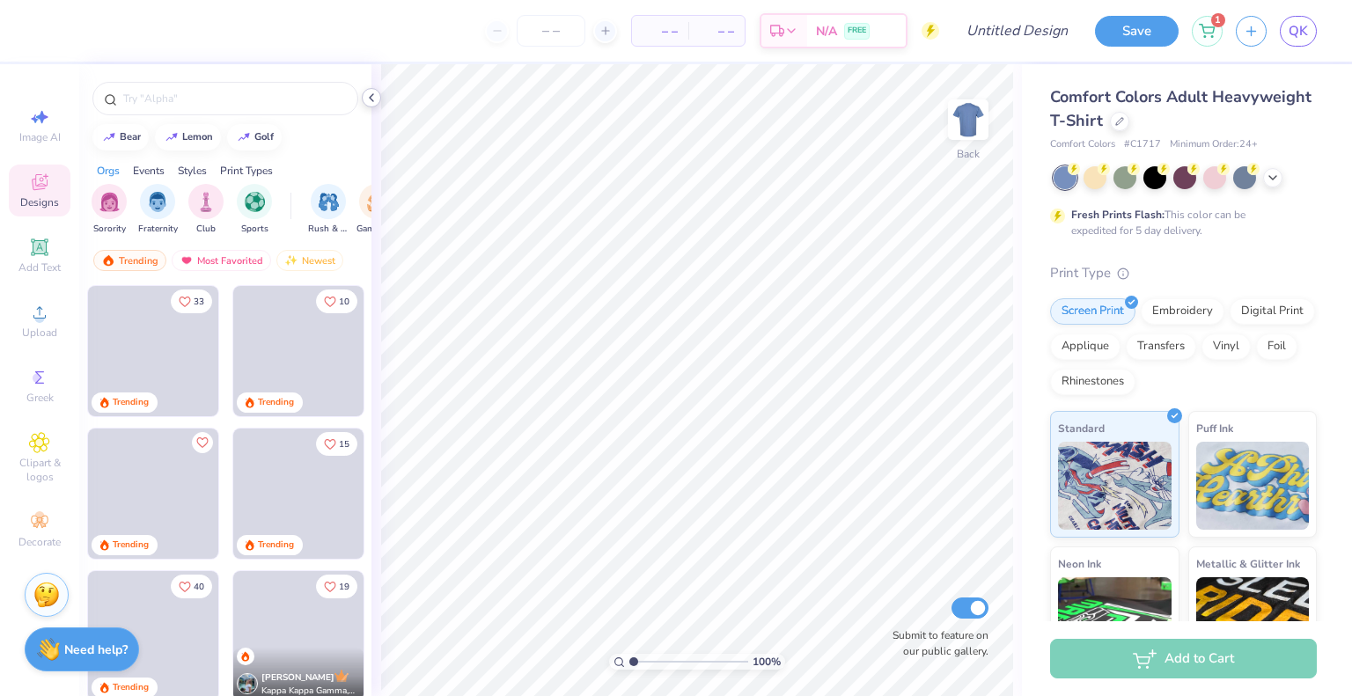
click at [365, 96] on icon at bounding box center [371, 98] width 14 height 14
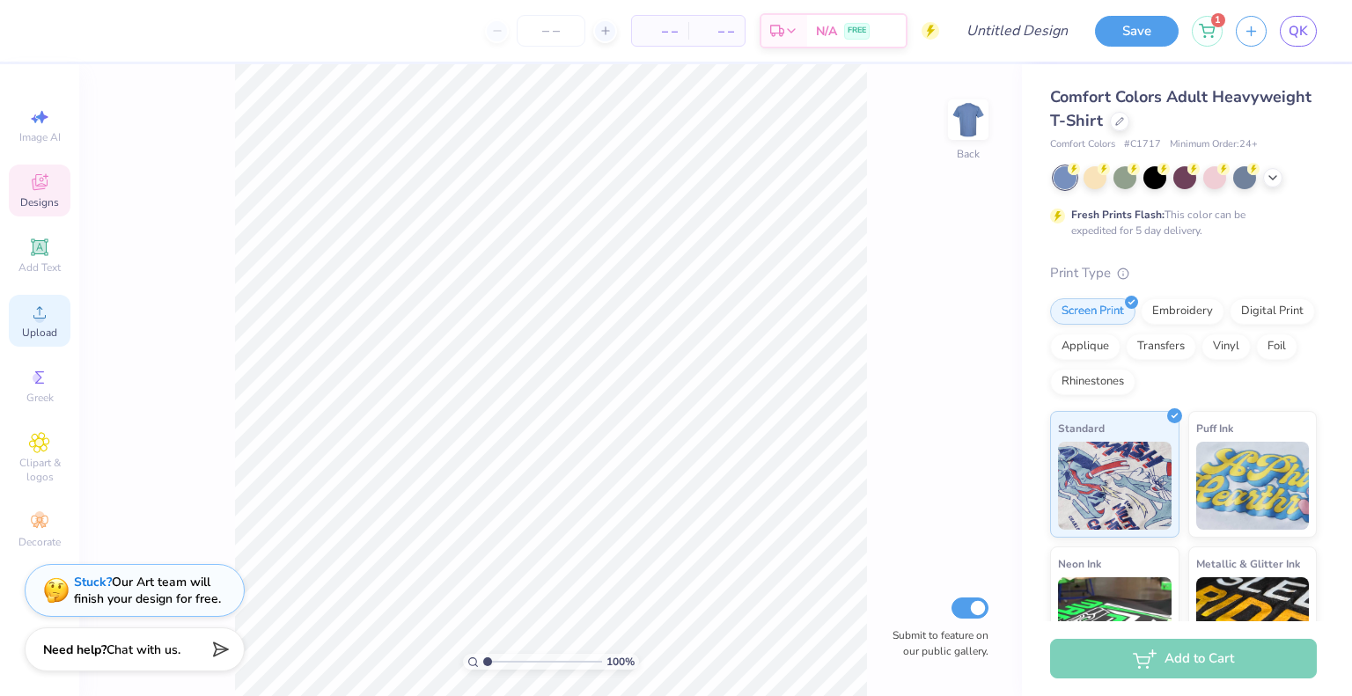
click at [36, 319] on icon at bounding box center [39, 312] width 12 height 12
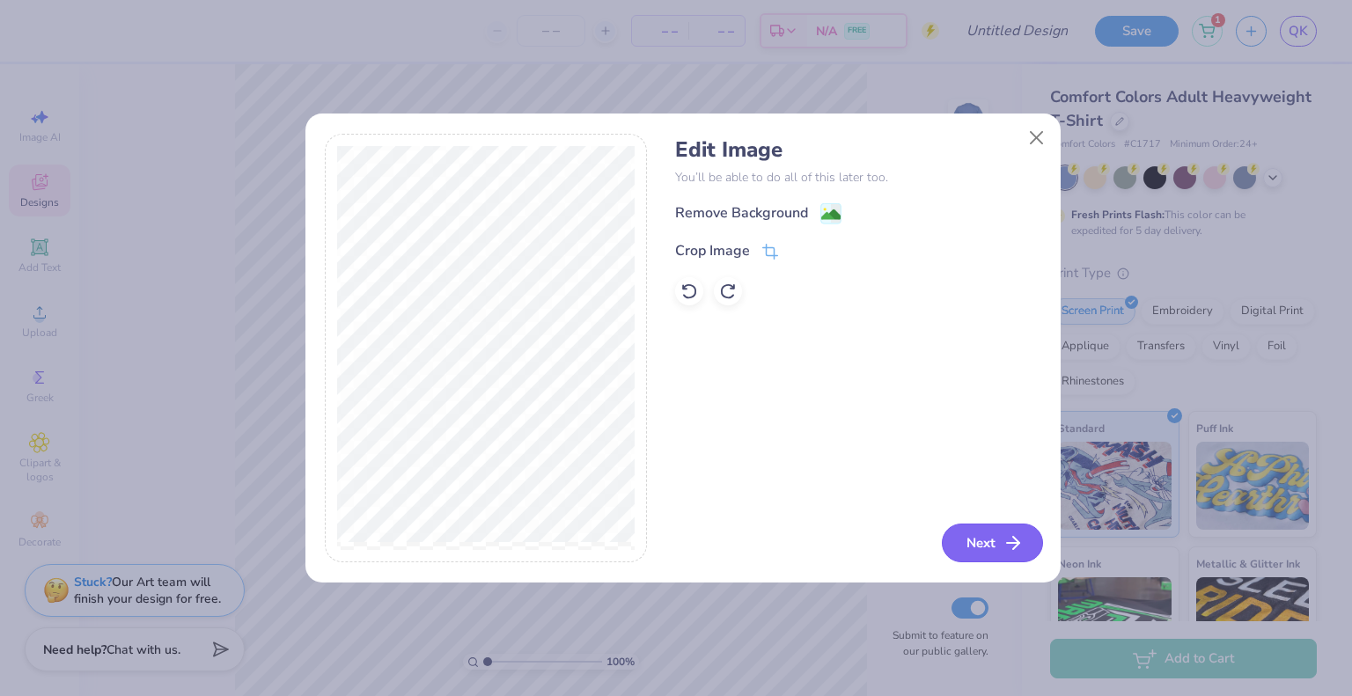
click at [979, 539] on button "Next" at bounding box center [992, 543] width 101 height 39
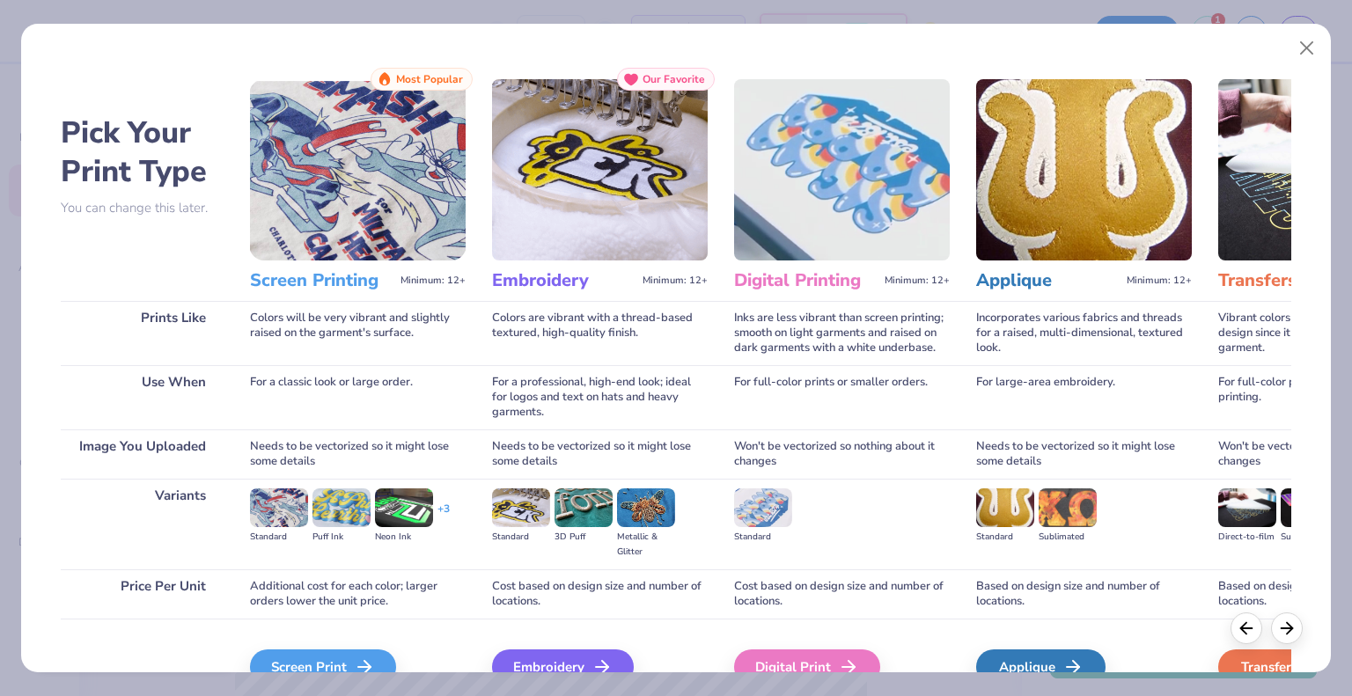
scroll to position [93, 0]
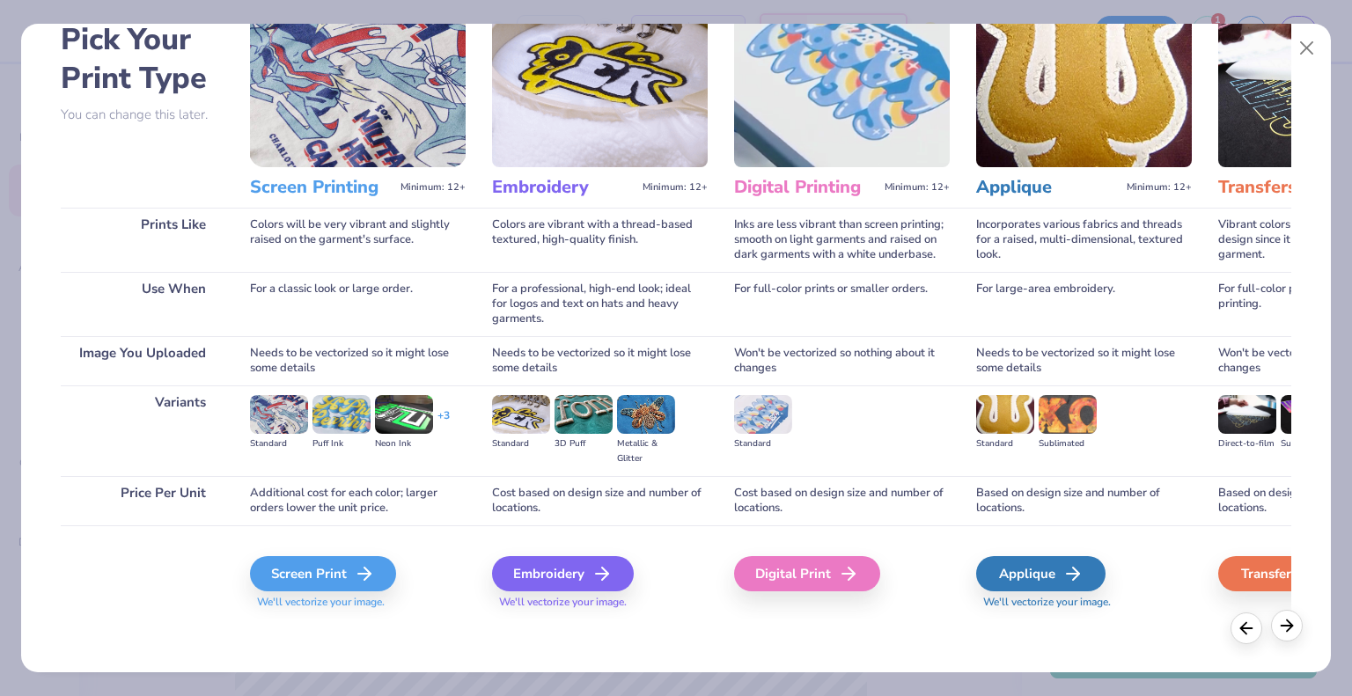
click at [1282, 626] on line at bounding box center [1286, 626] width 11 height 0
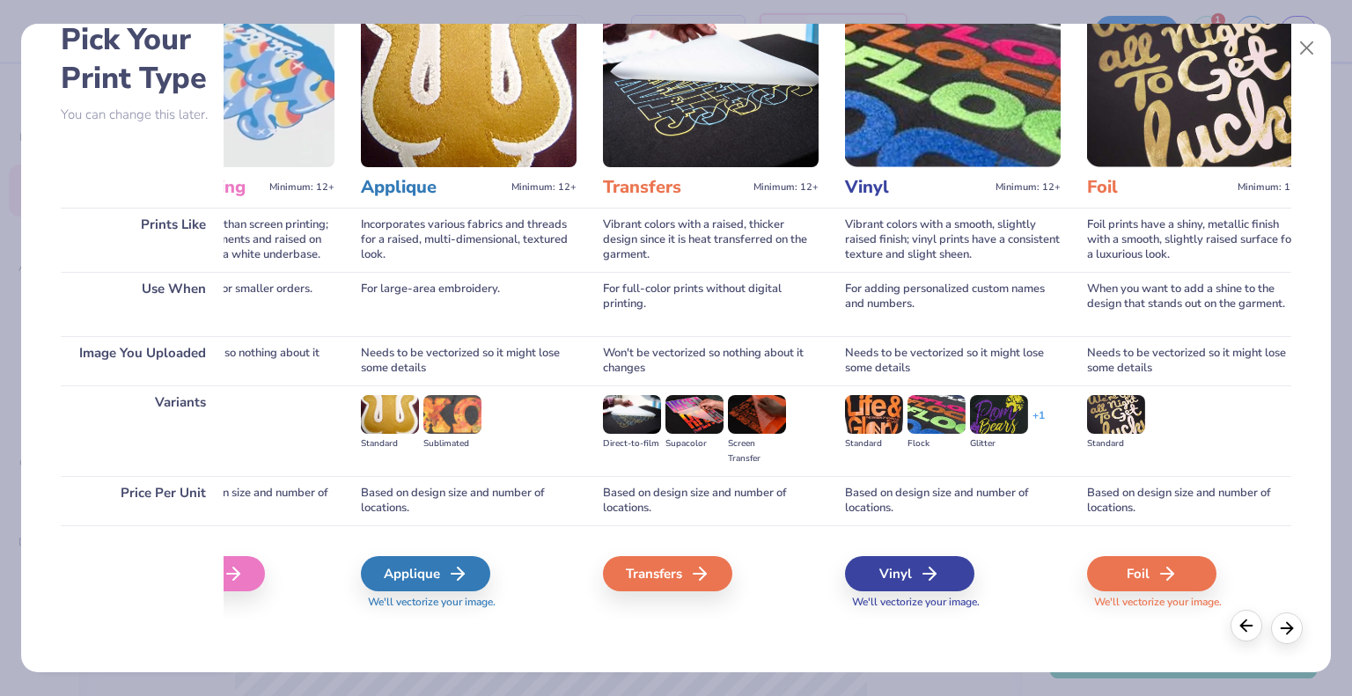
click at [1237, 627] on icon at bounding box center [1245, 625] width 19 height 19
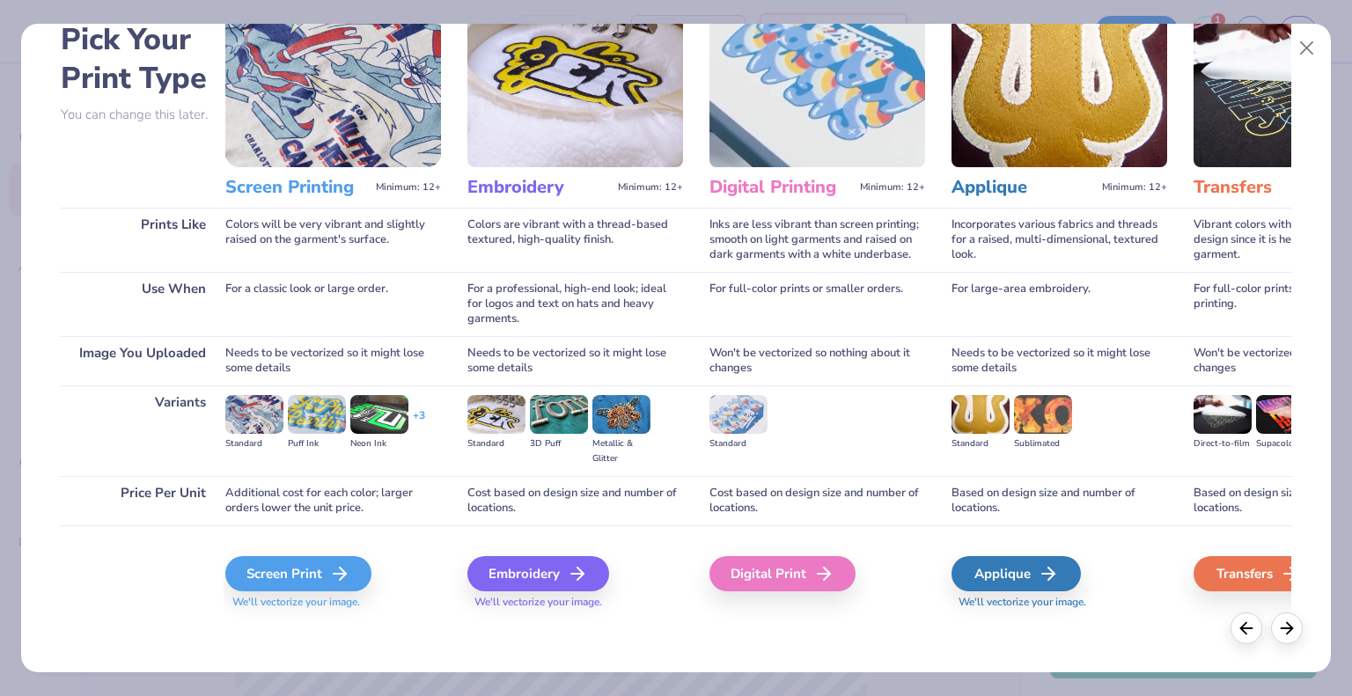
scroll to position [0, 0]
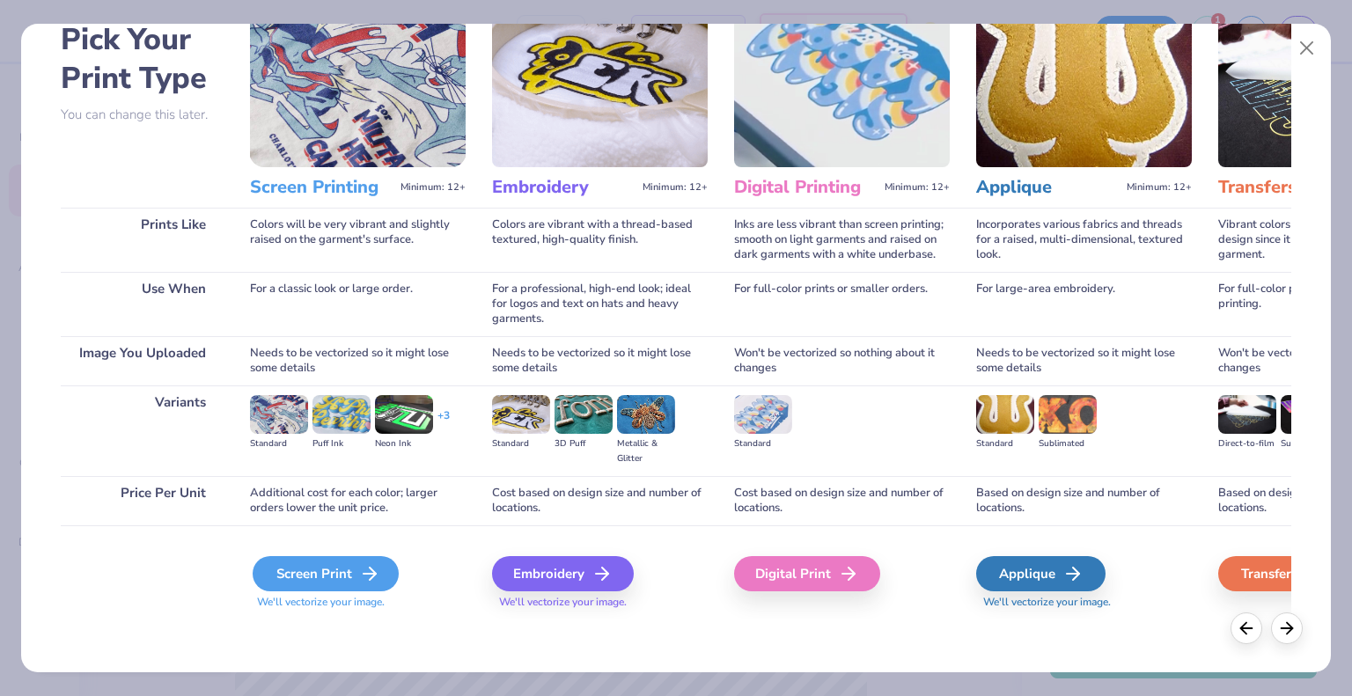
click at [329, 573] on div "Screen Print" at bounding box center [326, 573] width 146 height 35
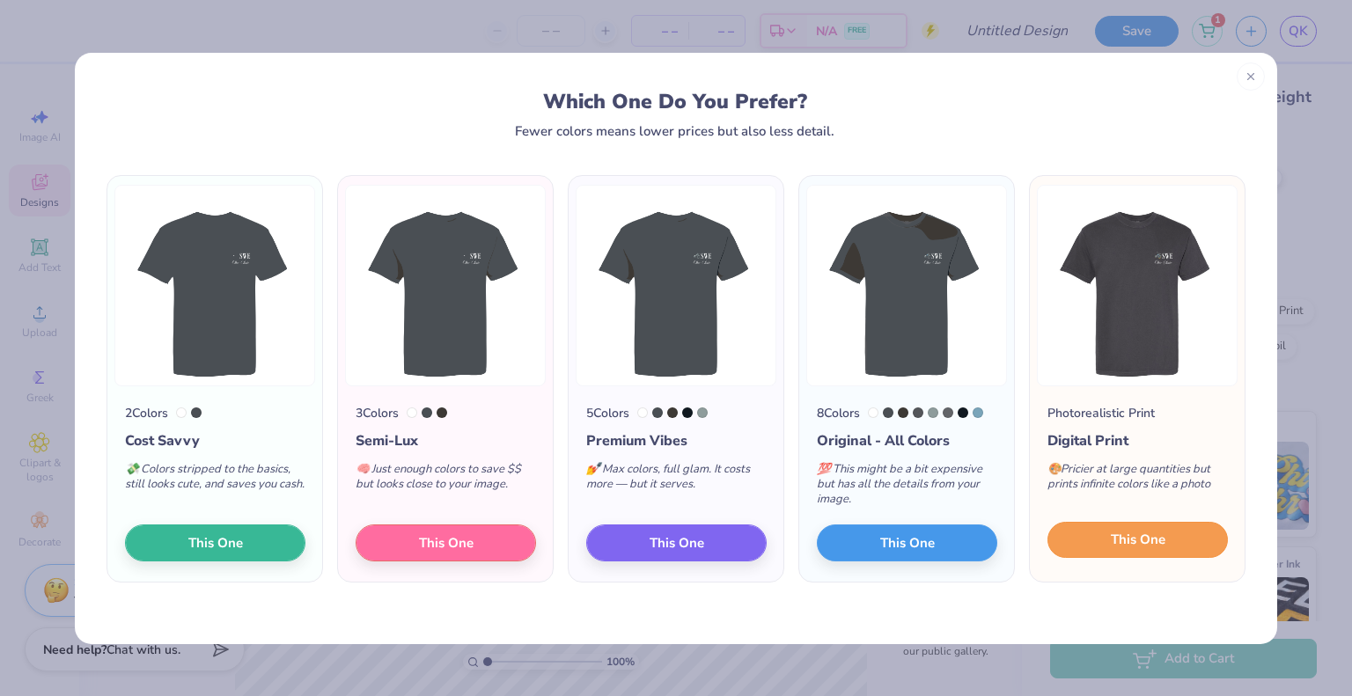
click at [1099, 544] on button "This One" at bounding box center [1137, 540] width 180 height 37
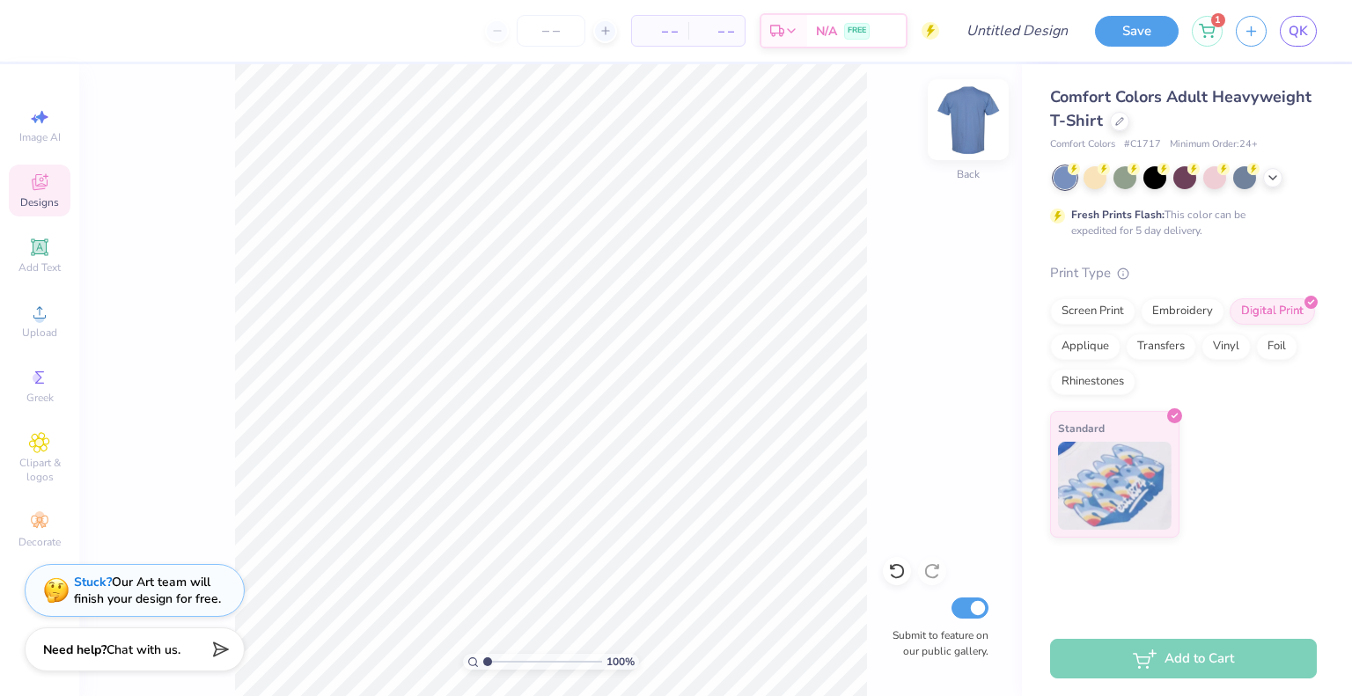
click at [964, 135] on img at bounding box center [968, 119] width 70 height 70
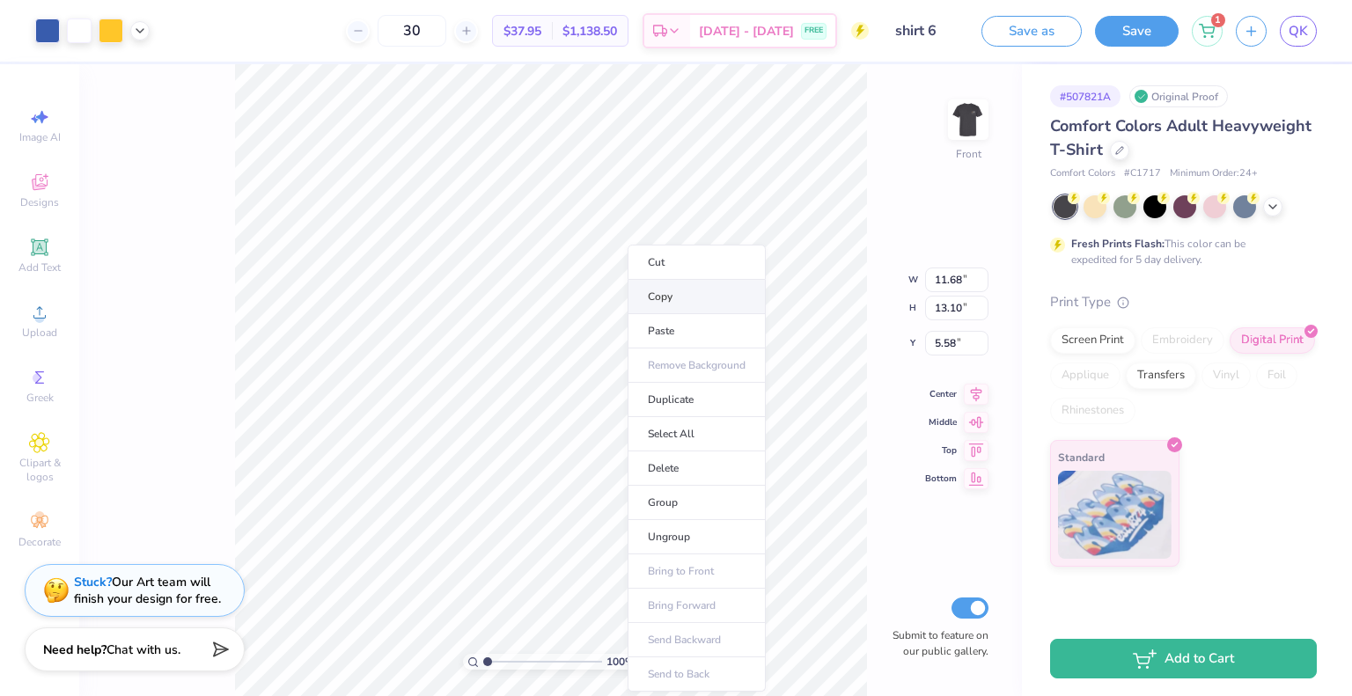
click at [650, 292] on li "Copy" at bounding box center [696, 297] width 138 height 34
click at [1269, 214] on div at bounding box center [1272, 204] width 19 height 19
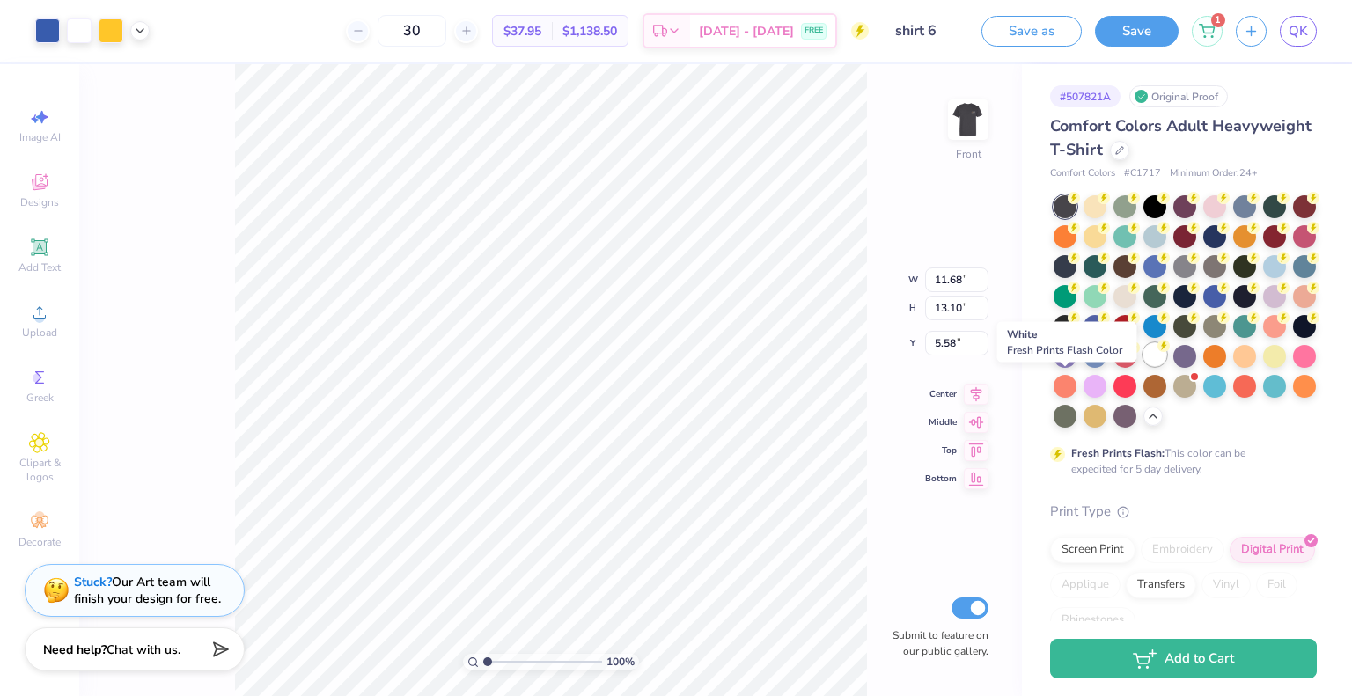
click at [1143, 366] on div at bounding box center [1154, 354] width 23 height 23
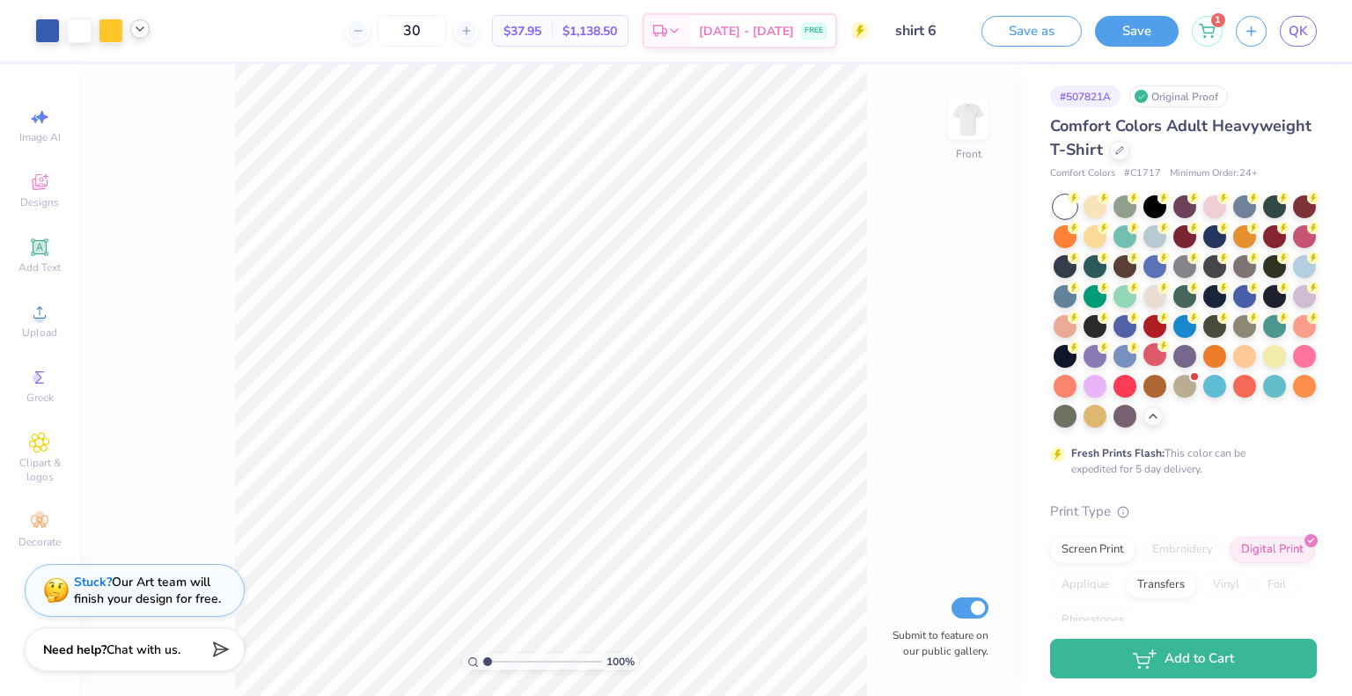
click at [137, 27] on icon at bounding box center [140, 29] width 14 height 14
click at [85, 35] on div at bounding box center [79, 29] width 25 height 25
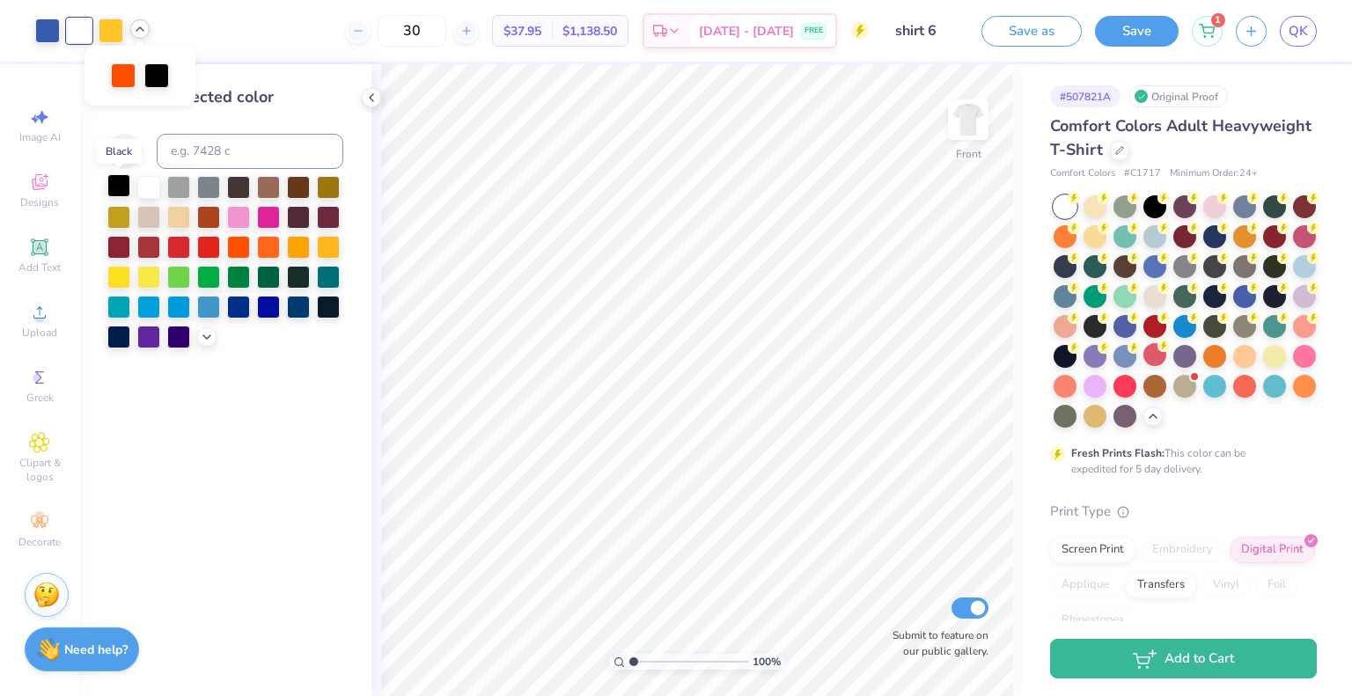
click at [112, 190] on div at bounding box center [118, 185] width 23 height 23
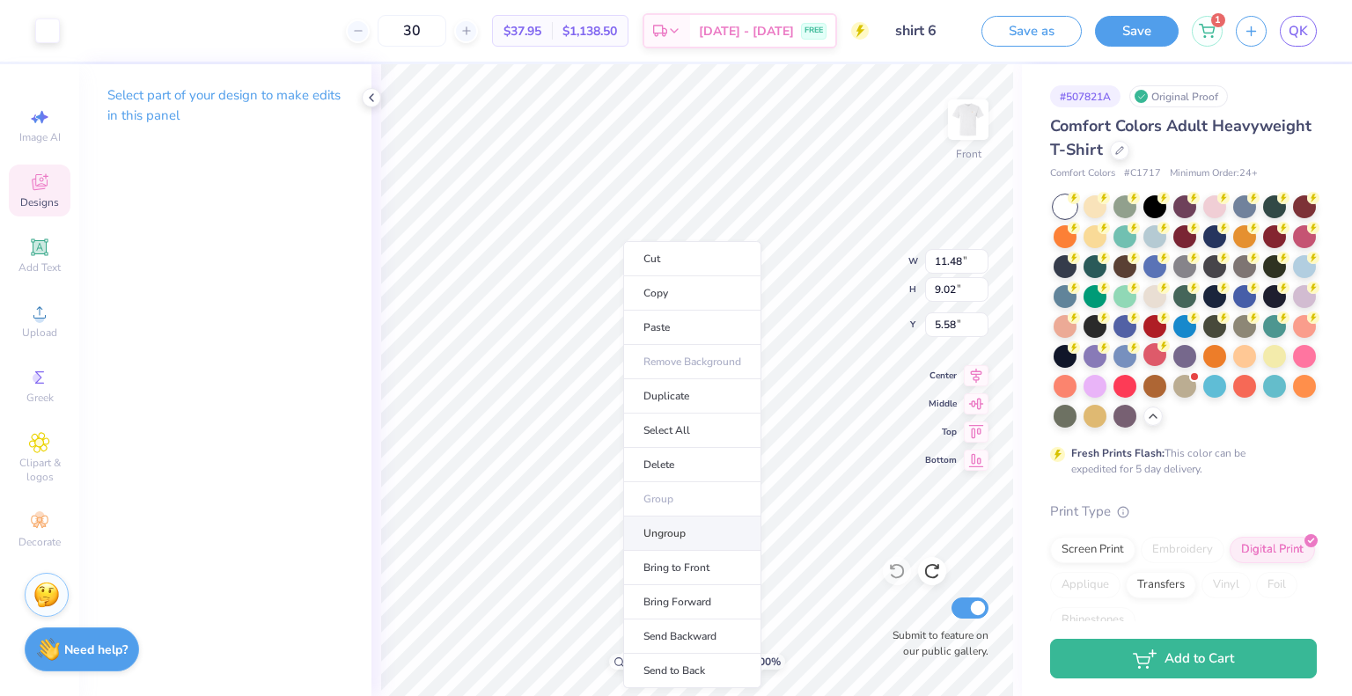
click at [669, 530] on li "Ungroup" at bounding box center [692, 534] width 138 height 34
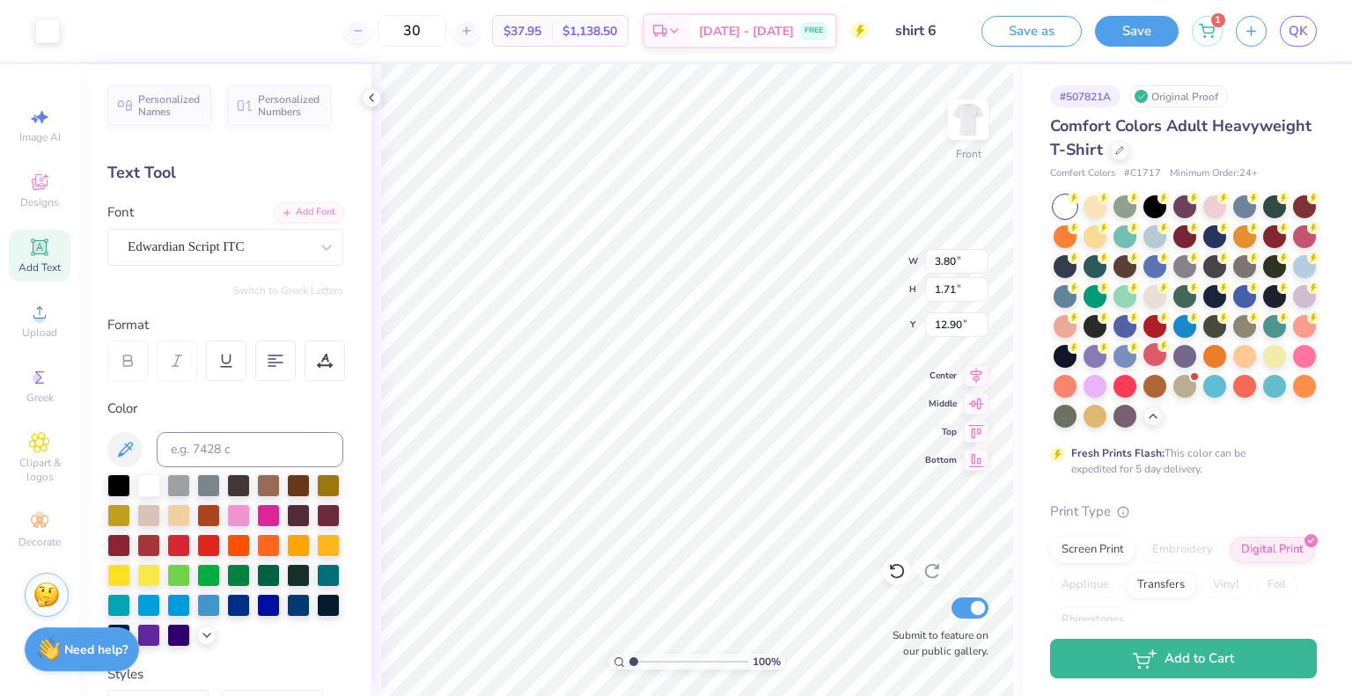
type input "3.80"
type input "1.71"
type input "12.90"
click at [118, 489] on div at bounding box center [118, 484] width 23 height 23
type input "11.68"
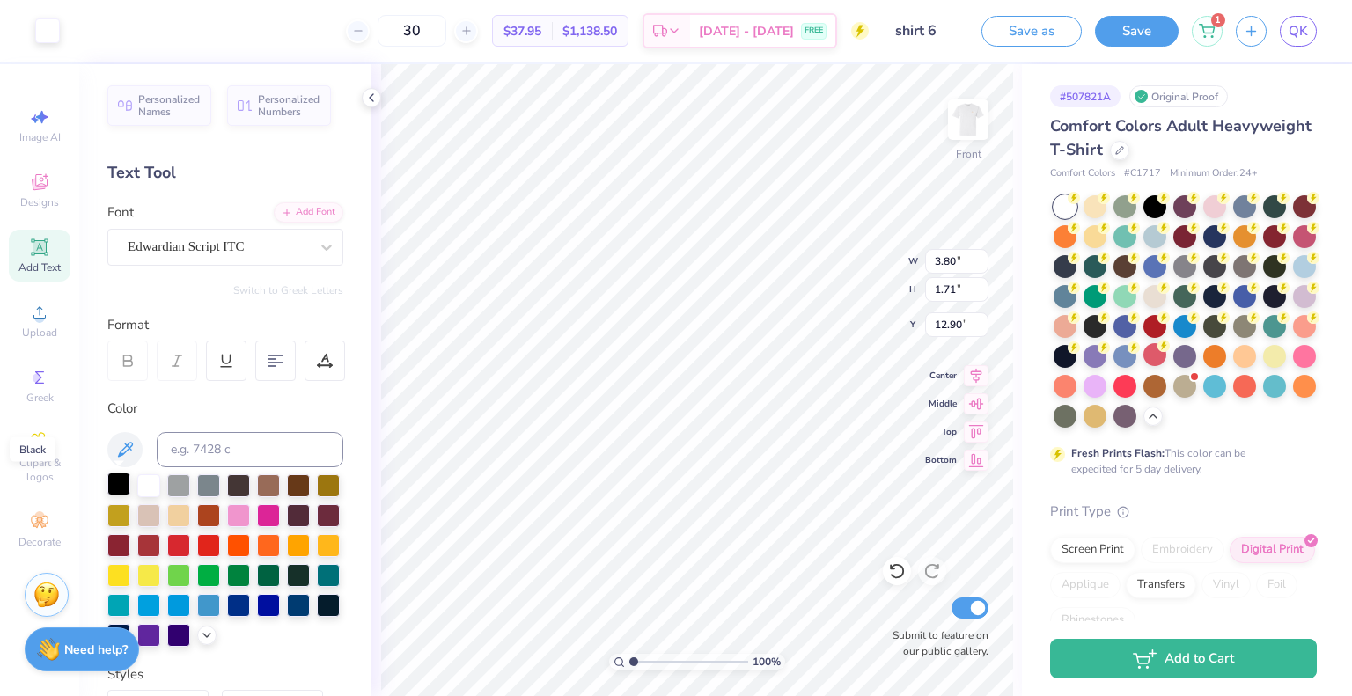
type input "13.10"
type input "5.58"
type input "10.49"
type input "5.04"
type input "13.64"
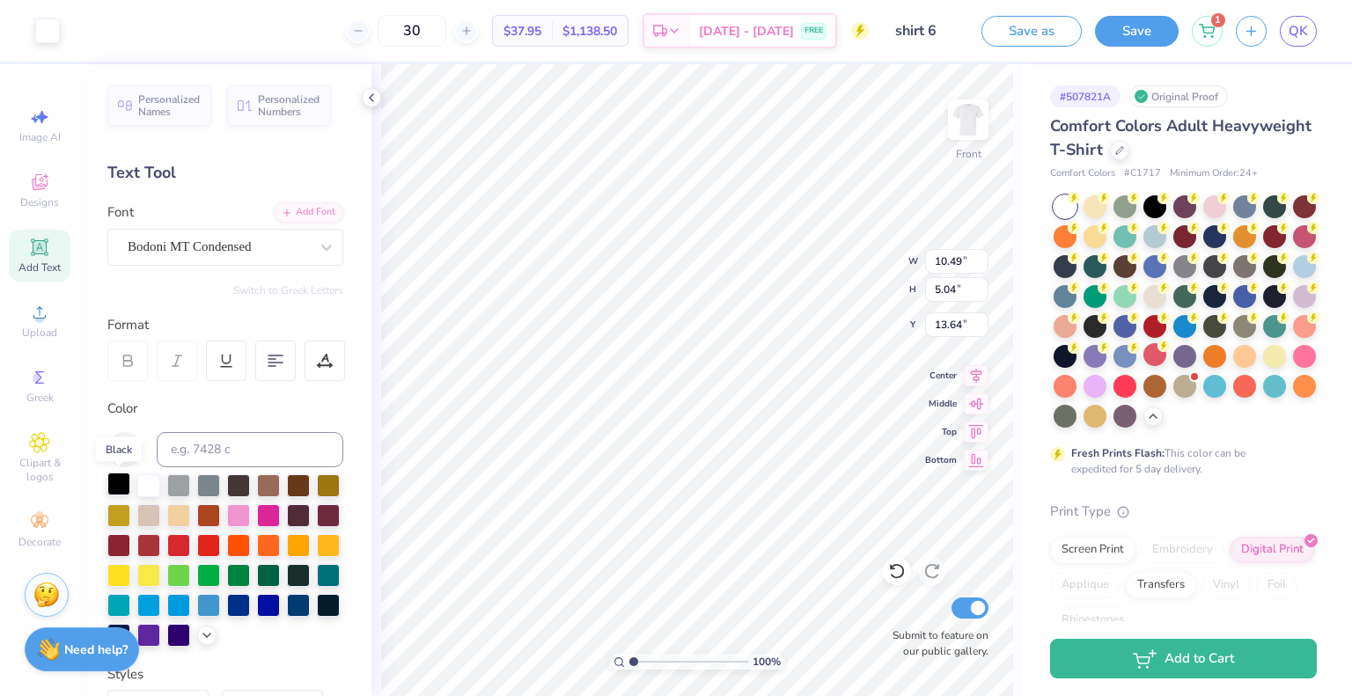
click at [112, 487] on div at bounding box center [118, 484] width 23 height 23
type input "13.10"
type input "5.58"
click at [114, 488] on div at bounding box center [118, 484] width 23 height 23
click at [114, 482] on div at bounding box center [118, 484] width 23 height 23
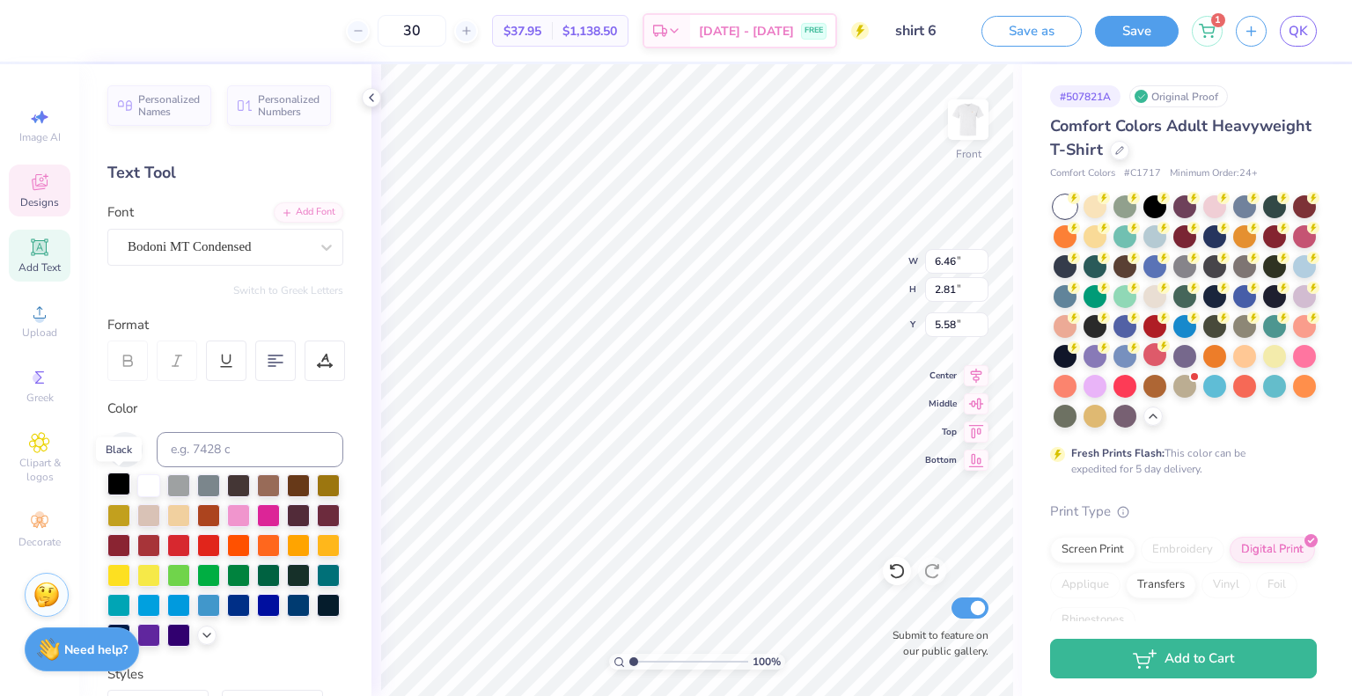
click at [118, 480] on div at bounding box center [118, 484] width 23 height 23
type input "1.57"
type input "2.05"
type input "5.64"
click at [118, 487] on div at bounding box center [118, 484] width 23 height 23
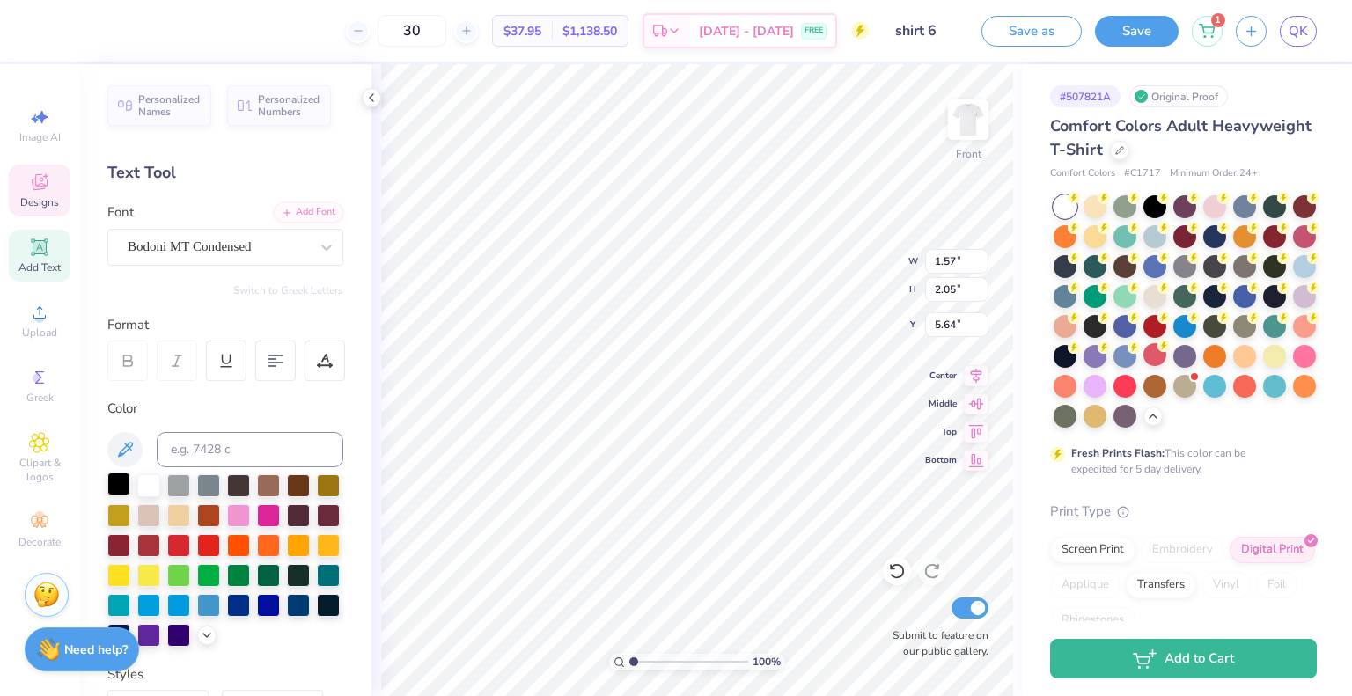
type input "2.02"
type input "1.02"
type input "8.53"
click at [114, 475] on div at bounding box center [118, 484] width 23 height 23
click at [112, 484] on div at bounding box center [118, 484] width 23 height 23
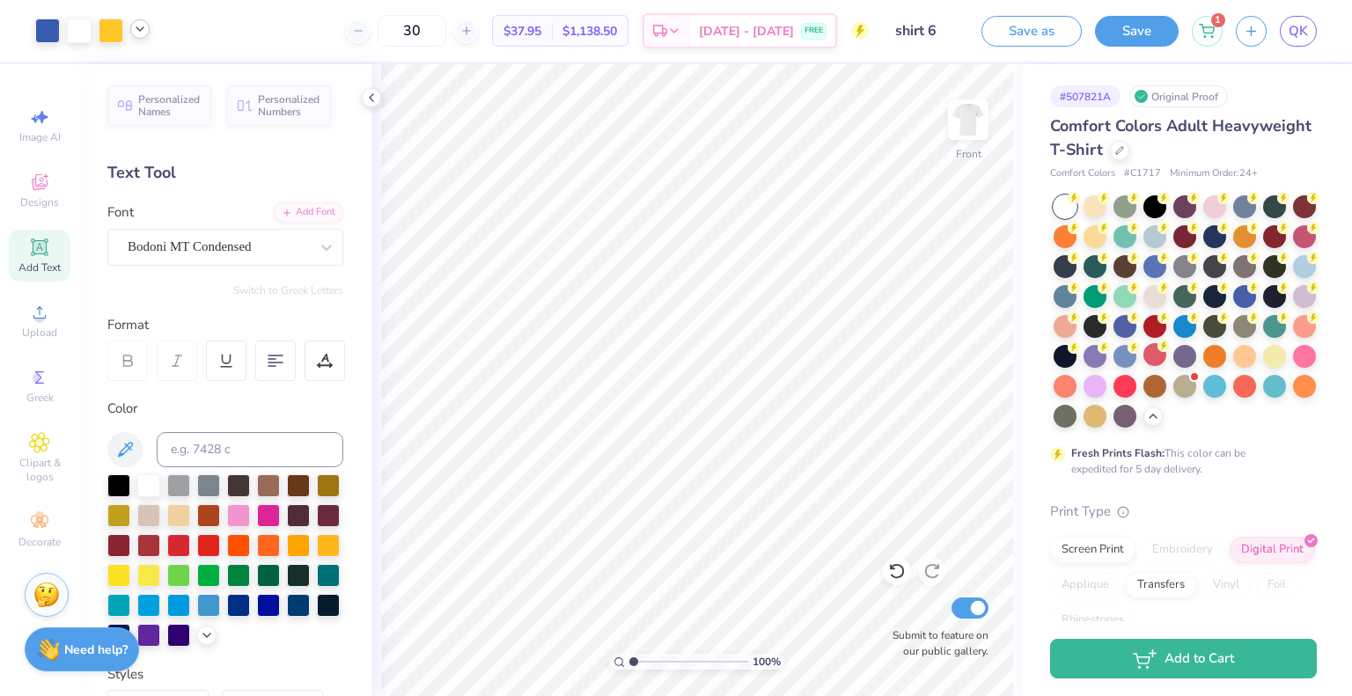
click at [139, 36] on div at bounding box center [139, 28] width 19 height 19
click at [135, 72] on div at bounding box center [123, 74] width 25 height 25
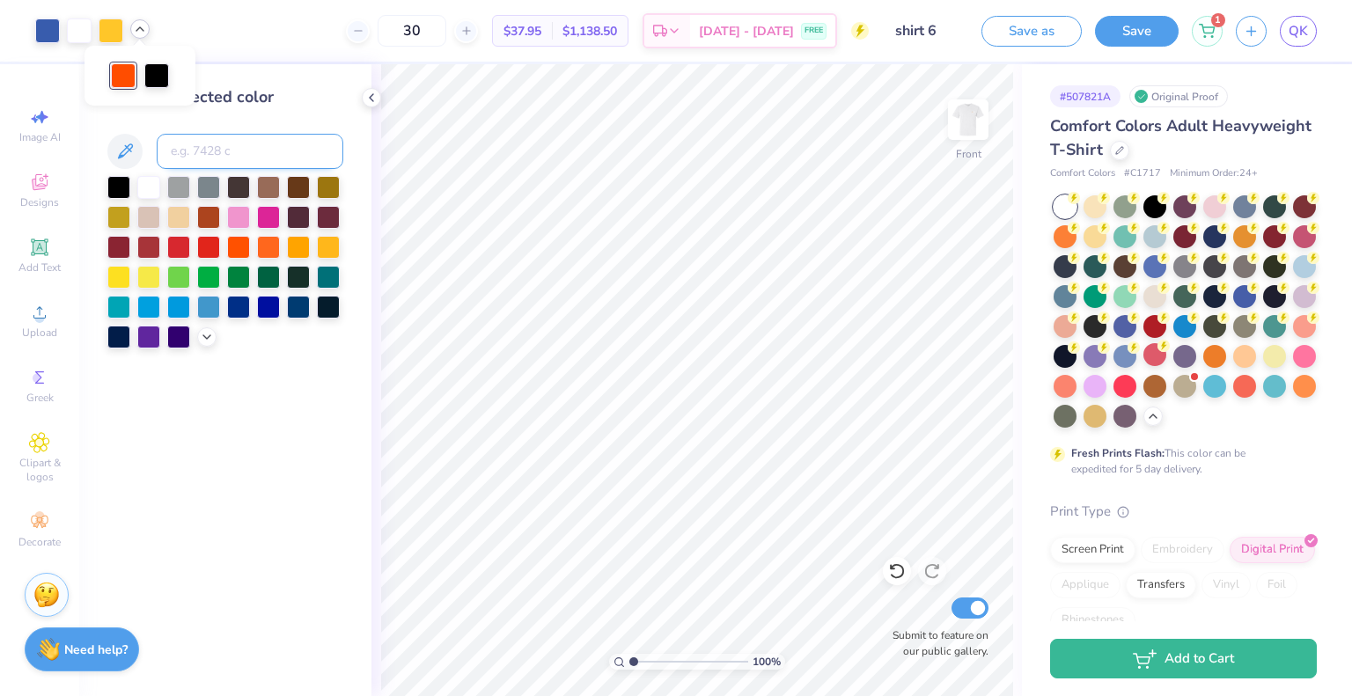
click at [216, 161] on input at bounding box center [250, 151] width 187 height 35
type input "123"
click at [36, 26] on div at bounding box center [47, 29] width 25 height 25
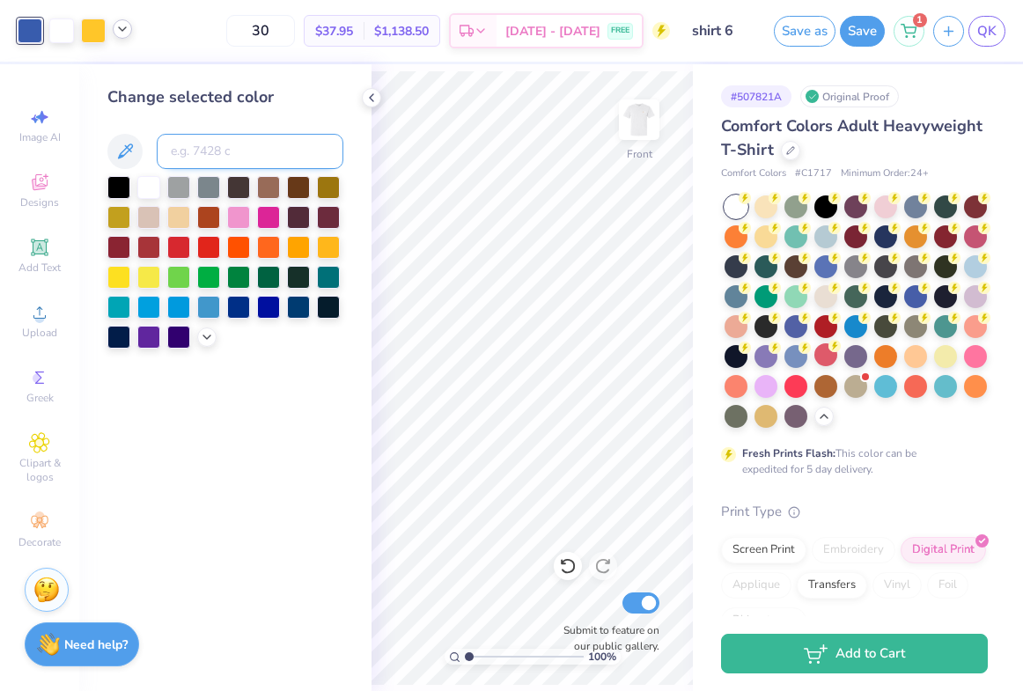
click at [219, 158] on input at bounding box center [250, 151] width 187 height 35
type input "7458"
click at [373, 97] on icon at bounding box center [371, 98] width 14 height 14
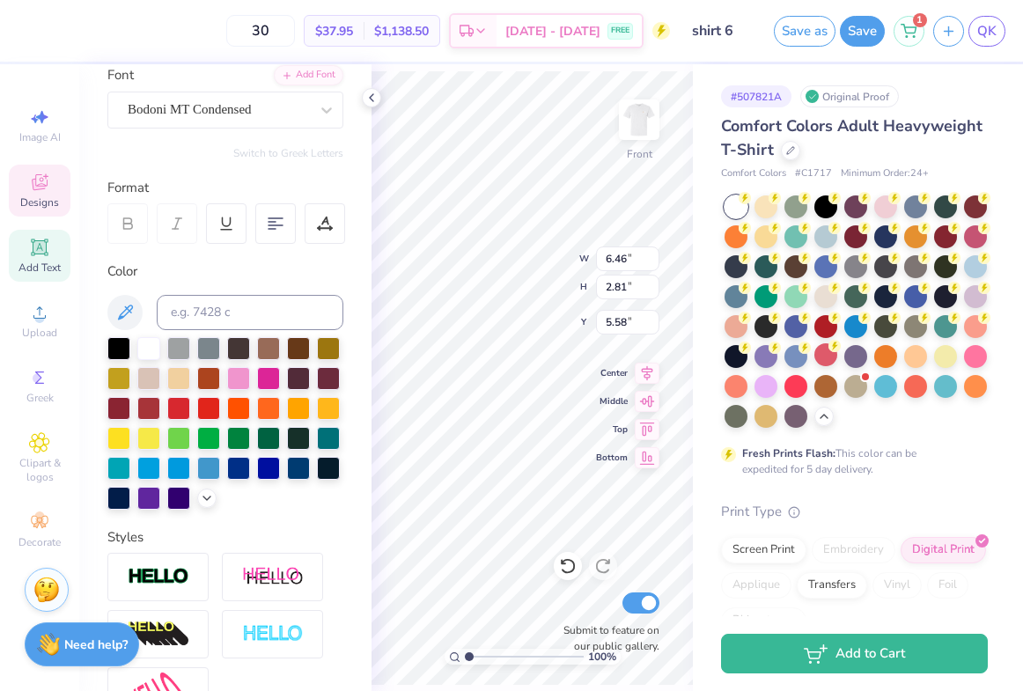
scroll to position [139, 0]
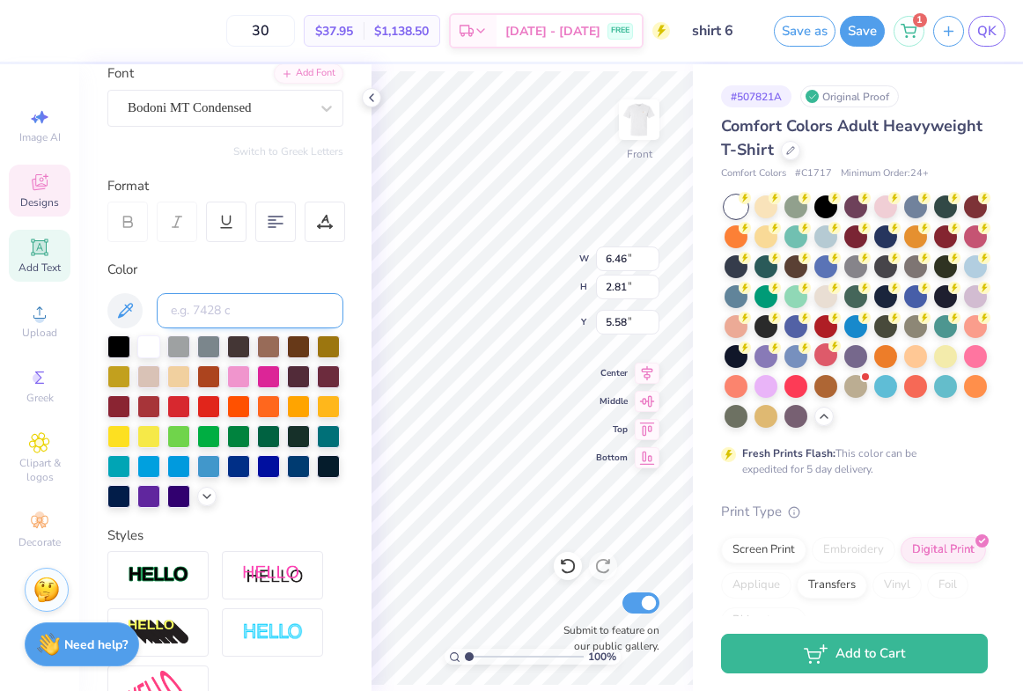
click at [225, 311] on input at bounding box center [250, 310] width 187 height 35
type input "navy blue"
click at [200, 502] on icon at bounding box center [207, 494] width 14 height 14
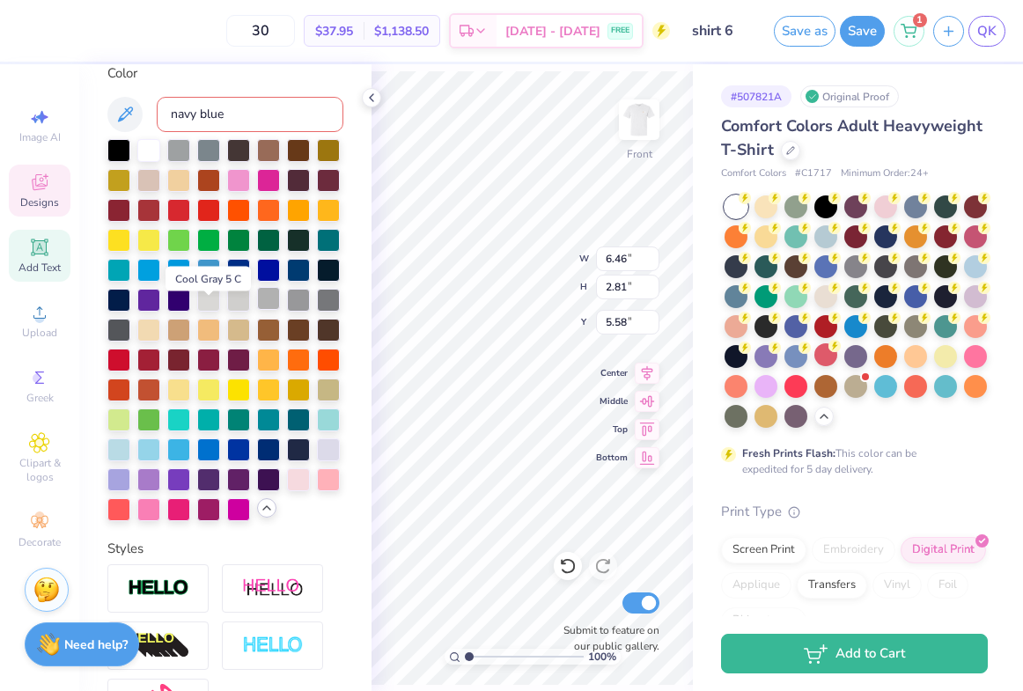
scroll to position [352, 0]
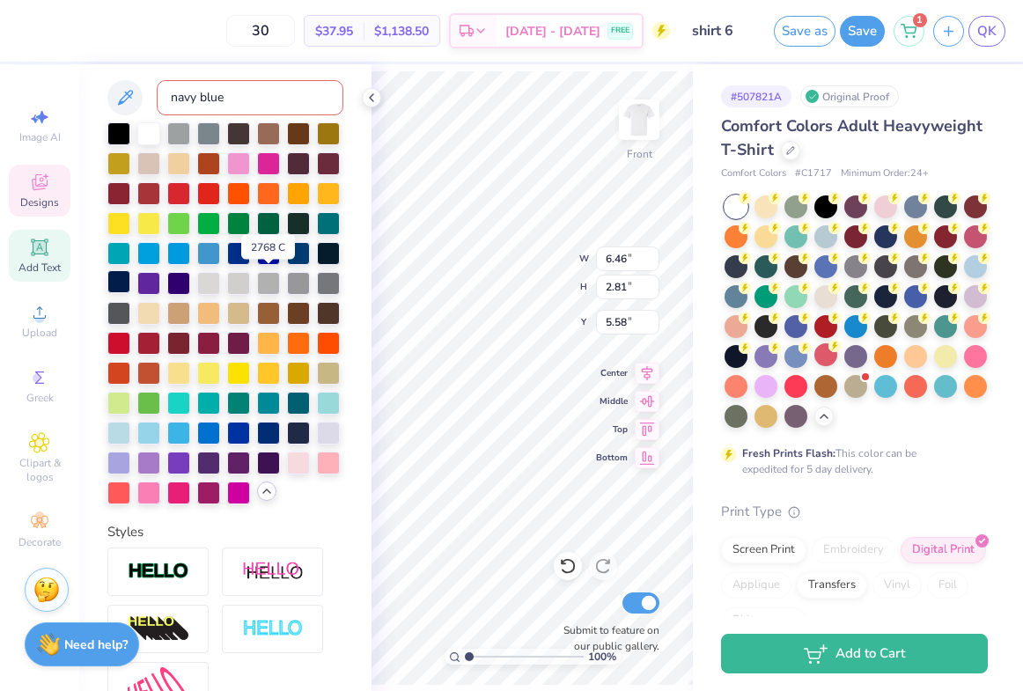
click at [130, 280] on div at bounding box center [118, 281] width 23 height 23
click at [287, 263] on div at bounding box center [298, 251] width 23 height 23
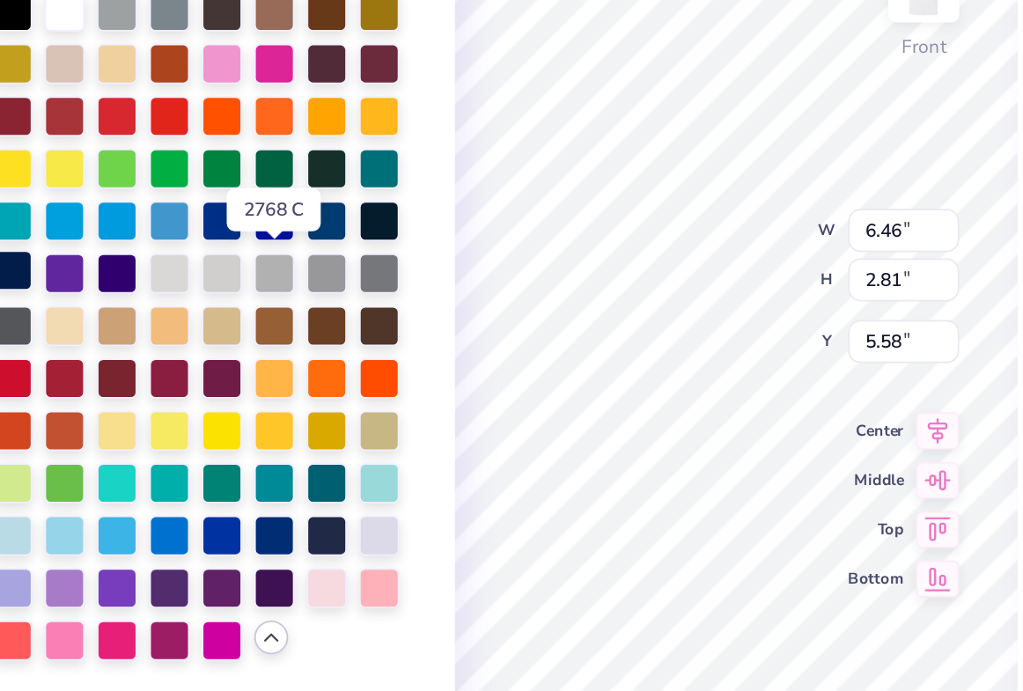
click at [130, 282] on div at bounding box center [118, 281] width 23 height 23
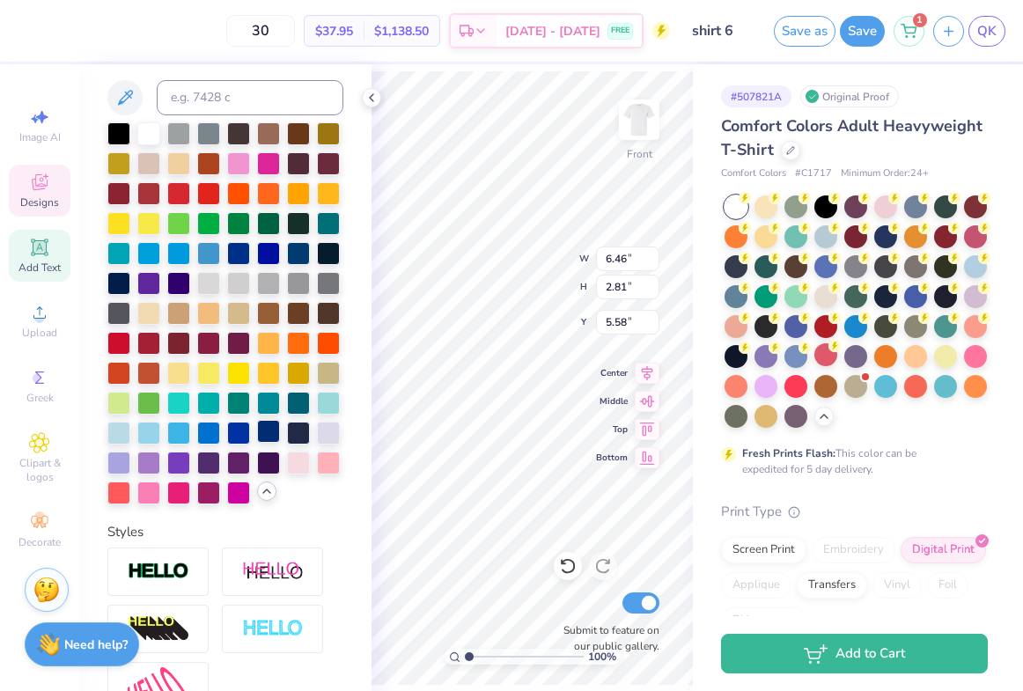
click at [257, 443] on div at bounding box center [268, 431] width 23 height 23
type input "6.52"
type input "2.12"
type input "13.64"
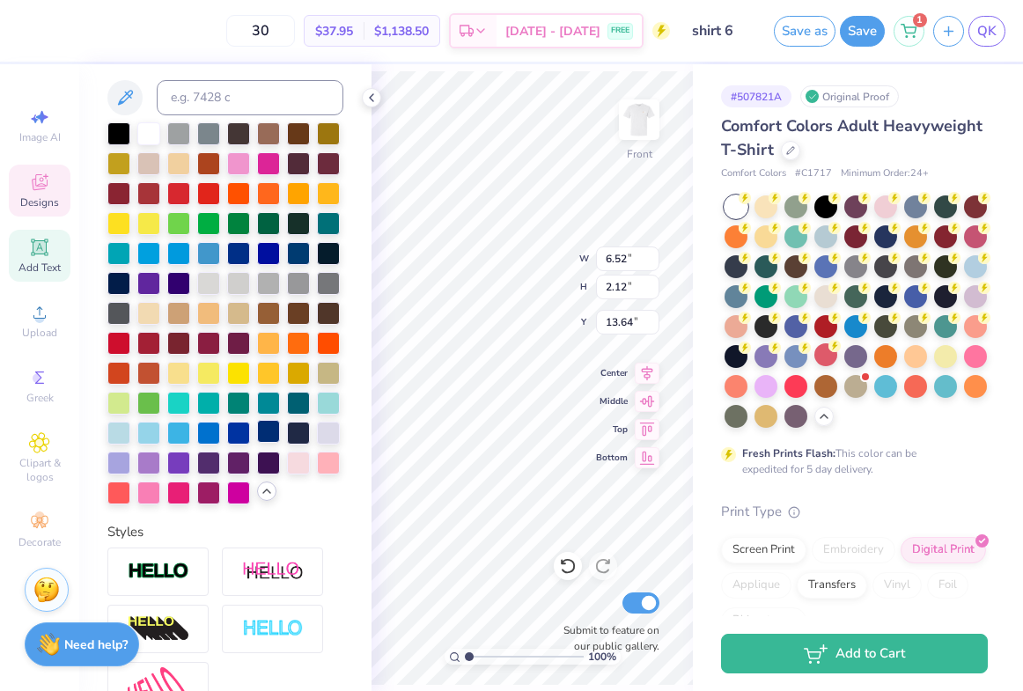
click at [257, 443] on div at bounding box center [268, 431] width 23 height 23
type input "8.92"
type input "2.79"
type input "15.89"
click at [257, 443] on div at bounding box center [268, 431] width 23 height 23
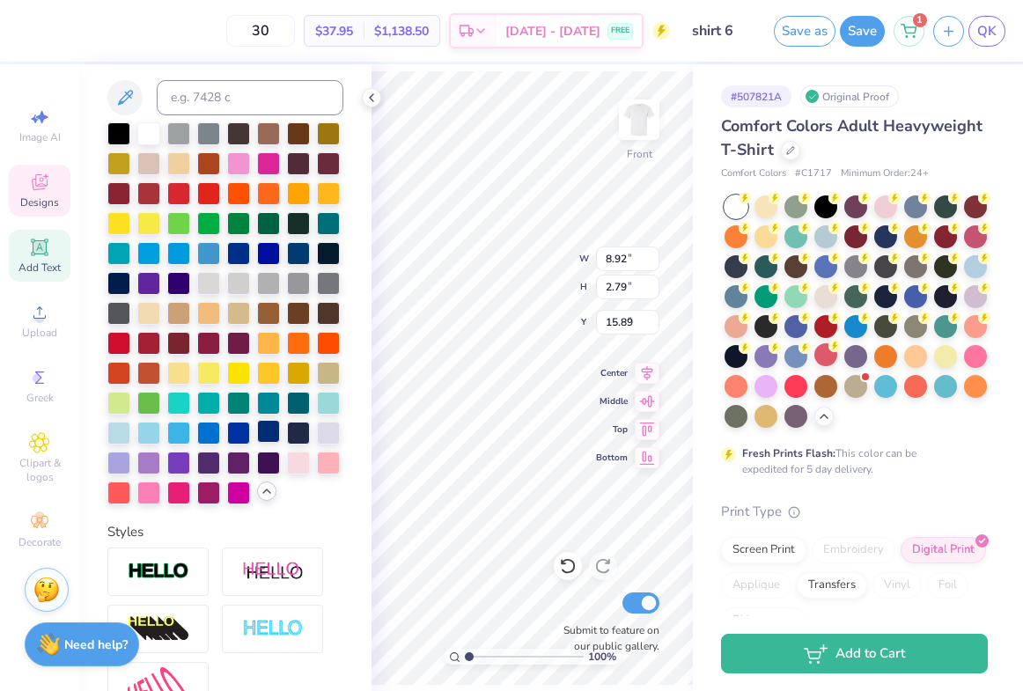
type input "1.57"
type input "2.05"
type input "5.64"
click at [257, 443] on div at bounding box center [268, 431] width 23 height 23
type input "2.02"
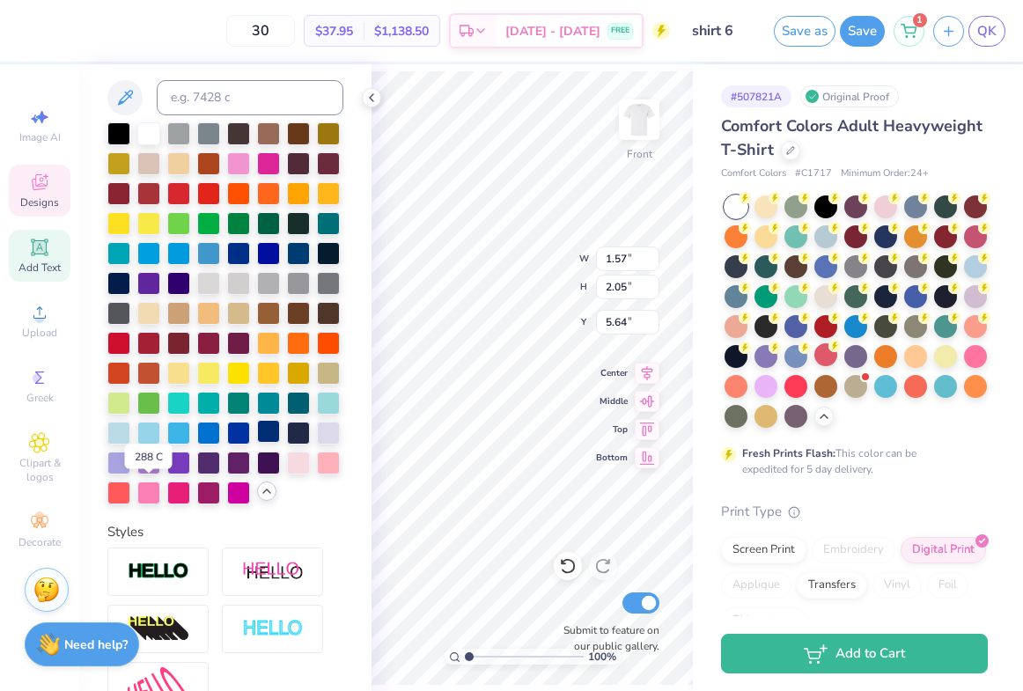
type input "1.02"
type input "8.53"
click at [257, 443] on div at bounding box center [268, 431] width 23 height 23
click at [367, 95] on icon at bounding box center [371, 98] width 14 height 14
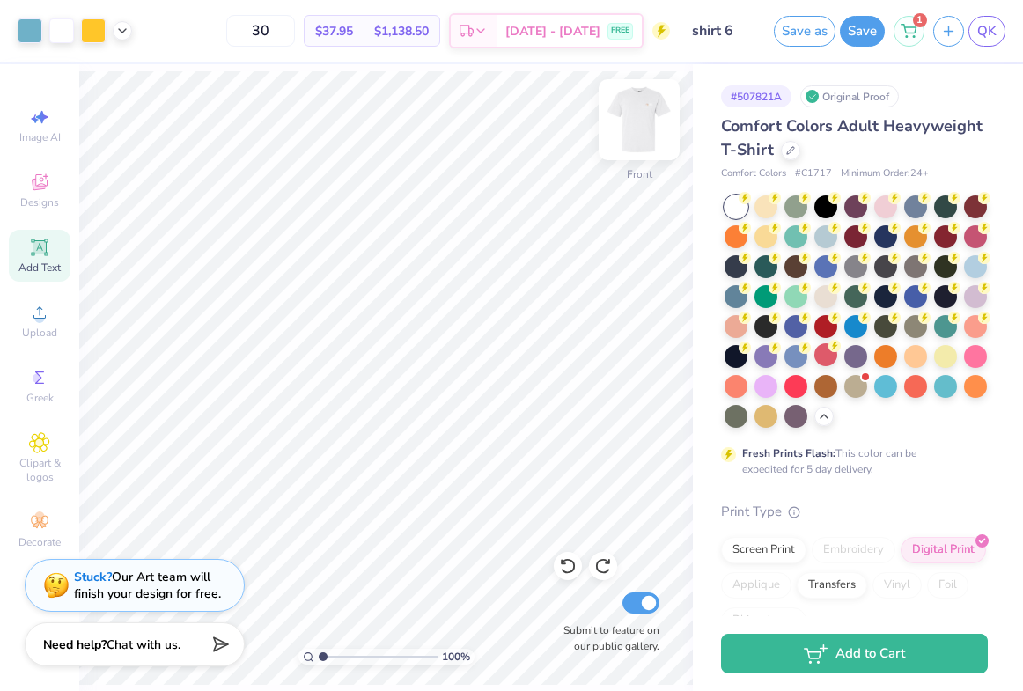
click at [629, 125] on img at bounding box center [639, 119] width 70 height 70
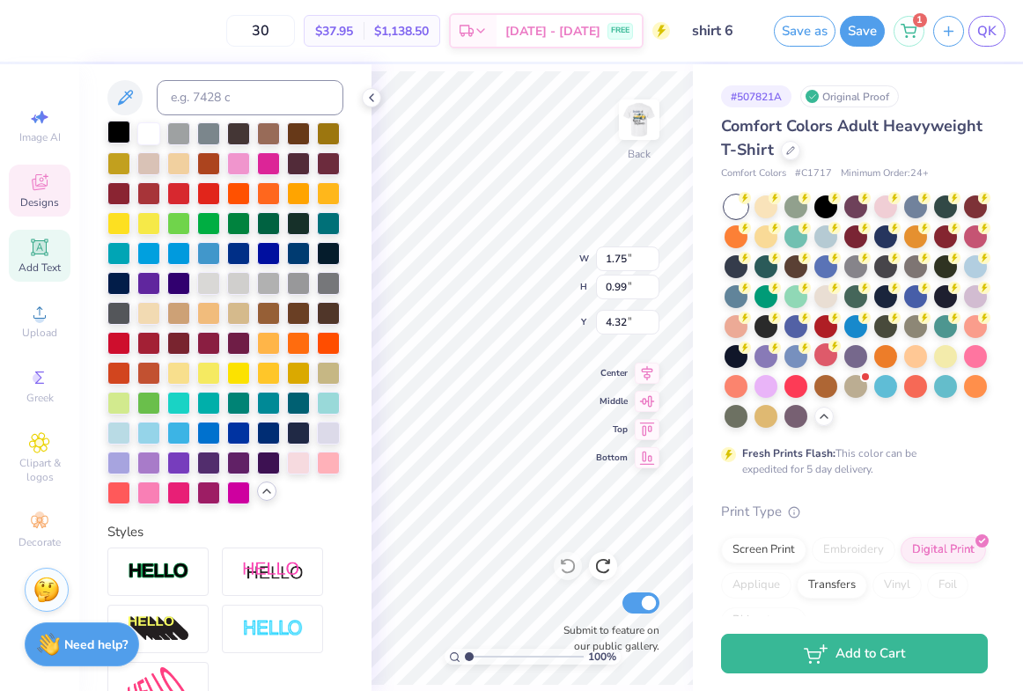
click at [114, 133] on div at bounding box center [118, 132] width 23 height 23
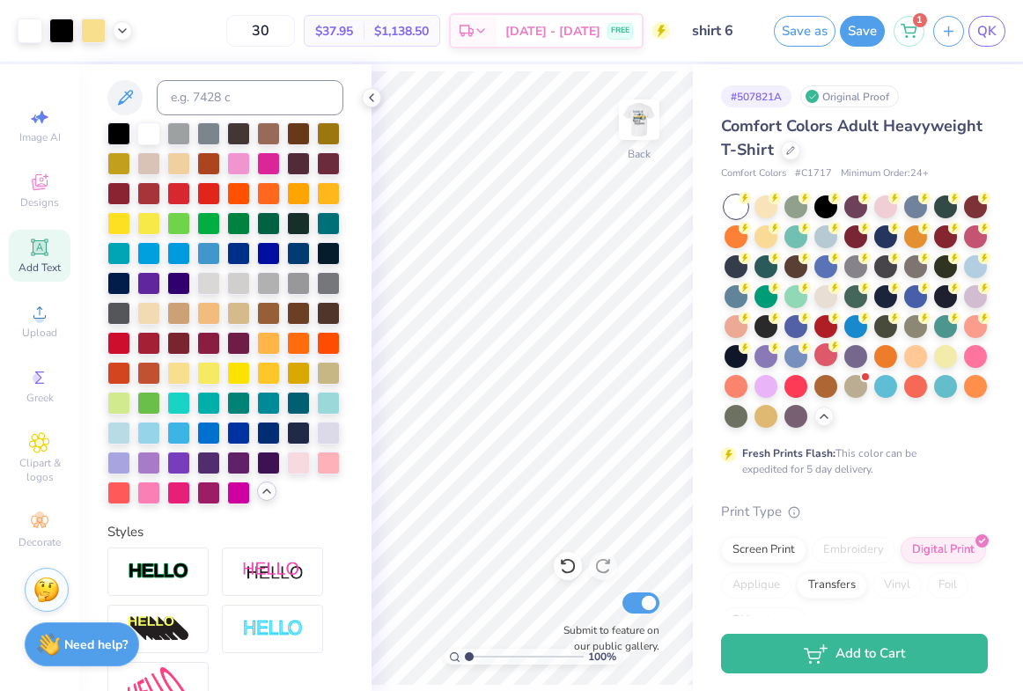
click at [632, 270] on div "100 % Back Submit to feature on our public gallery." at bounding box center [531, 377] width 321 height 627
click at [611, 270] on div "100 % Back Submit to feature on our public gallery." at bounding box center [531, 377] width 321 height 627
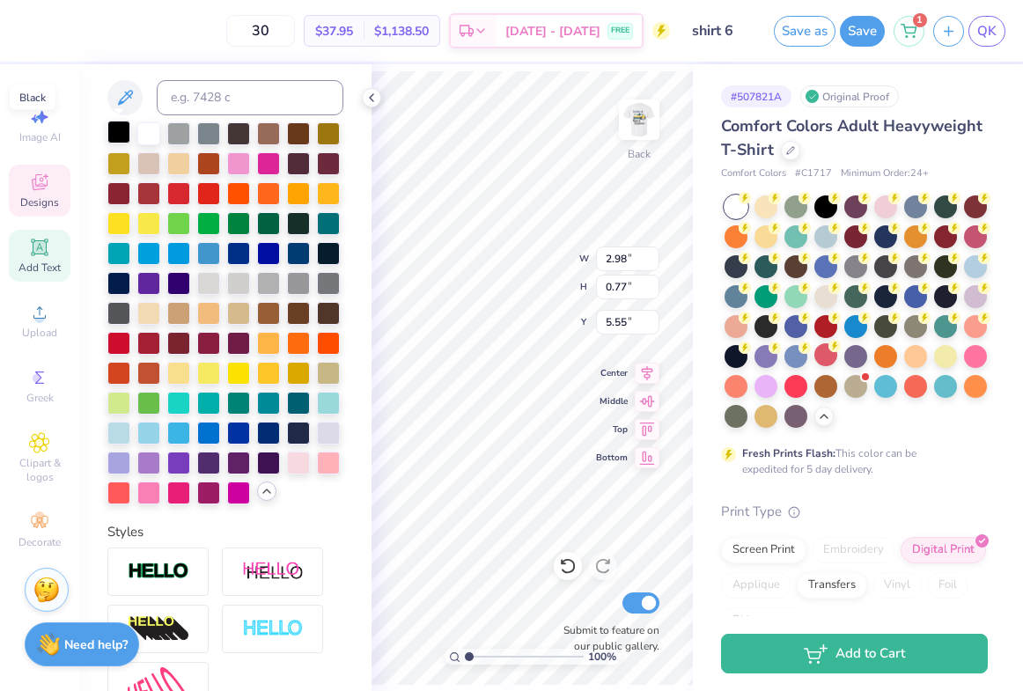
click at [114, 133] on div at bounding box center [118, 132] width 23 height 23
click at [368, 99] on icon at bounding box center [371, 98] width 14 height 14
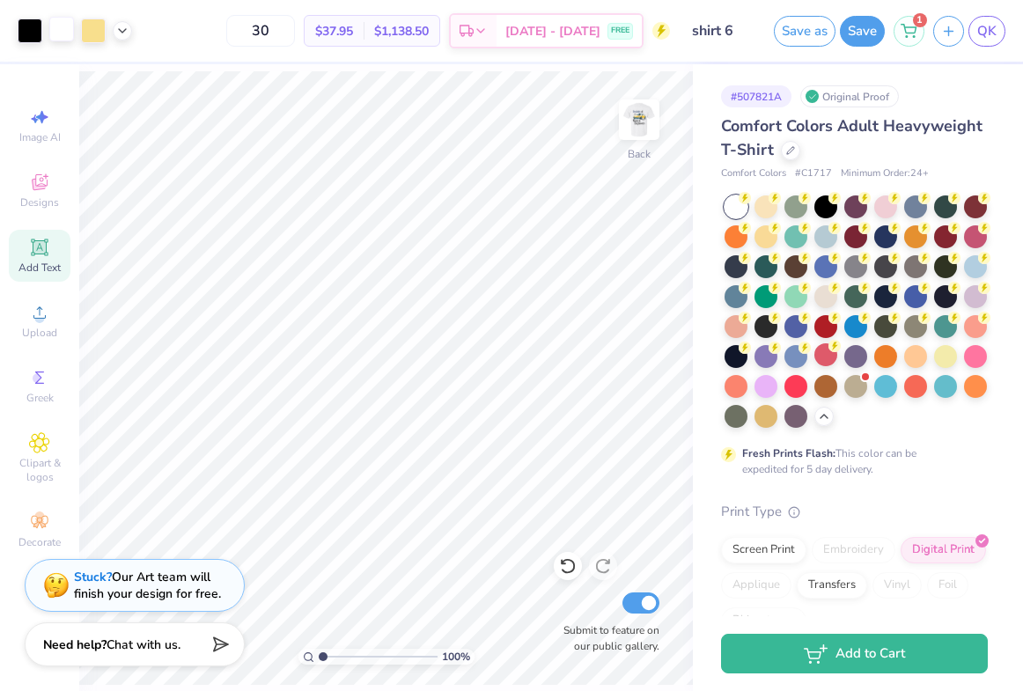
click at [60, 27] on div at bounding box center [61, 29] width 25 height 25
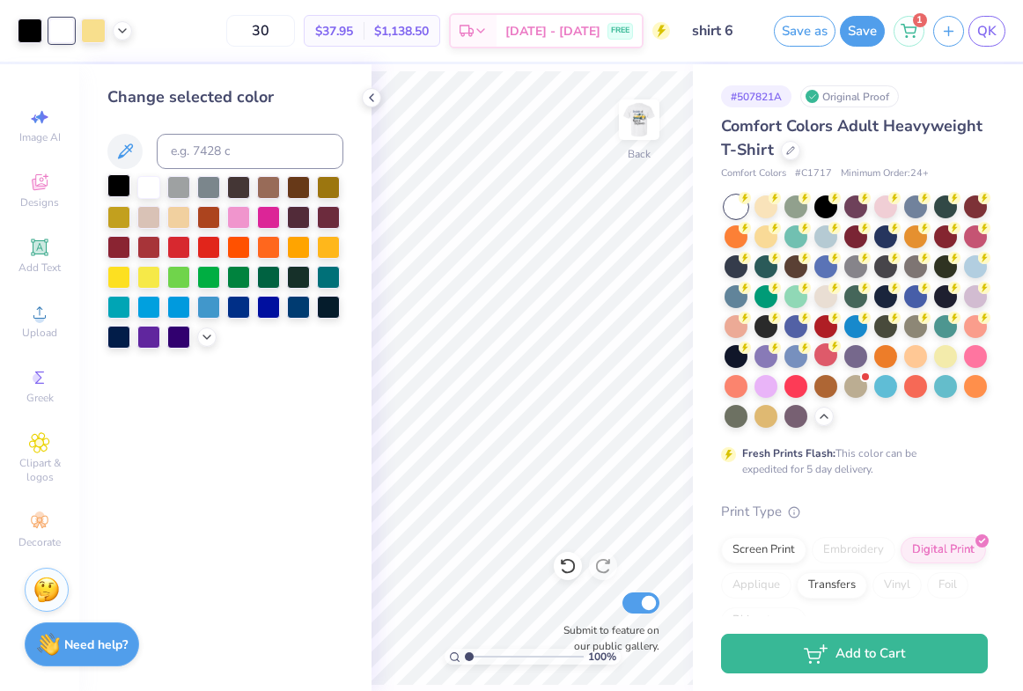
click at [114, 187] on div at bounding box center [118, 185] width 23 height 23
click at [116, 30] on icon at bounding box center [122, 29] width 14 height 14
click at [93, 33] on div at bounding box center [93, 29] width 25 height 25
click at [117, 183] on div at bounding box center [118, 185] width 23 height 23
click at [373, 97] on icon at bounding box center [371, 98] width 14 height 14
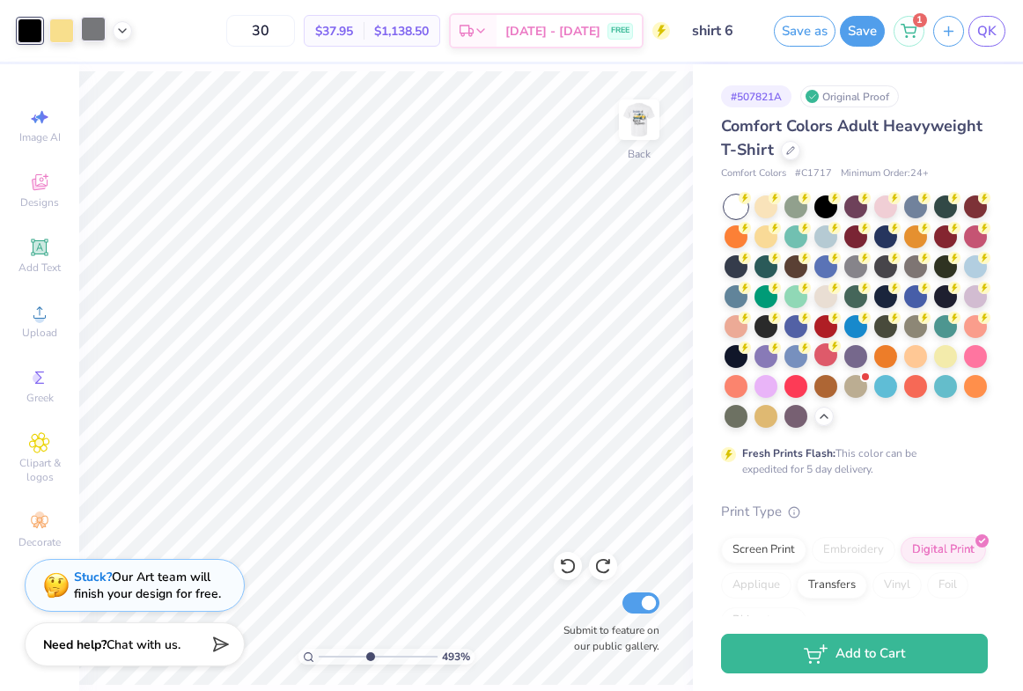
click at [92, 23] on div at bounding box center [93, 29] width 25 height 25
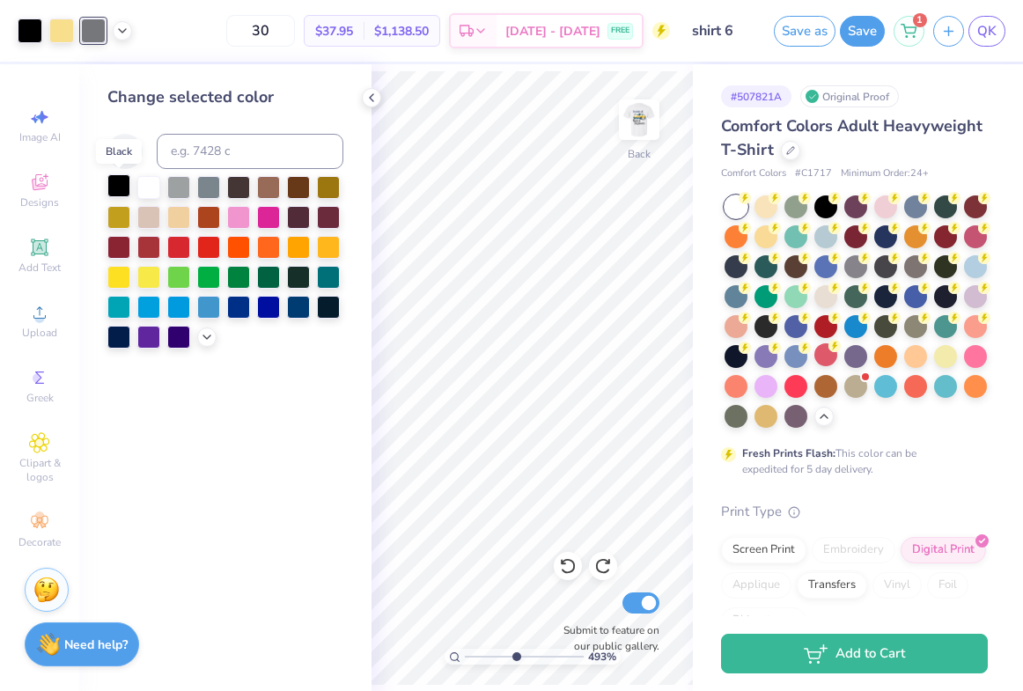
click at [114, 186] on div at bounding box center [118, 185] width 23 height 23
click at [368, 94] on icon at bounding box center [371, 98] width 14 height 14
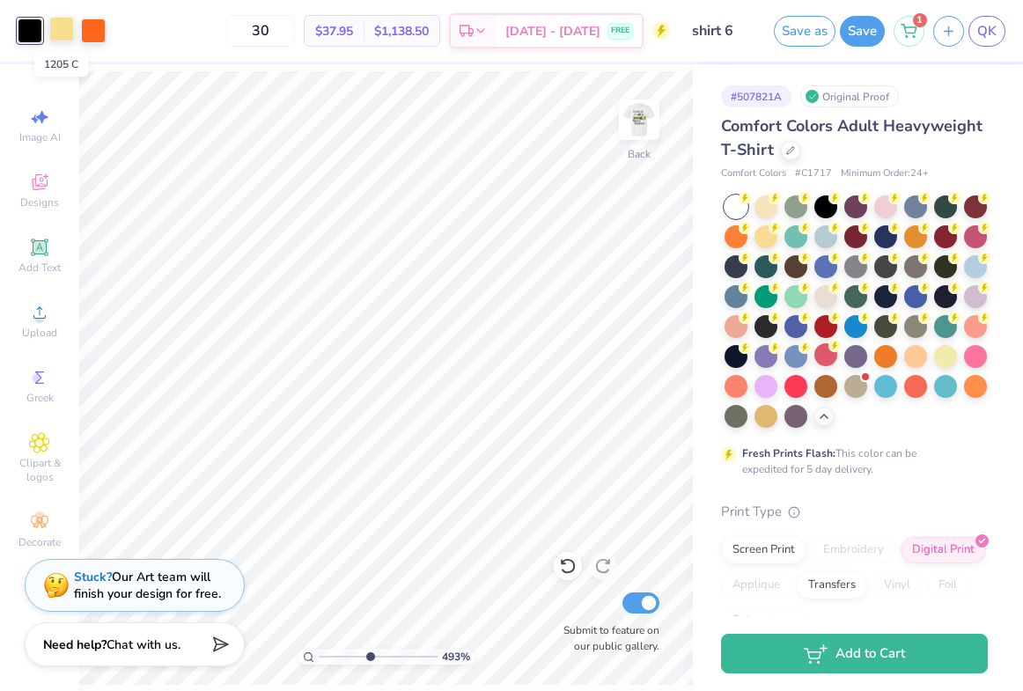
click at [60, 32] on div at bounding box center [61, 29] width 25 height 25
type input "4.929462997987"
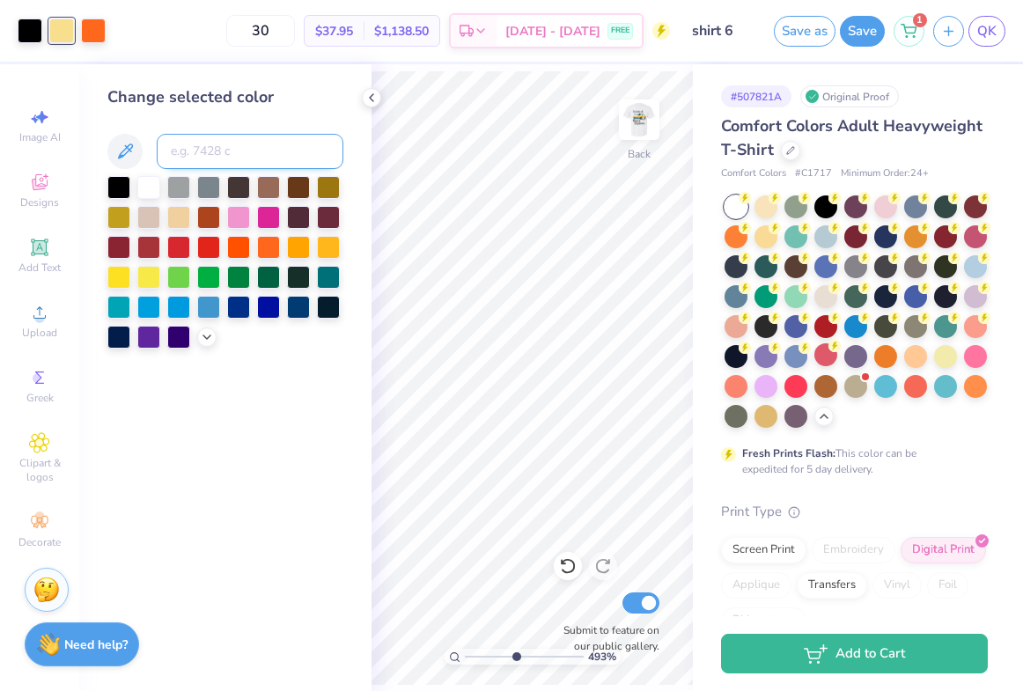
click at [193, 161] on input at bounding box center [250, 151] width 187 height 35
type input "123"
click at [92, 29] on div at bounding box center [93, 29] width 25 height 25
type input "4.929462997987"
click at [220, 160] on input at bounding box center [250, 151] width 187 height 35
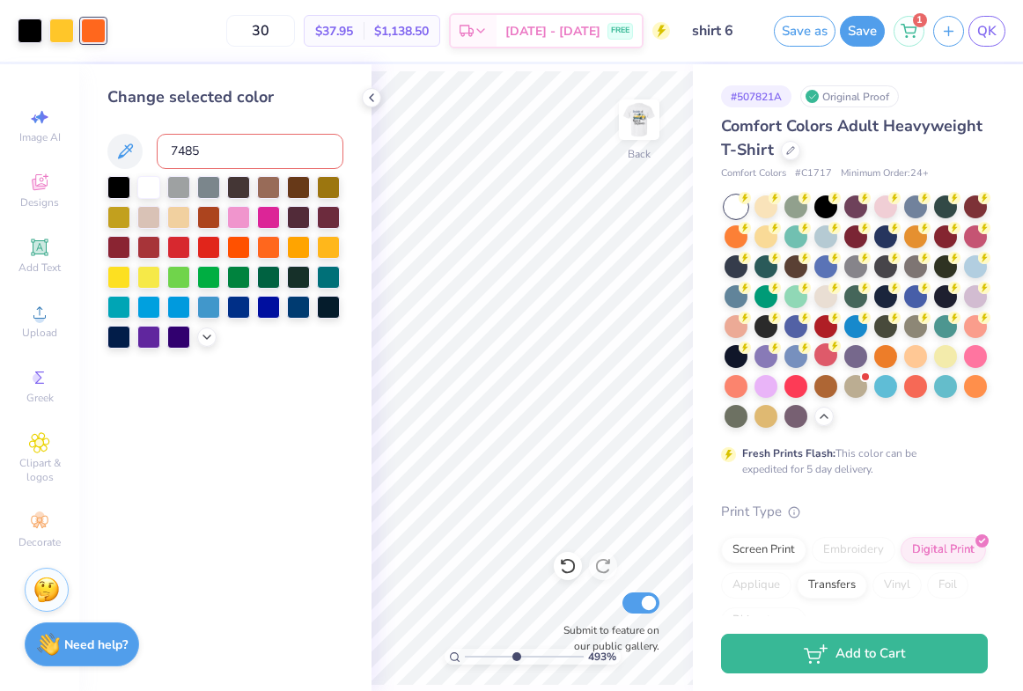
type input "7485"
type input "4.929462997987"
type input "7458"
click at [365, 96] on icon at bounding box center [371, 98] width 14 height 14
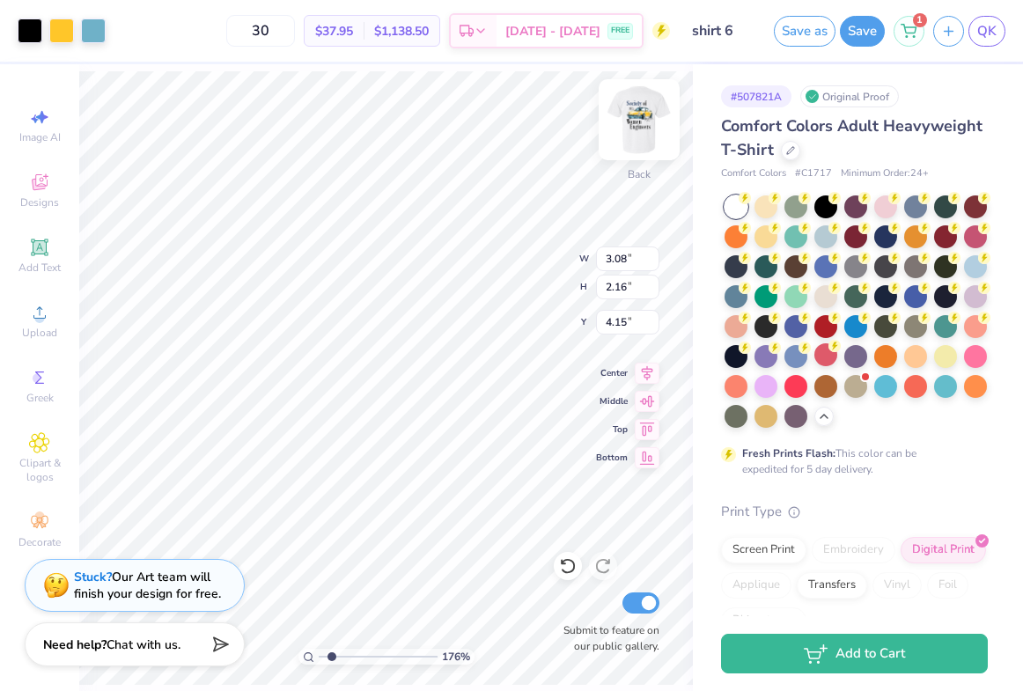
type input "1.75764799634257"
type input "3.47"
click at [639, 127] on img at bounding box center [639, 119] width 70 height 70
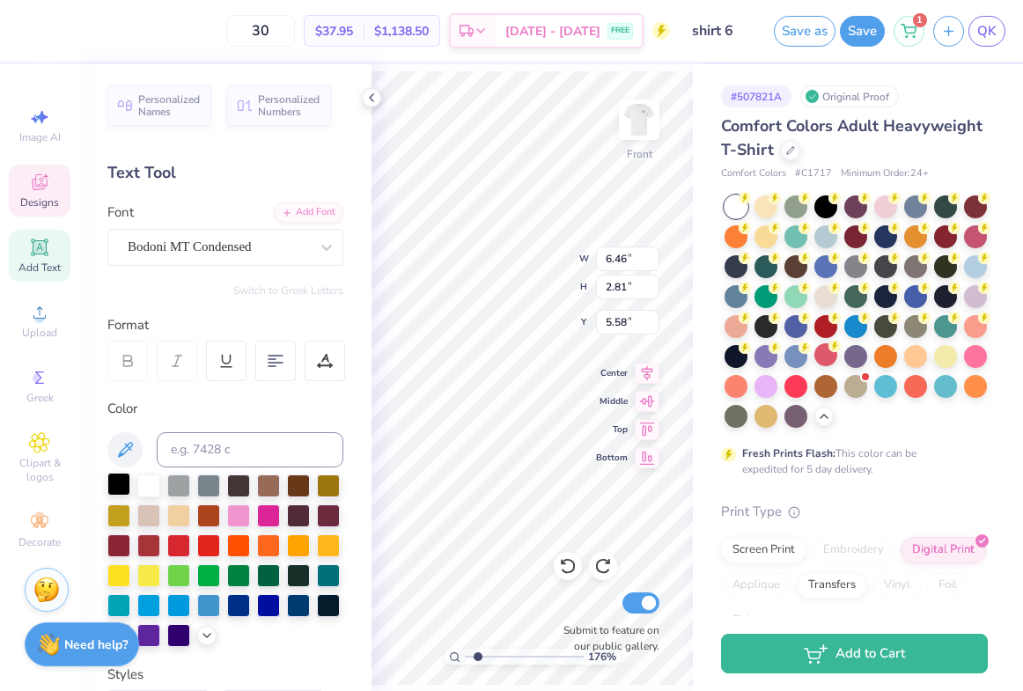
click at [120, 478] on div at bounding box center [118, 484] width 23 height 23
click at [368, 96] on icon at bounding box center [371, 98] width 14 height 14
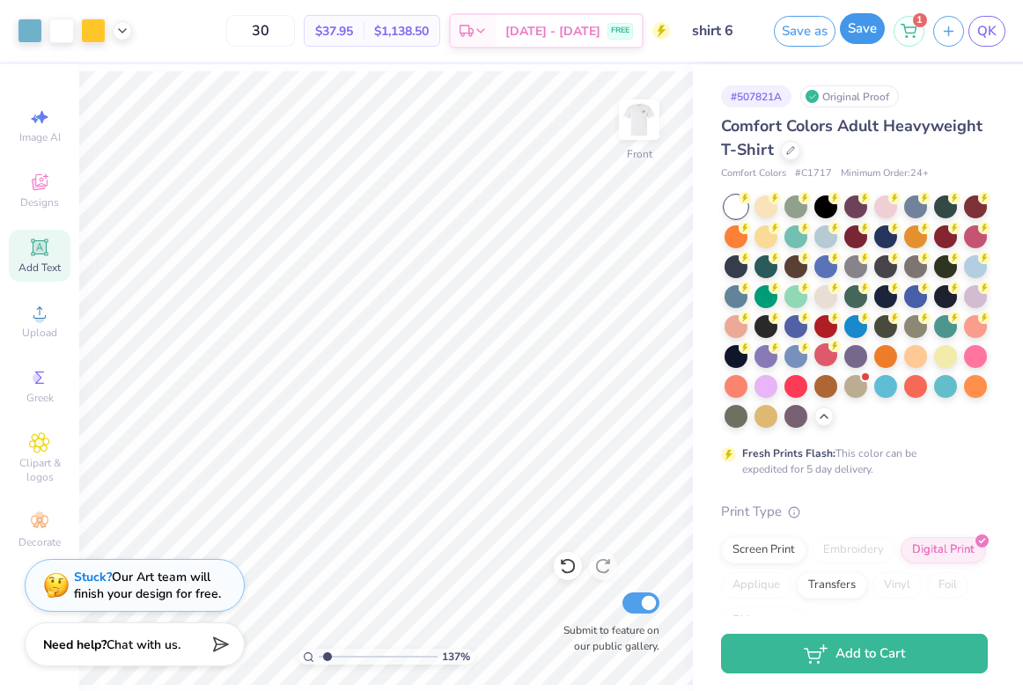
click at [857, 41] on button "Save" at bounding box center [861, 28] width 45 height 31
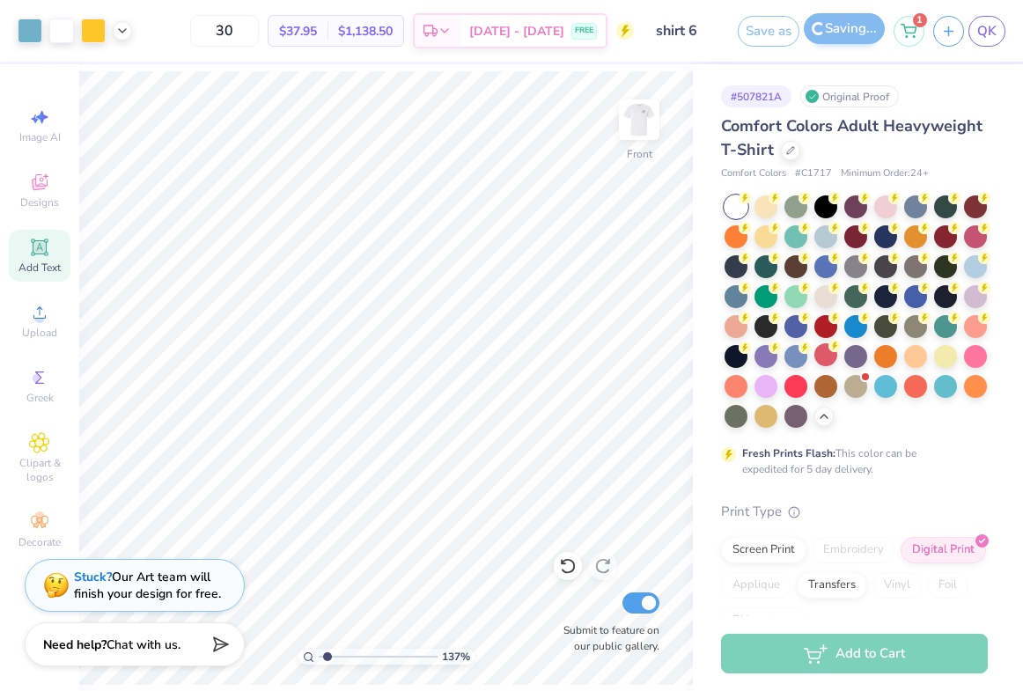
type input "1.37364225022235"
